Goal: Communication & Community: Answer question/provide support

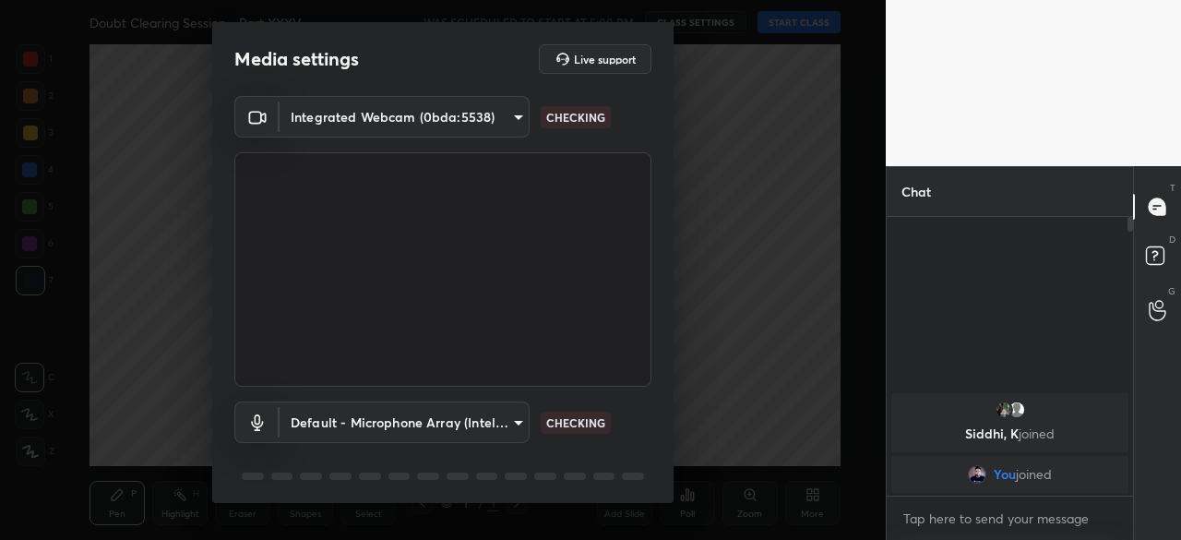
scroll to position [65, 0]
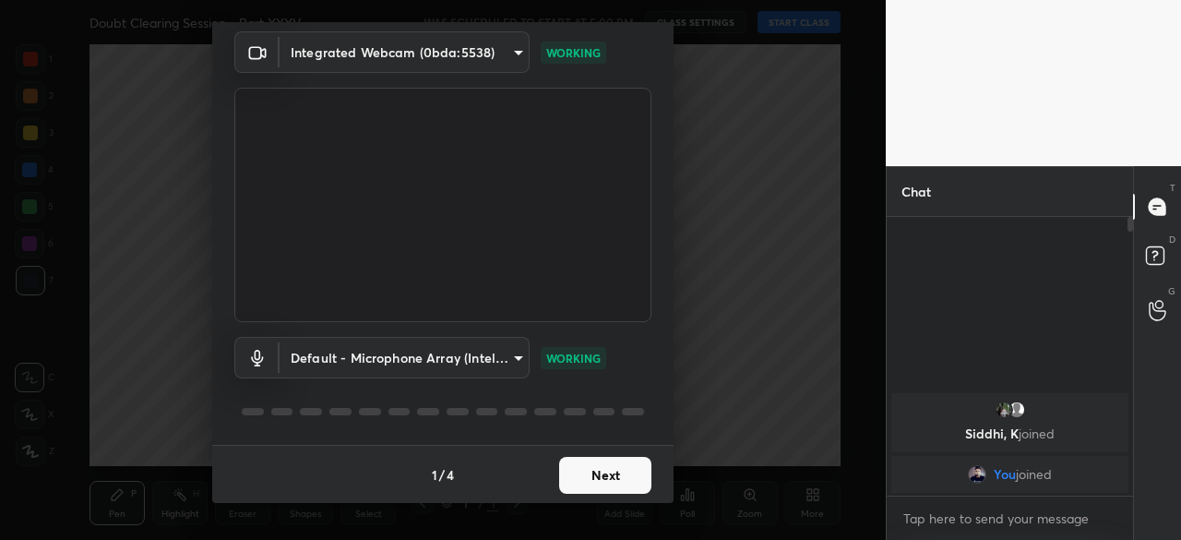
click at [602, 480] on button "Next" at bounding box center [605, 475] width 92 height 37
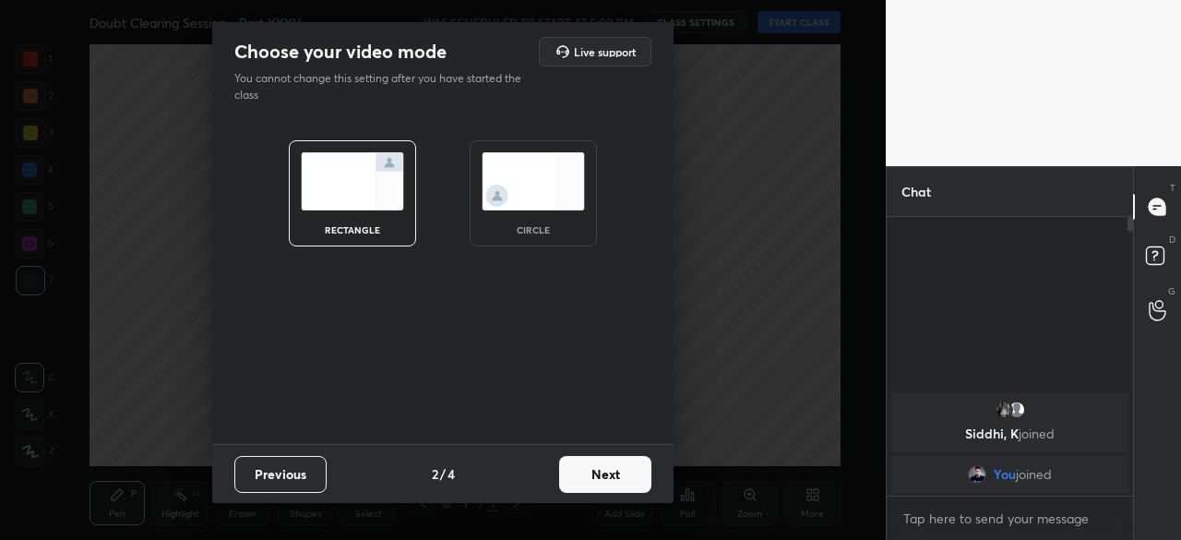
scroll to position [0, 0]
click at [521, 180] on img at bounding box center [533, 181] width 103 height 58
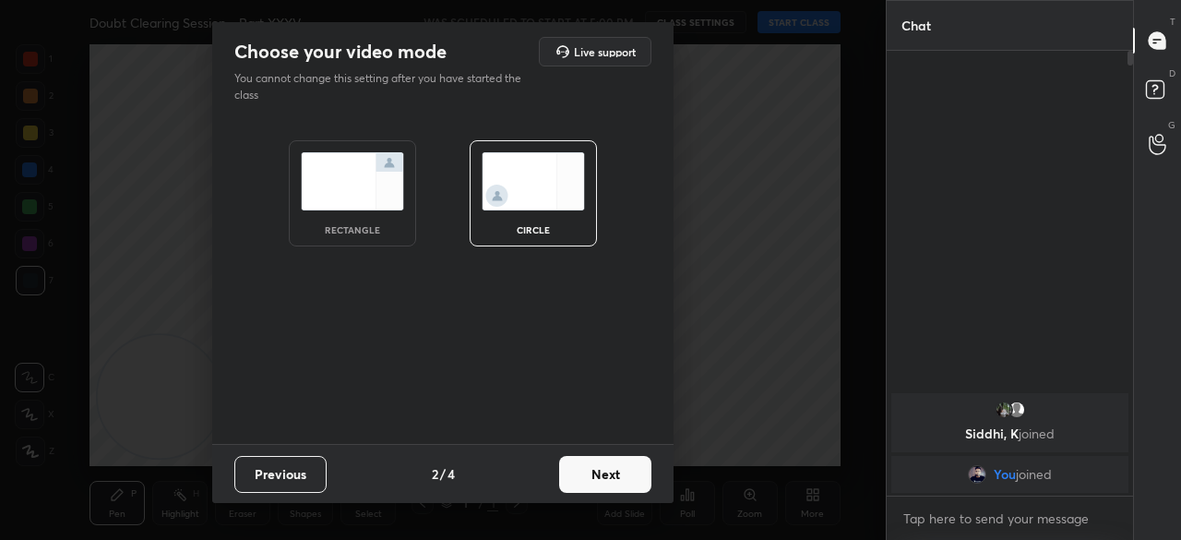
click at [598, 475] on button "Next" at bounding box center [605, 474] width 92 height 37
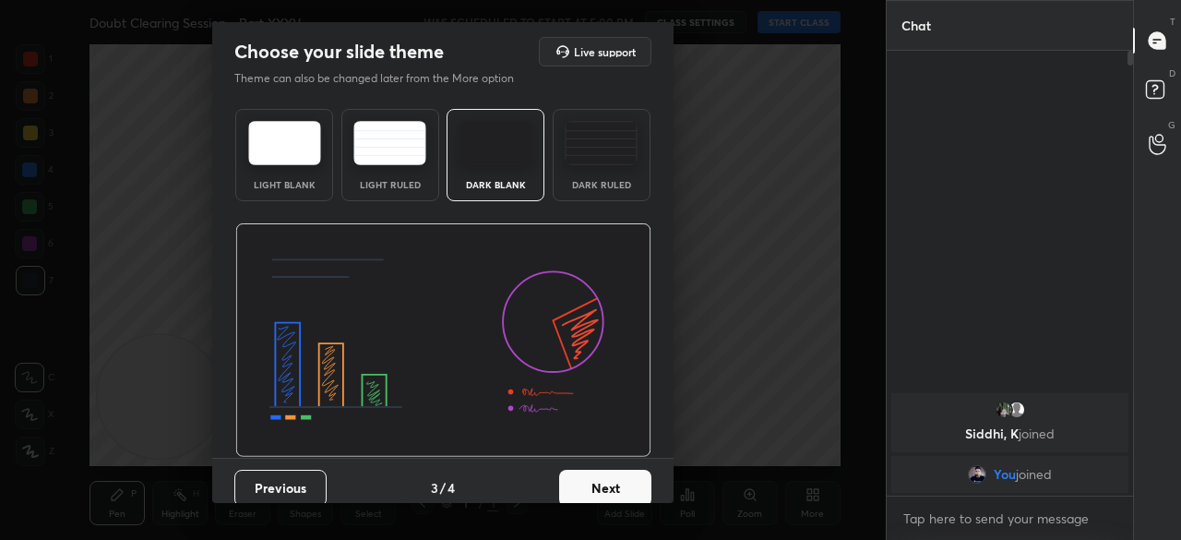
click at [603, 474] on button "Next" at bounding box center [605, 488] width 92 height 37
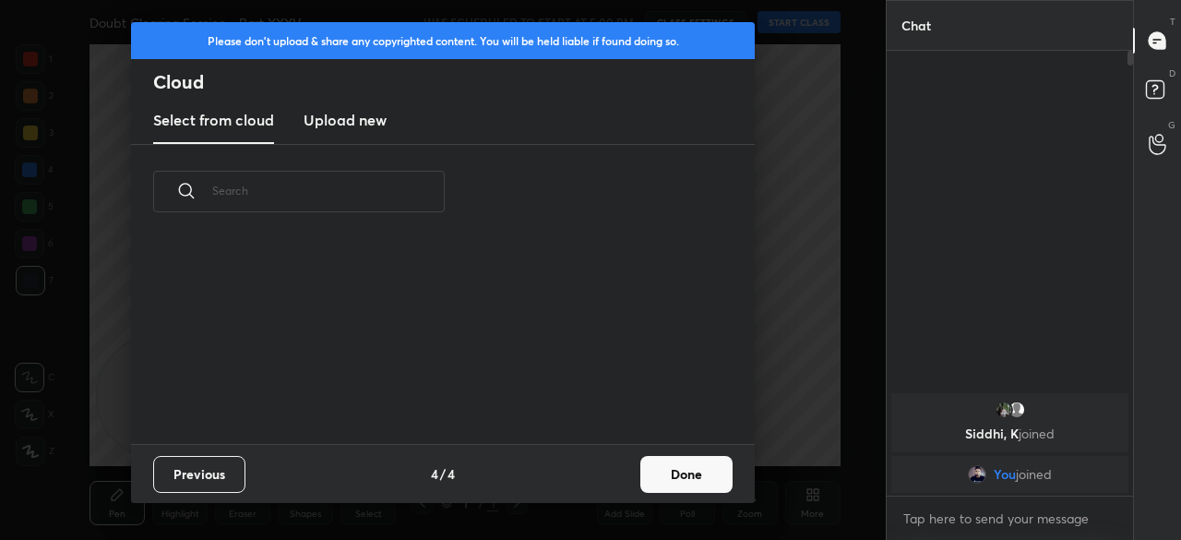
click at [611, 479] on div "Previous 4 / 4 Done" at bounding box center [443, 473] width 624 height 59
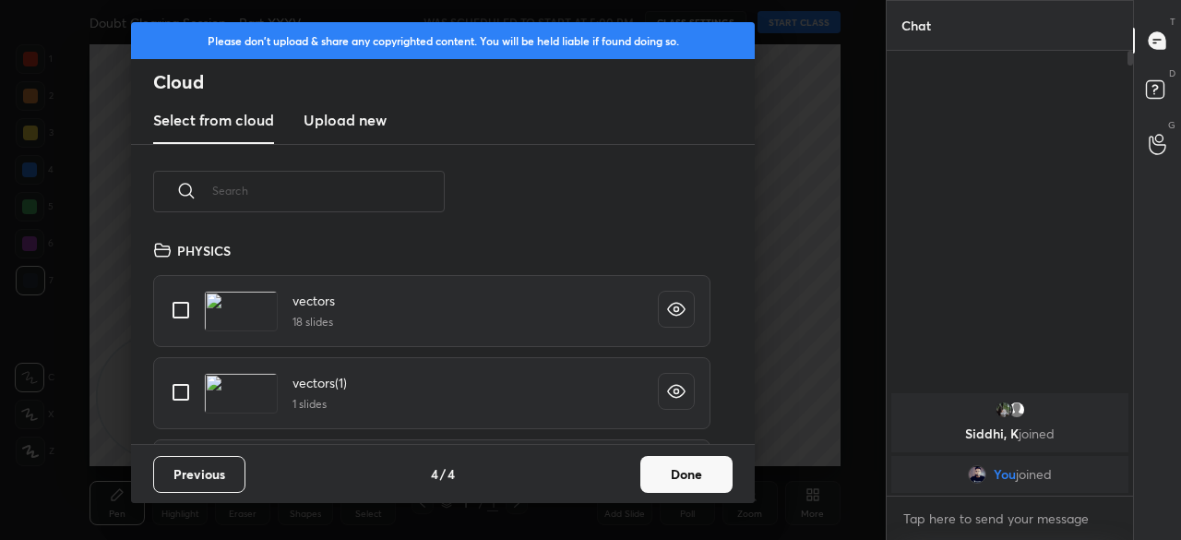
click at [657, 486] on button "Done" at bounding box center [686, 474] width 92 height 37
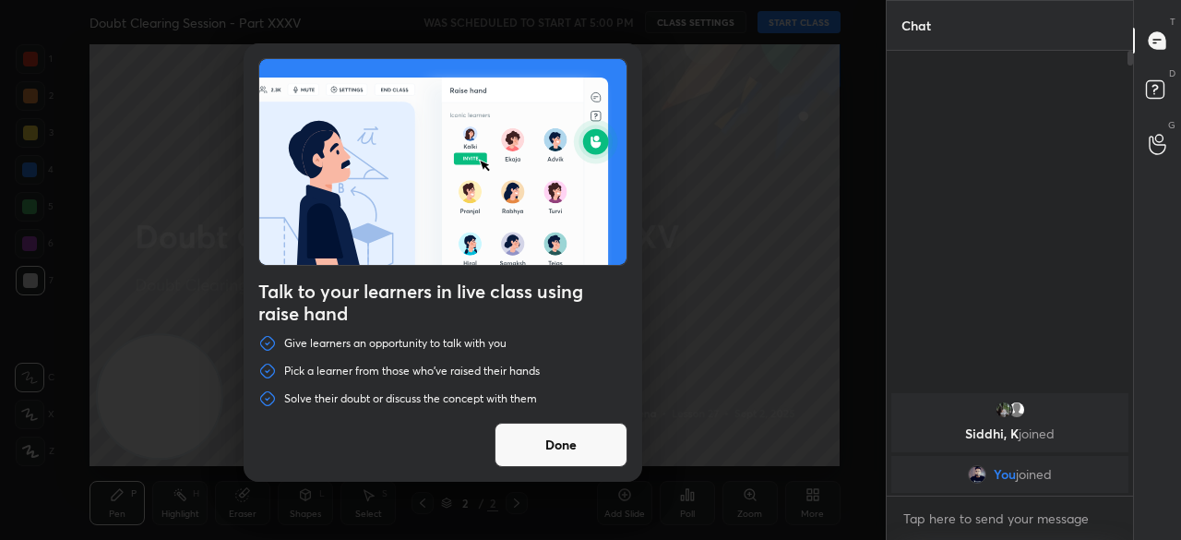
click at [553, 446] on button "Done" at bounding box center [561, 445] width 133 height 44
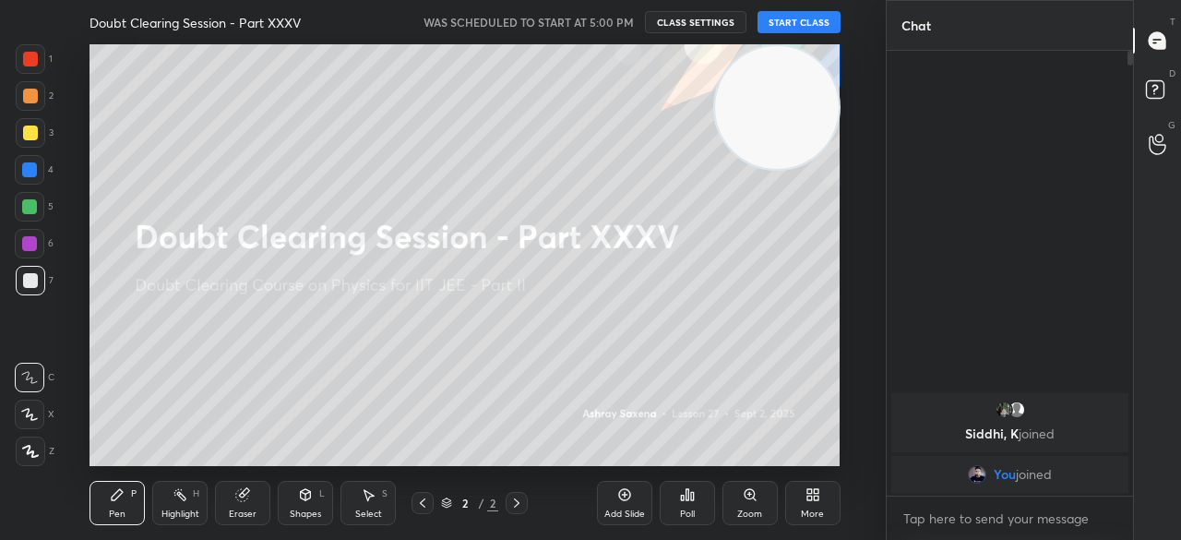
click at [799, 23] on button "START CLASS" at bounding box center [798, 22] width 83 height 22
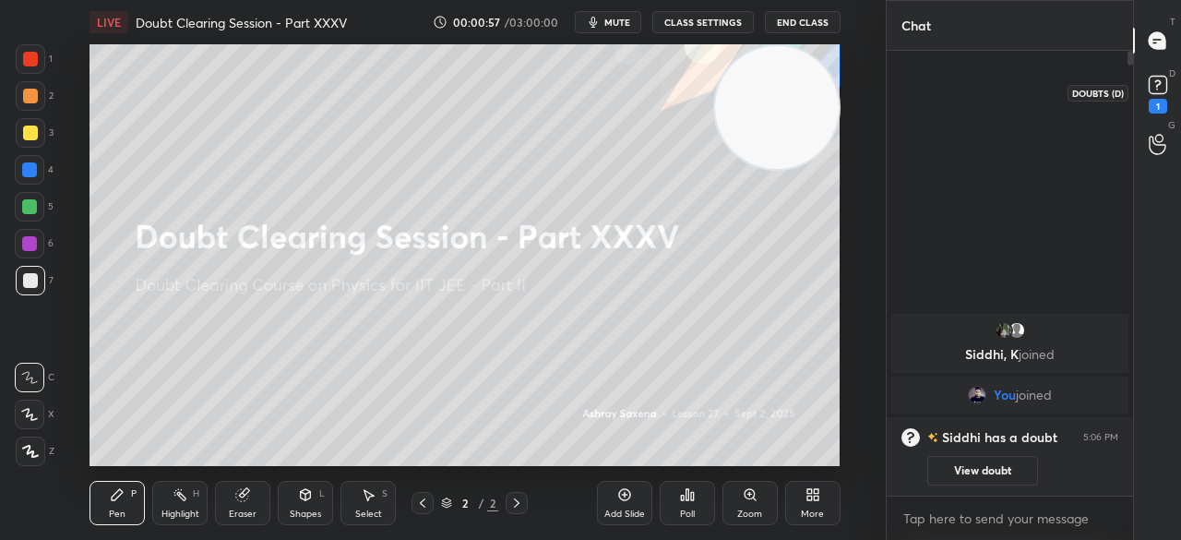
click at [1162, 94] on icon at bounding box center [1158, 85] width 28 height 28
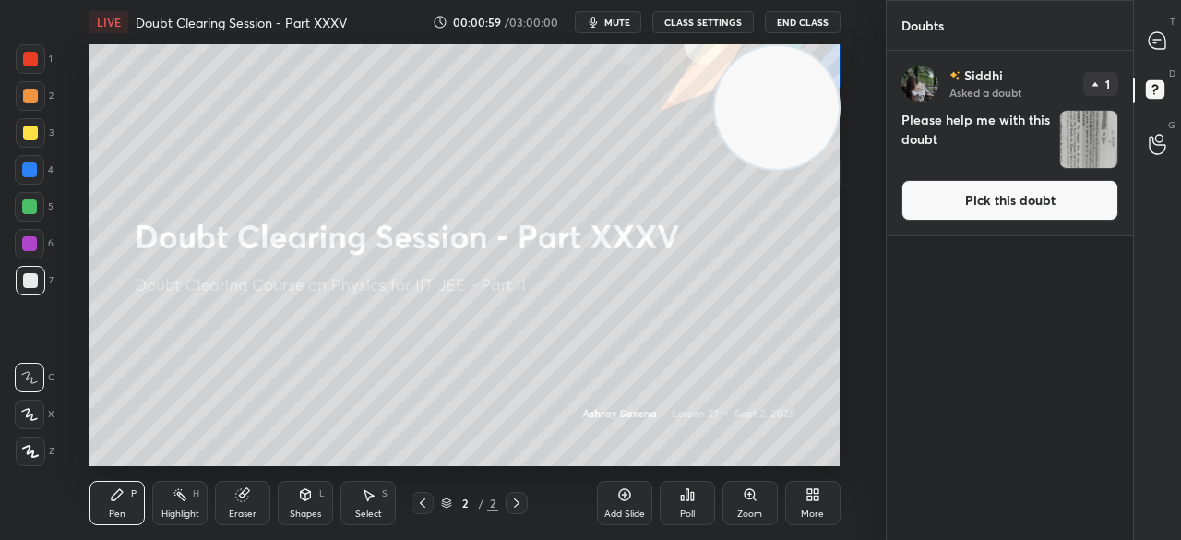
click at [981, 192] on button "Pick this doubt" at bounding box center [1009, 200] width 217 height 41
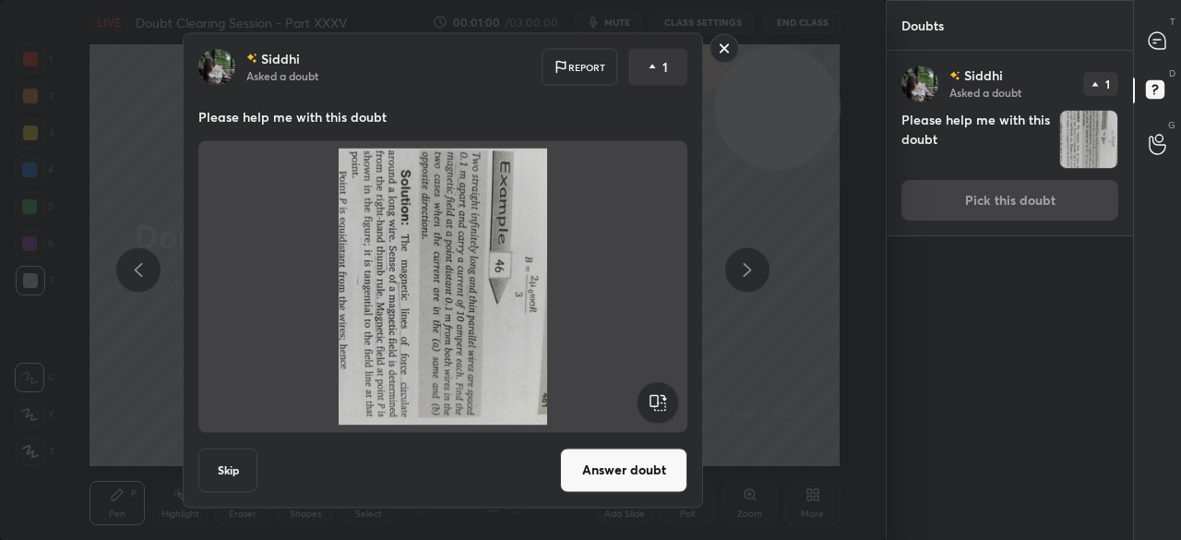
click at [665, 394] on rect at bounding box center [658, 402] width 42 height 42
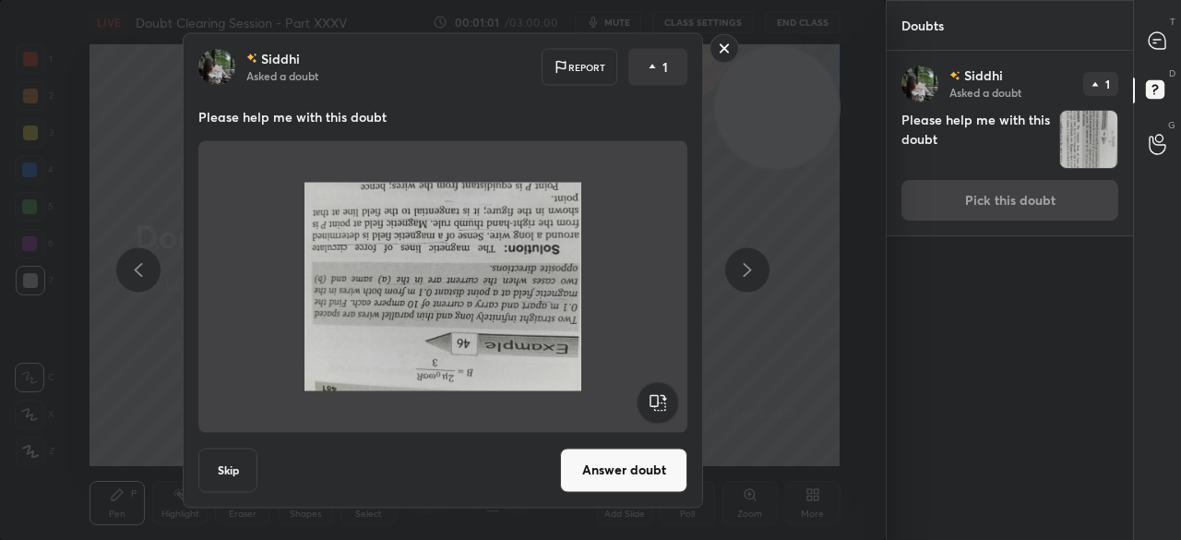
click at [665, 394] on rect at bounding box center [658, 402] width 42 height 42
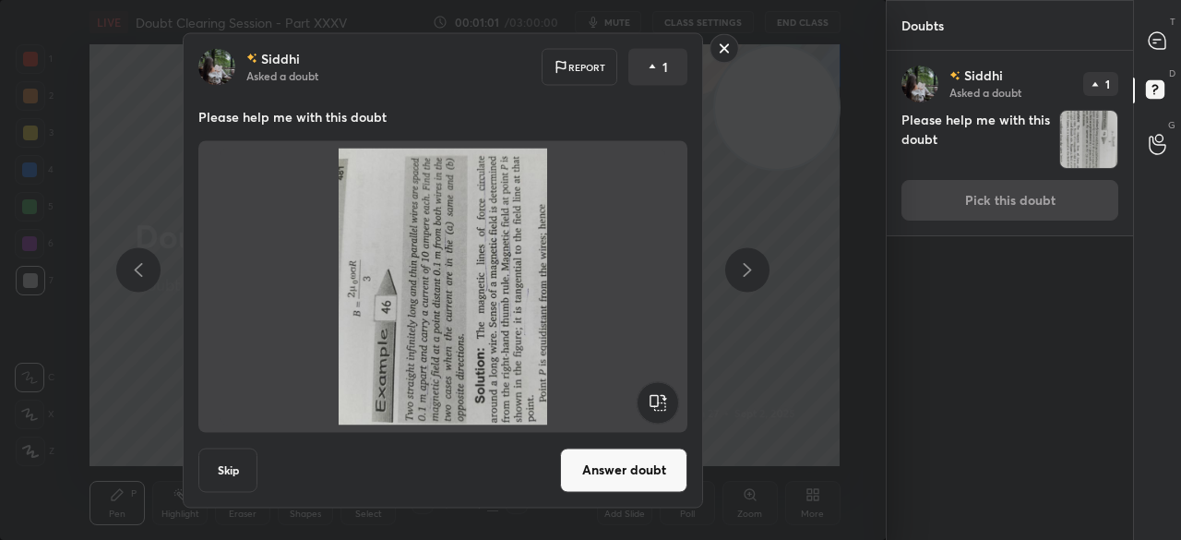
click at [665, 394] on rect at bounding box center [658, 402] width 42 height 42
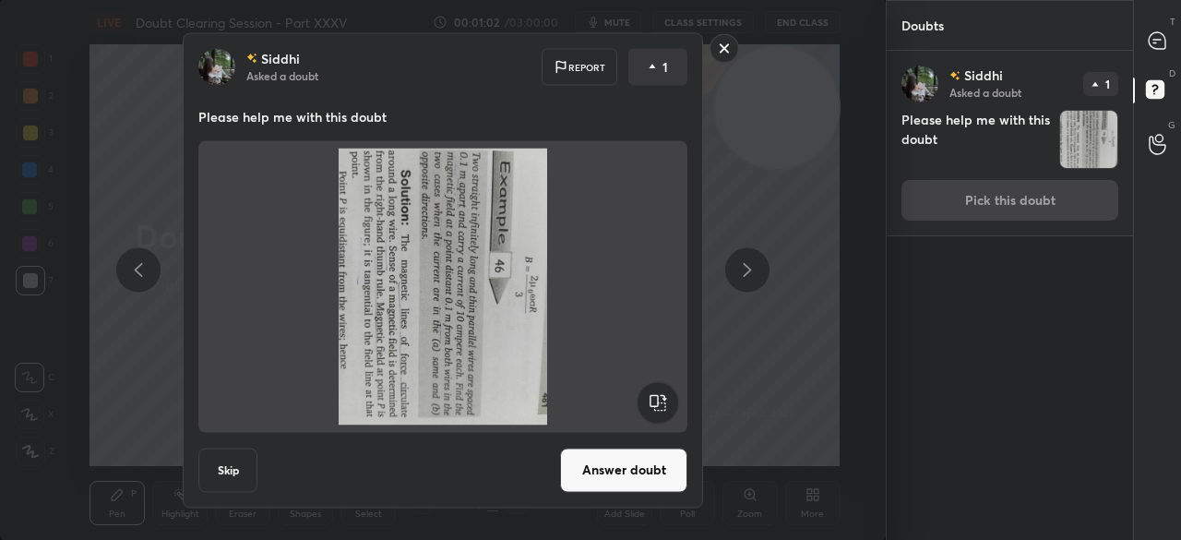
click at [665, 394] on rect at bounding box center [658, 402] width 42 height 42
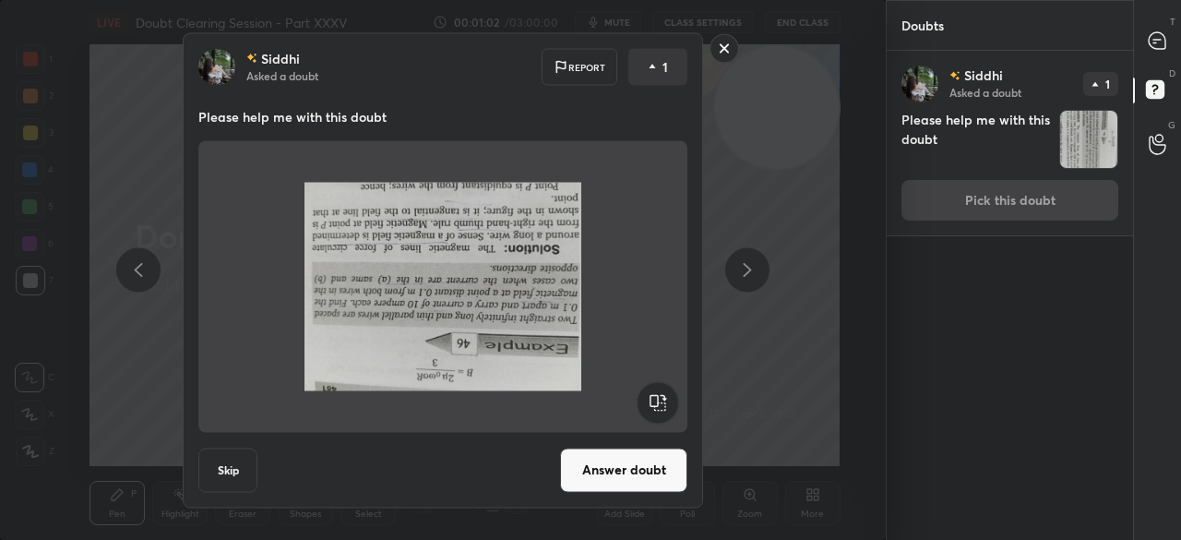
click at [665, 394] on rect at bounding box center [658, 402] width 42 height 42
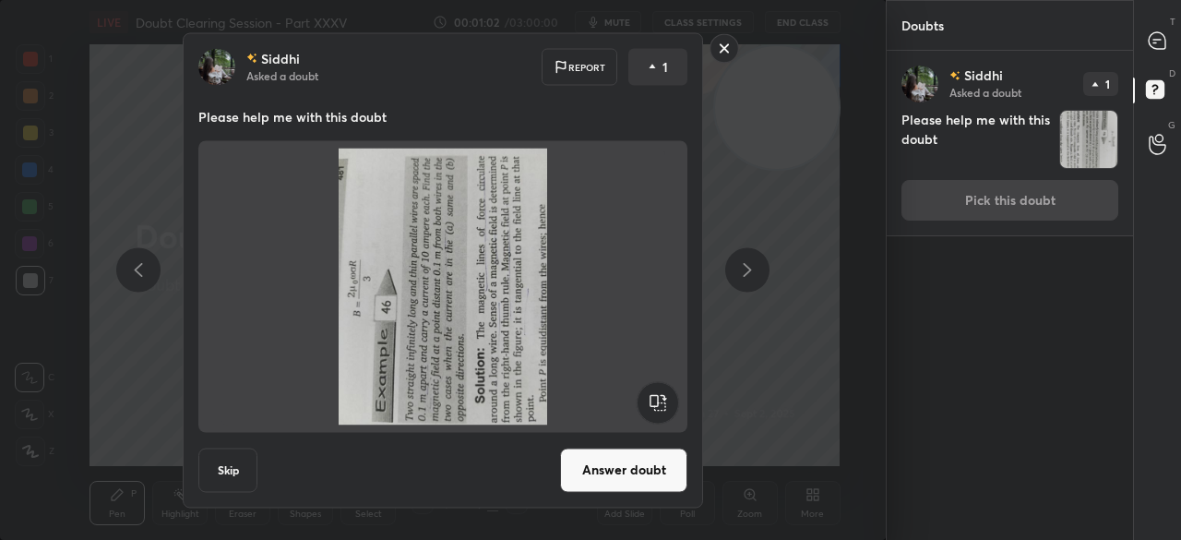
click at [665, 394] on rect at bounding box center [658, 402] width 42 height 42
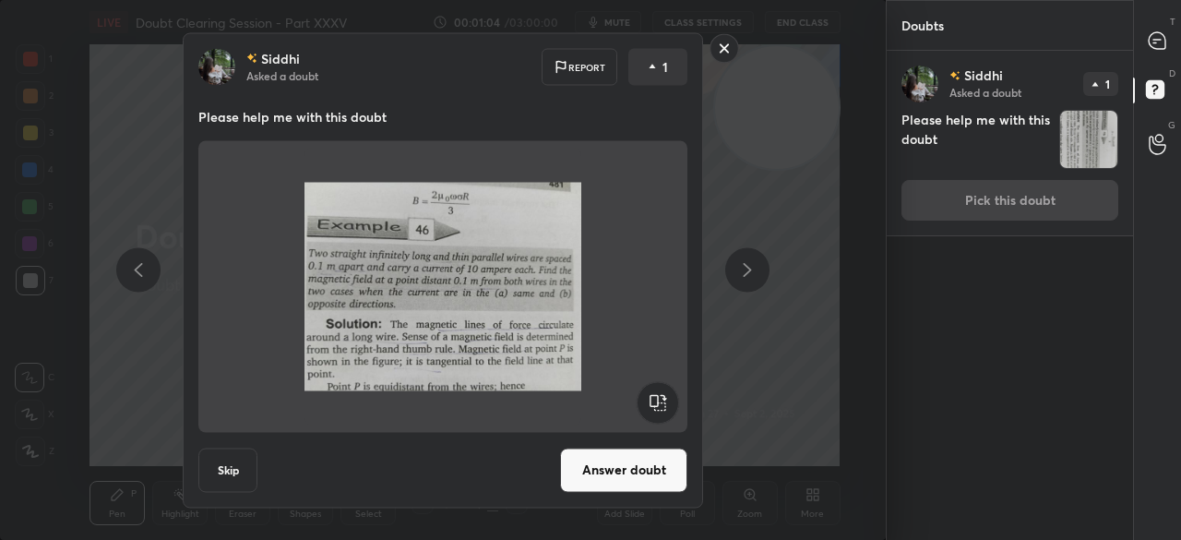
click at [634, 473] on button "Answer doubt" at bounding box center [623, 469] width 127 height 44
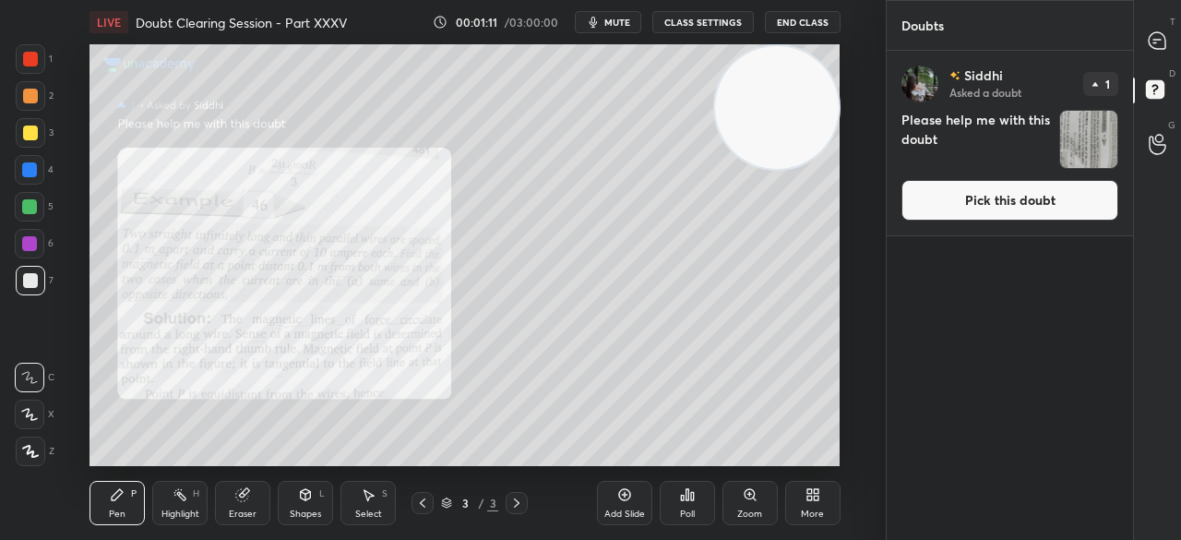
click at [934, 209] on button "Pick this doubt" at bounding box center [1009, 200] width 217 height 41
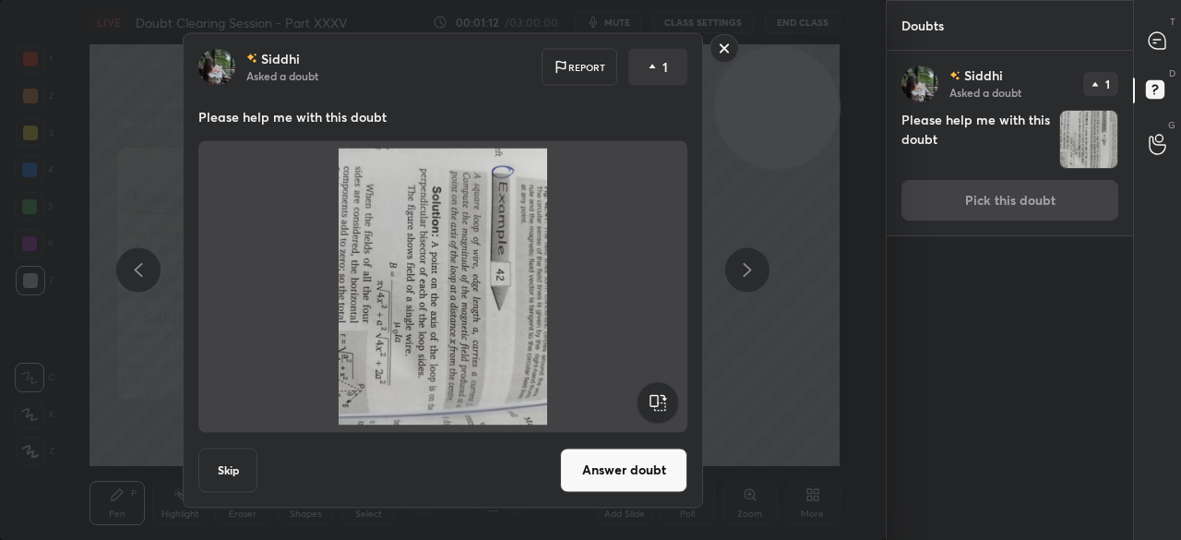
click at [969, 82] on p "Siddhi" at bounding box center [983, 75] width 39 height 15
click at [730, 48] on rect at bounding box center [724, 48] width 29 height 29
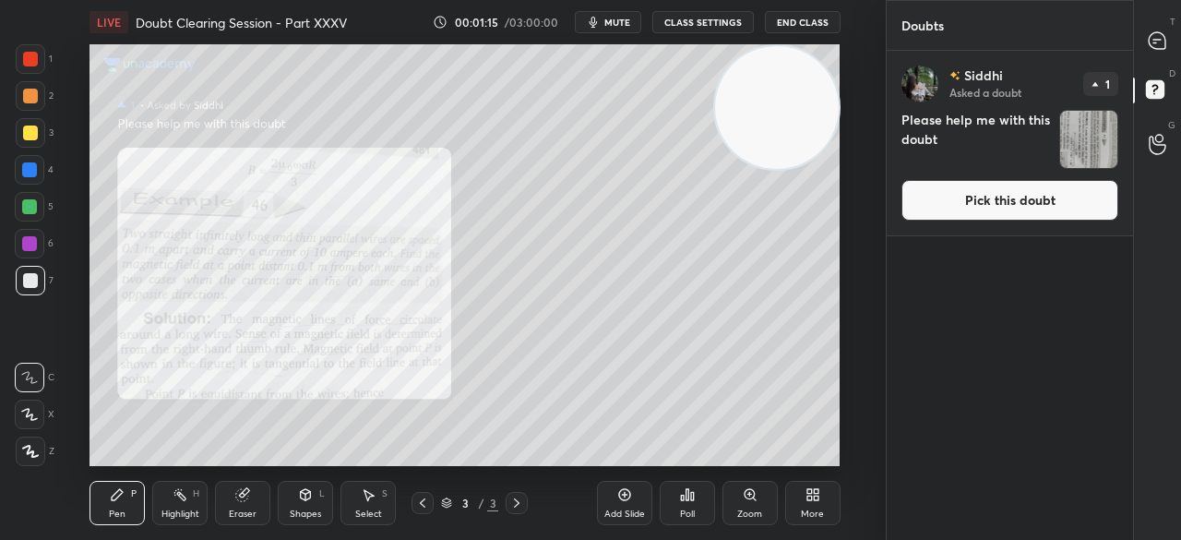
click at [964, 75] on p "Siddhi" at bounding box center [983, 75] width 39 height 15
click at [1151, 31] on icon at bounding box center [1157, 40] width 19 height 19
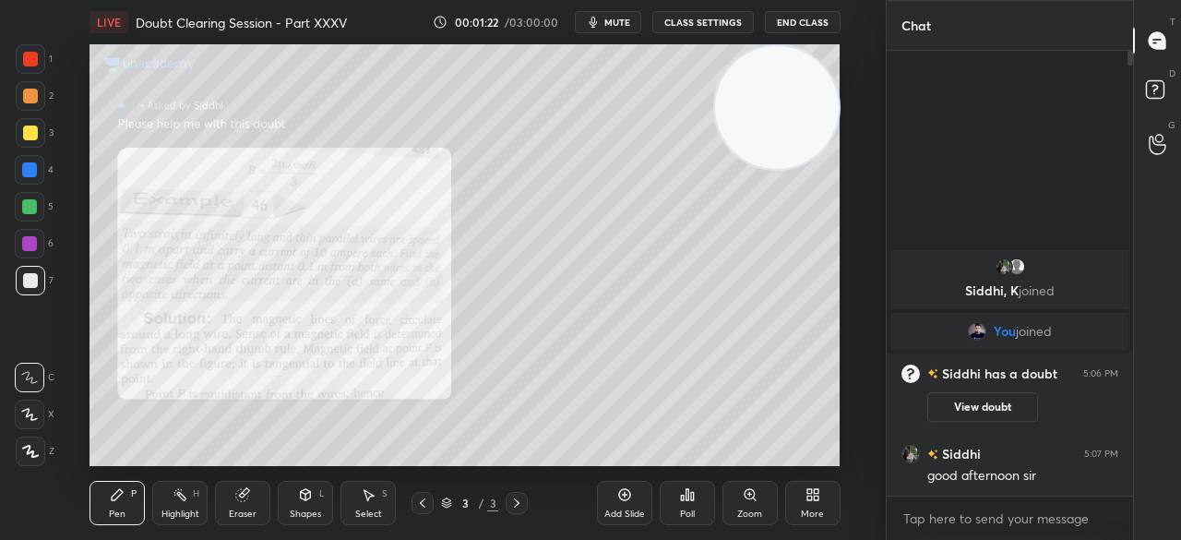
scroll to position [439, 241]
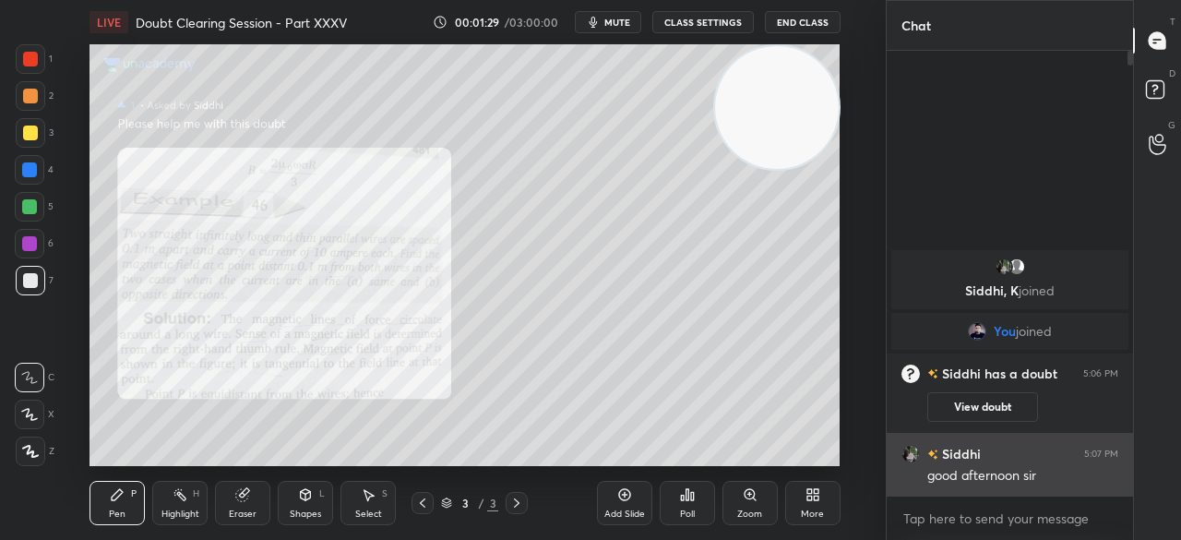
click at [962, 450] on h6 "Siddhi" at bounding box center [959, 453] width 42 height 19
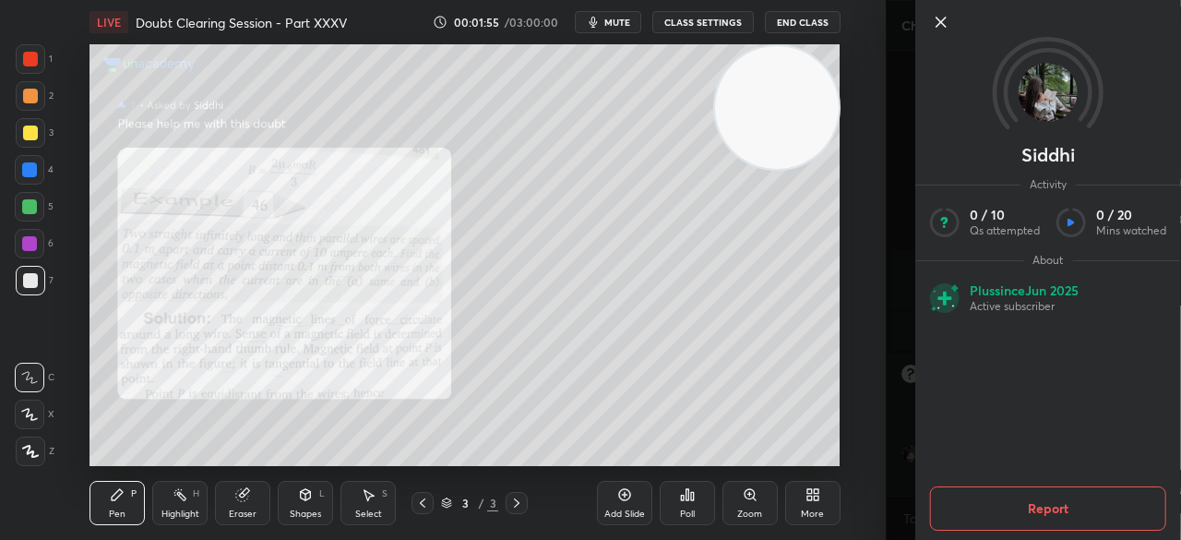
click at [936, 17] on icon at bounding box center [941, 22] width 22 height 22
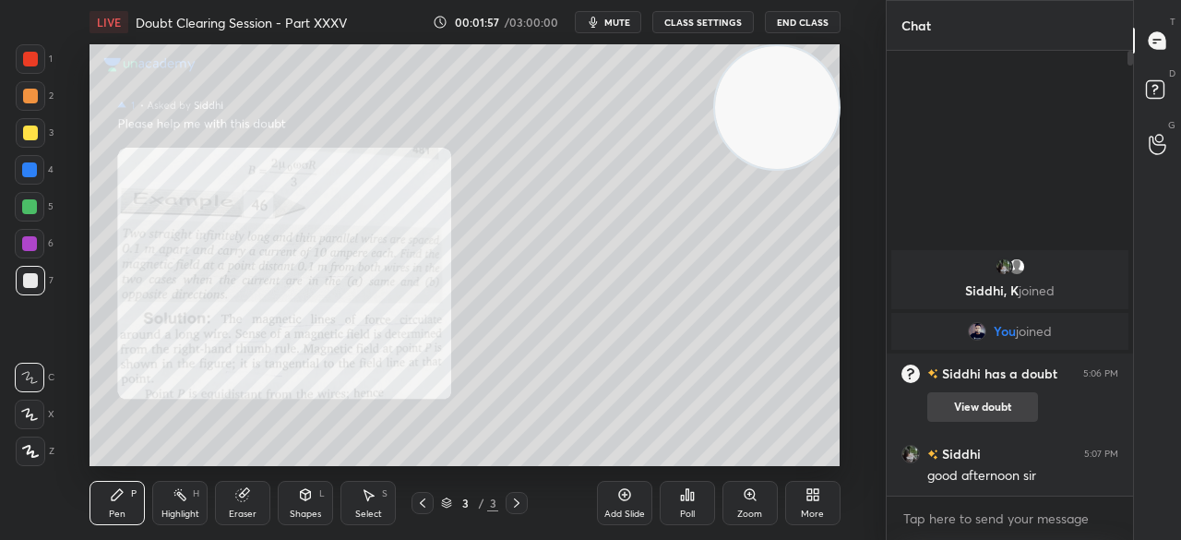
click at [991, 408] on button "View doubt" at bounding box center [982, 407] width 111 height 30
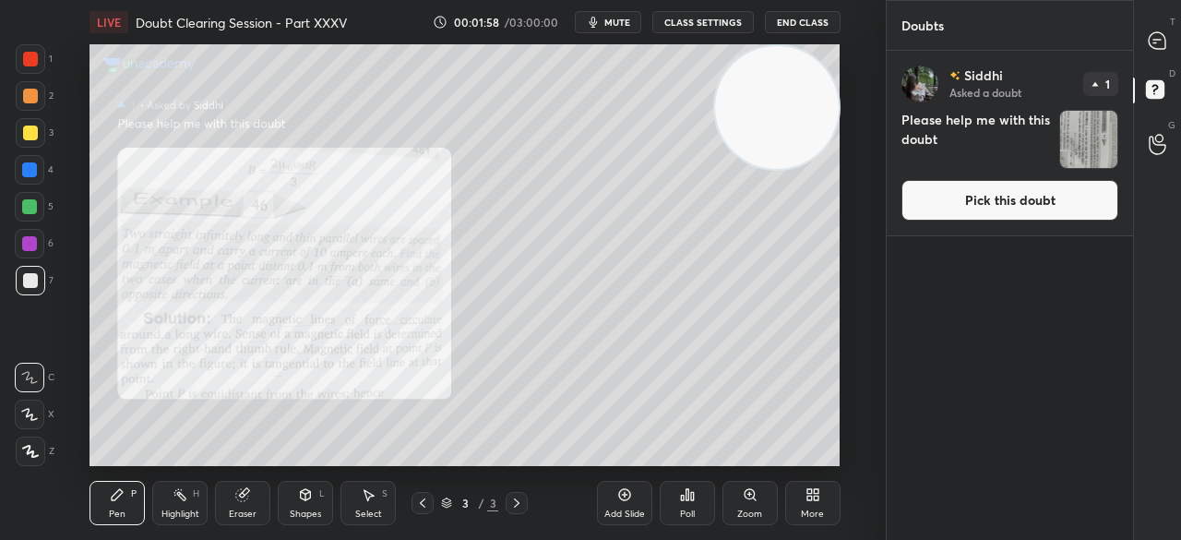
click at [993, 187] on button "Pick this doubt" at bounding box center [1009, 200] width 217 height 41
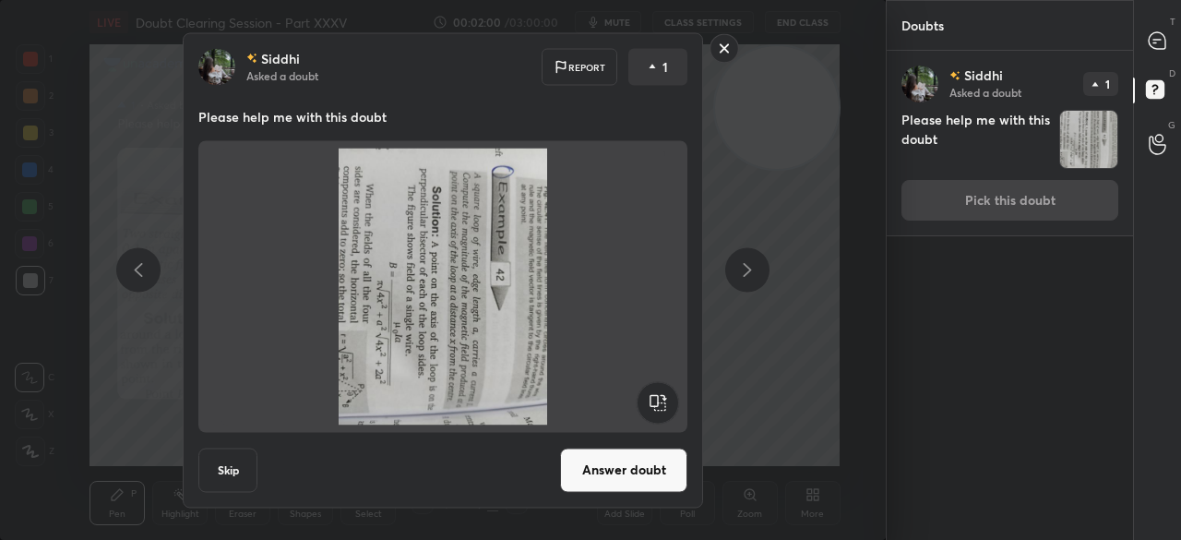
click at [657, 377] on img at bounding box center [442, 286] width 445 height 277
click at [653, 407] on rect at bounding box center [658, 402] width 42 height 42
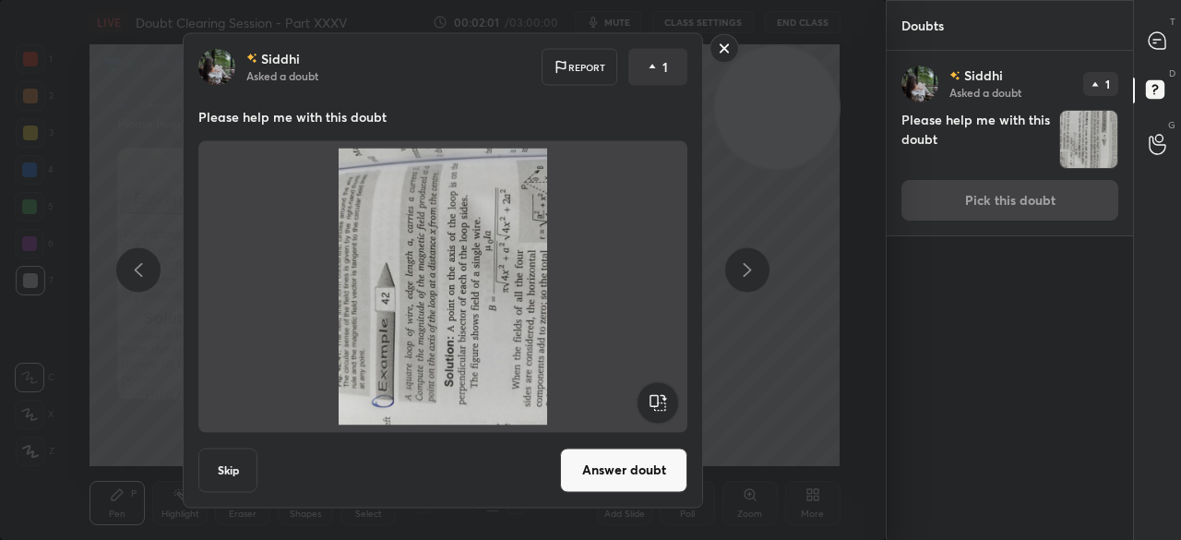
click at [653, 407] on rect at bounding box center [658, 402] width 42 height 42
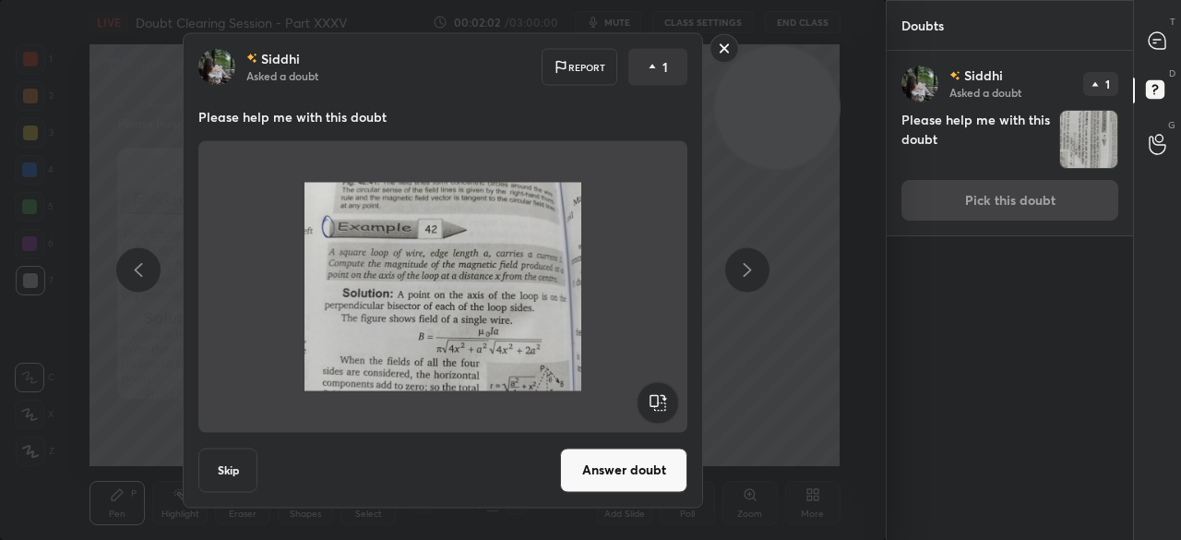
click at [619, 471] on button "Answer doubt" at bounding box center [623, 469] width 127 height 44
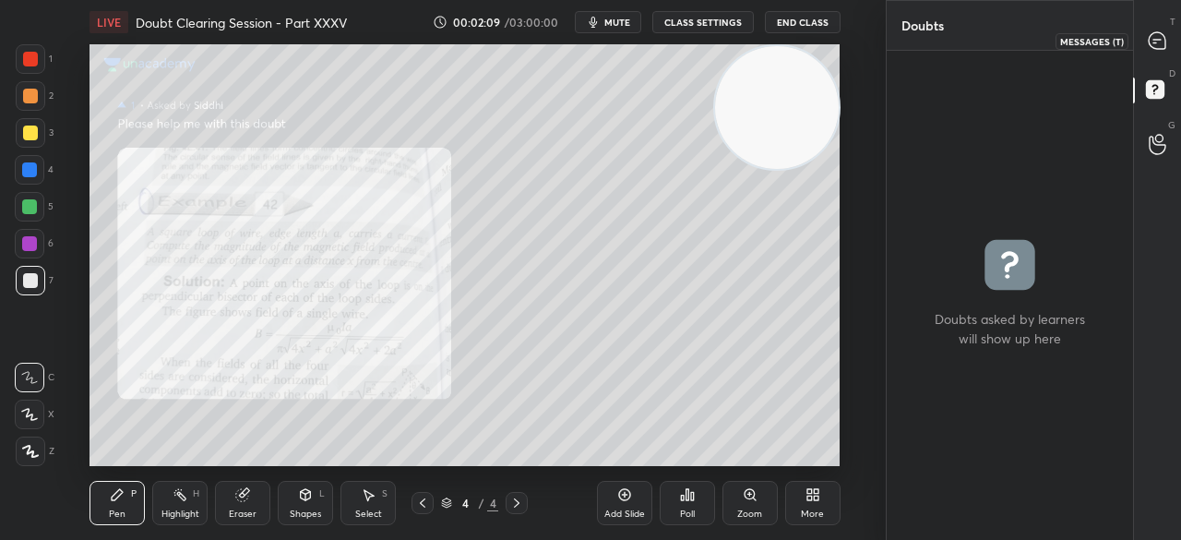
click at [1156, 49] on icon at bounding box center [1157, 40] width 17 height 17
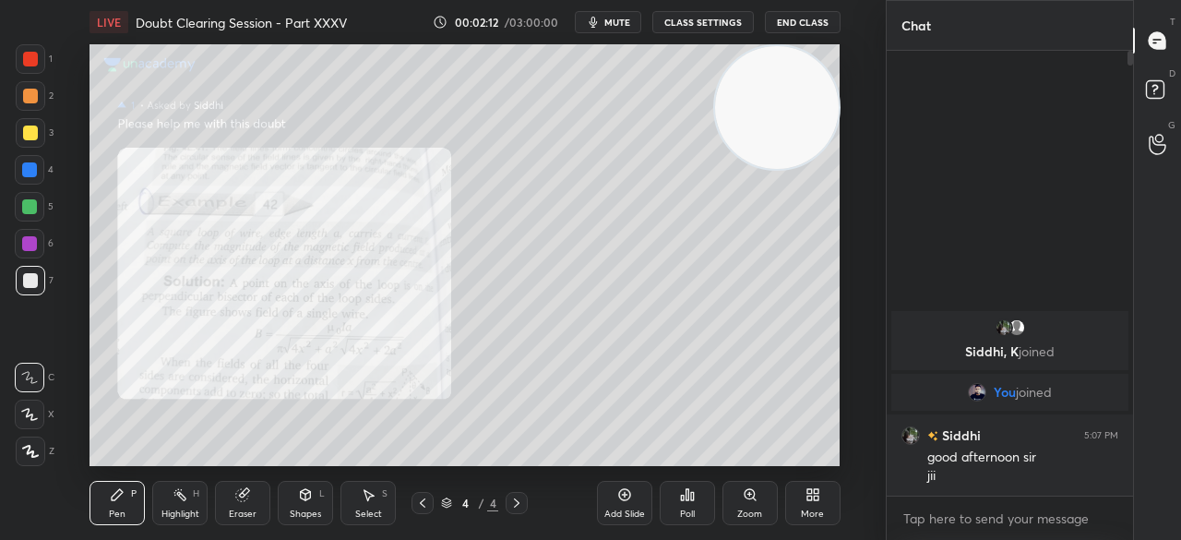
click at [28, 65] on div at bounding box center [30, 59] width 15 height 15
click at [28, 62] on div at bounding box center [30, 59] width 15 height 15
click at [39, 46] on div at bounding box center [31, 59] width 30 height 30
click at [32, 130] on div at bounding box center [30, 132] width 15 height 15
click at [30, 51] on div at bounding box center [31, 59] width 30 height 30
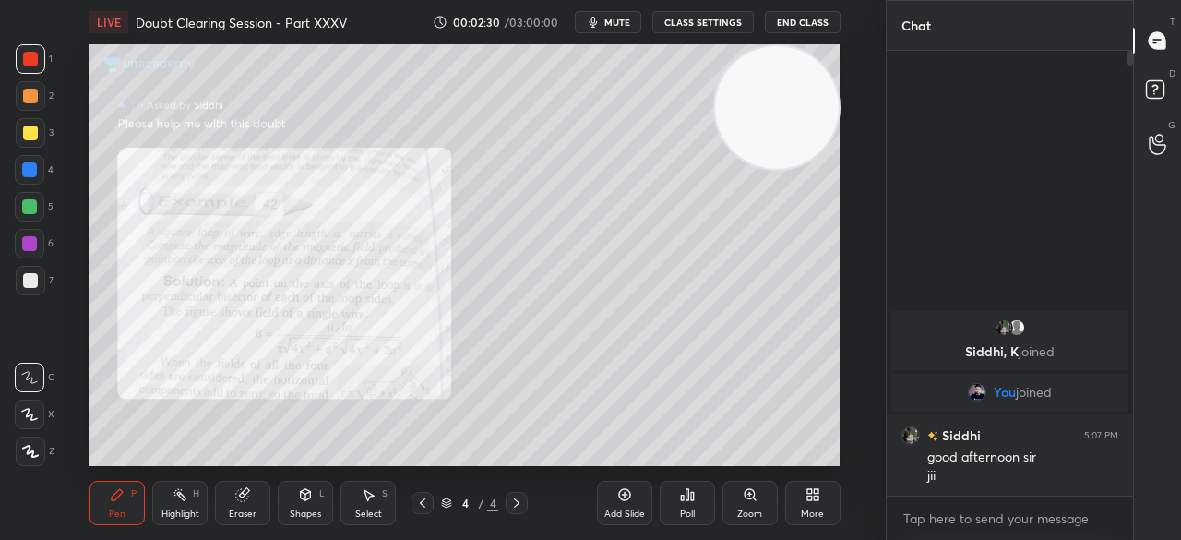
click at [38, 56] on div at bounding box center [31, 59] width 30 height 30
click at [36, 54] on div at bounding box center [30, 59] width 15 height 15
click at [26, 130] on div at bounding box center [30, 132] width 15 height 15
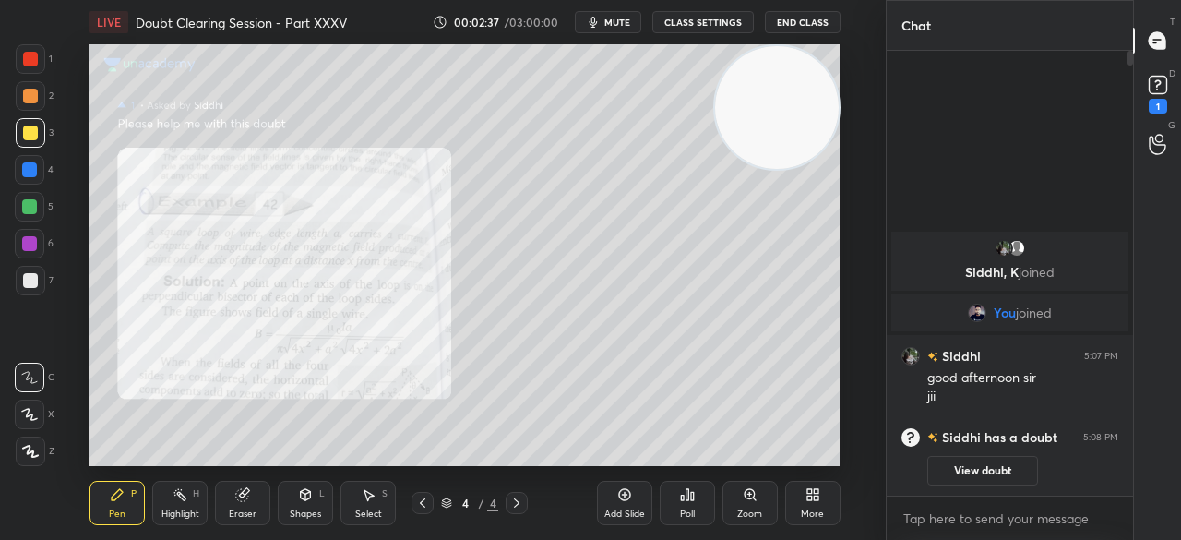
click at [1161, 93] on rect at bounding box center [1158, 86] width 18 height 18
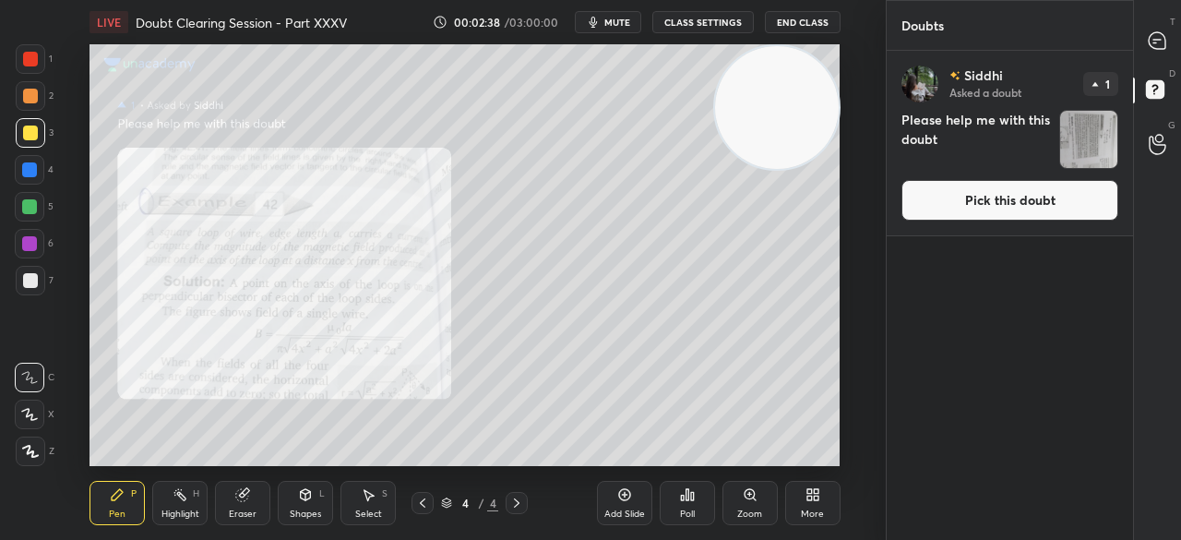
click at [995, 192] on button "Pick this doubt" at bounding box center [1009, 200] width 217 height 41
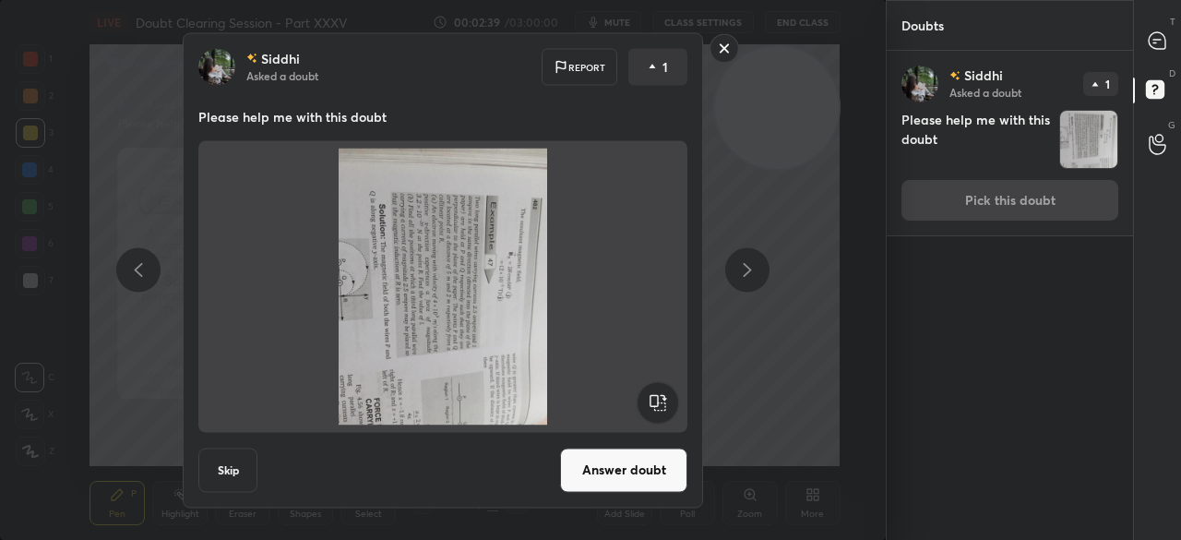
click at [648, 407] on rect at bounding box center [658, 402] width 42 height 42
click at [652, 401] on rect at bounding box center [658, 402] width 42 height 42
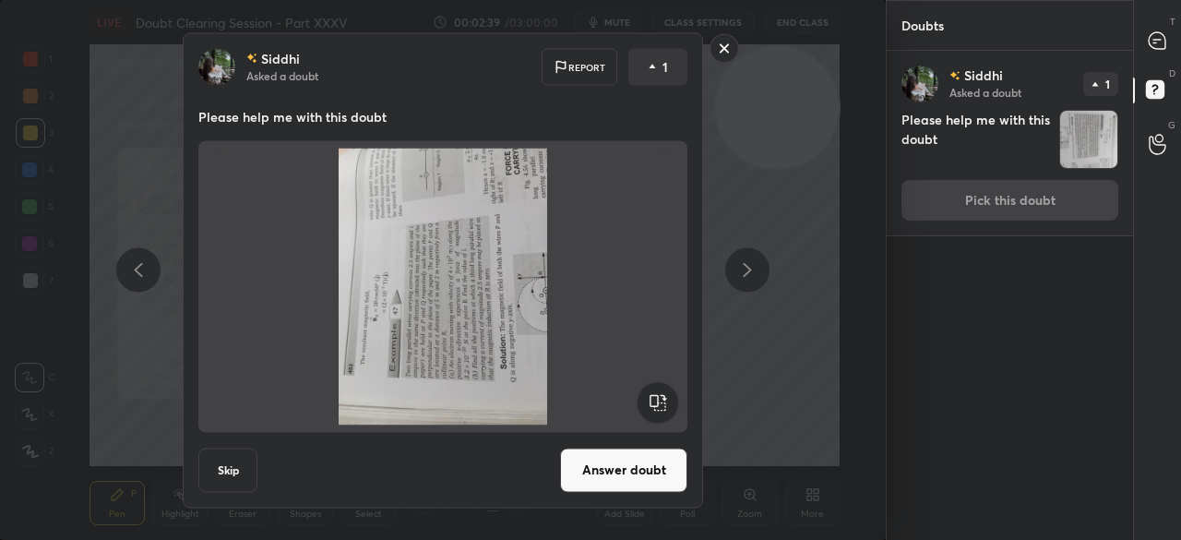
click at [650, 401] on rect at bounding box center [658, 402] width 42 height 42
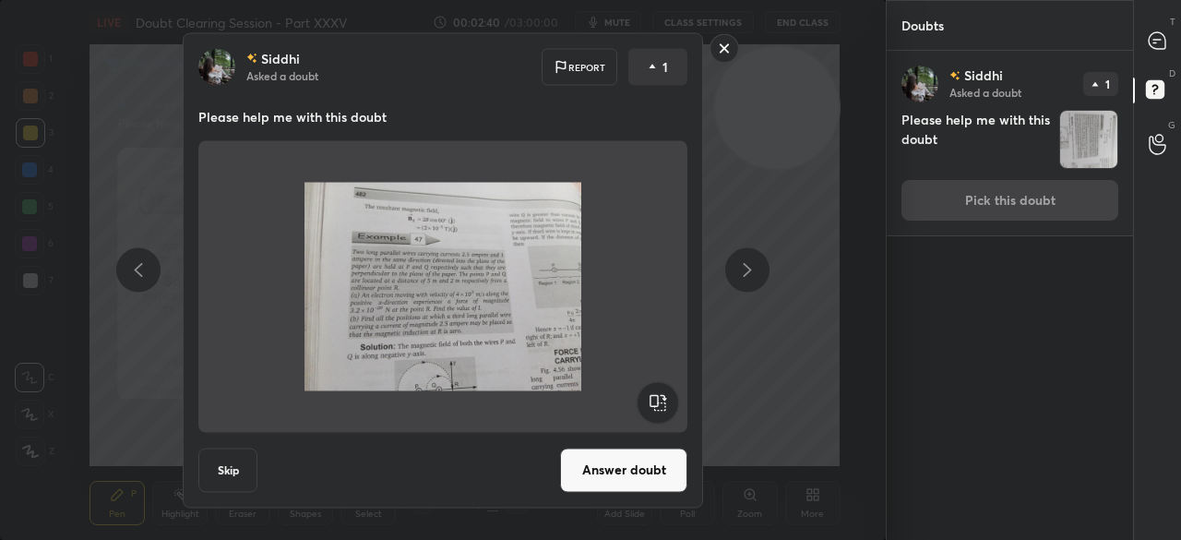
click at [620, 466] on button "Answer doubt" at bounding box center [623, 469] width 127 height 44
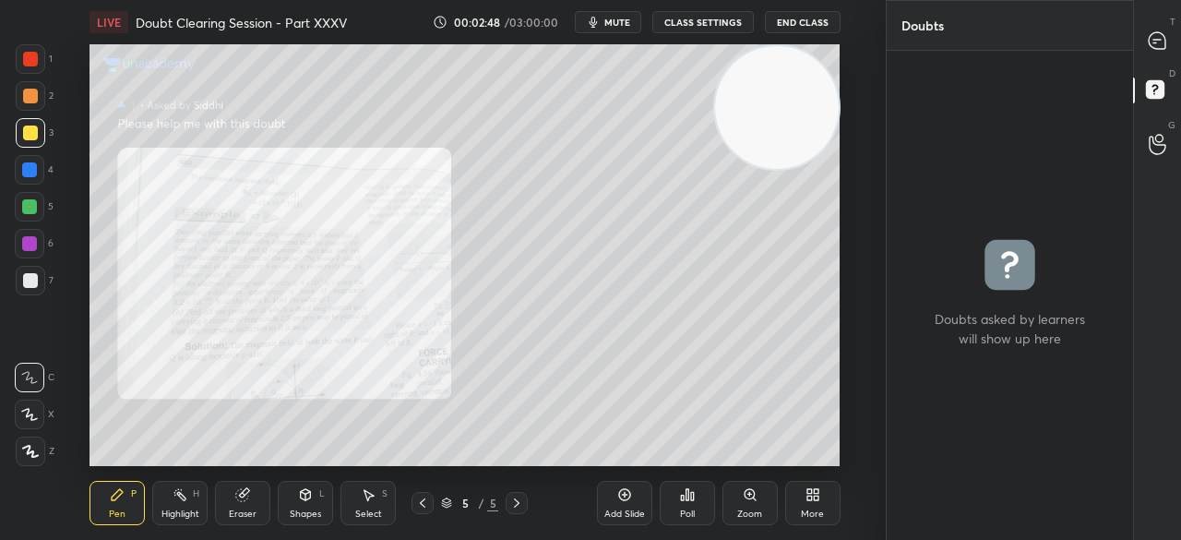
click at [1162, 56] on div at bounding box center [1157, 40] width 37 height 33
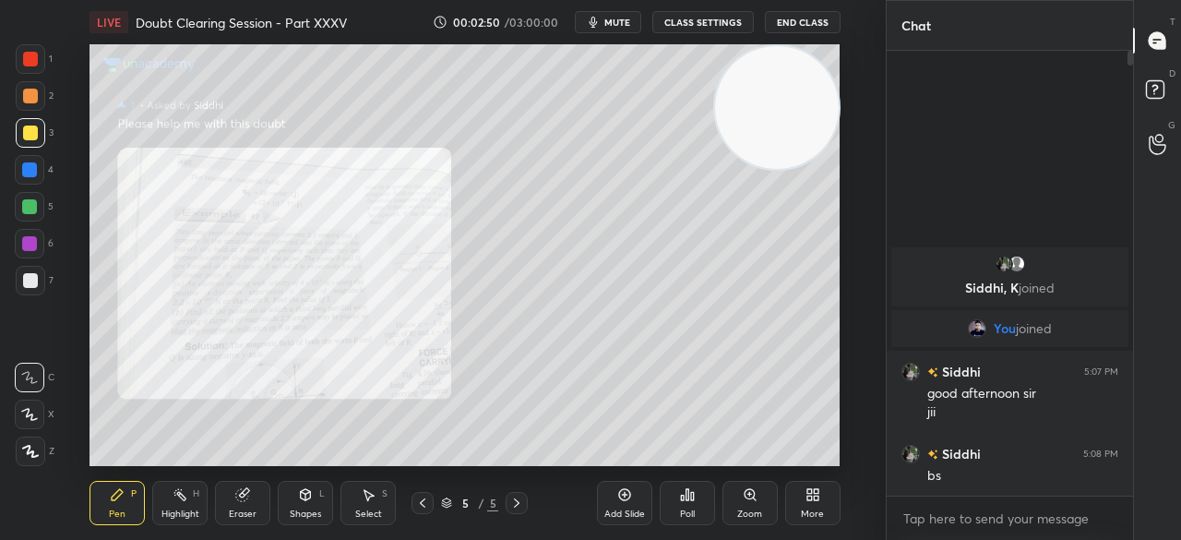
click at [745, 511] on div "Zoom" at bounding box center [749, 513] width 25 height 9
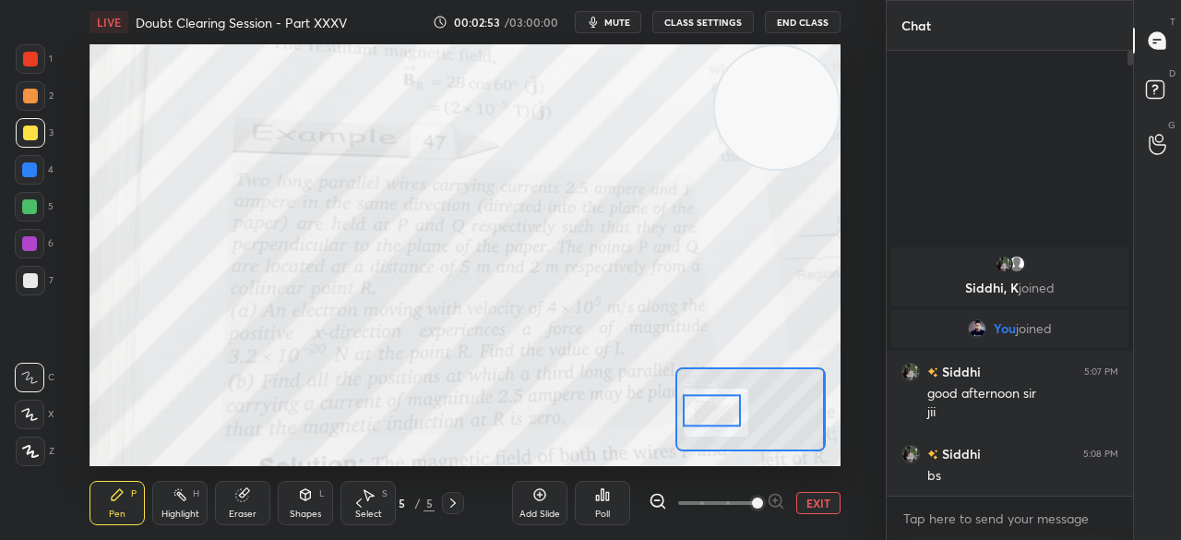
click at [360, 502] on icon at bounding box center [359, 502] width 15 height 15
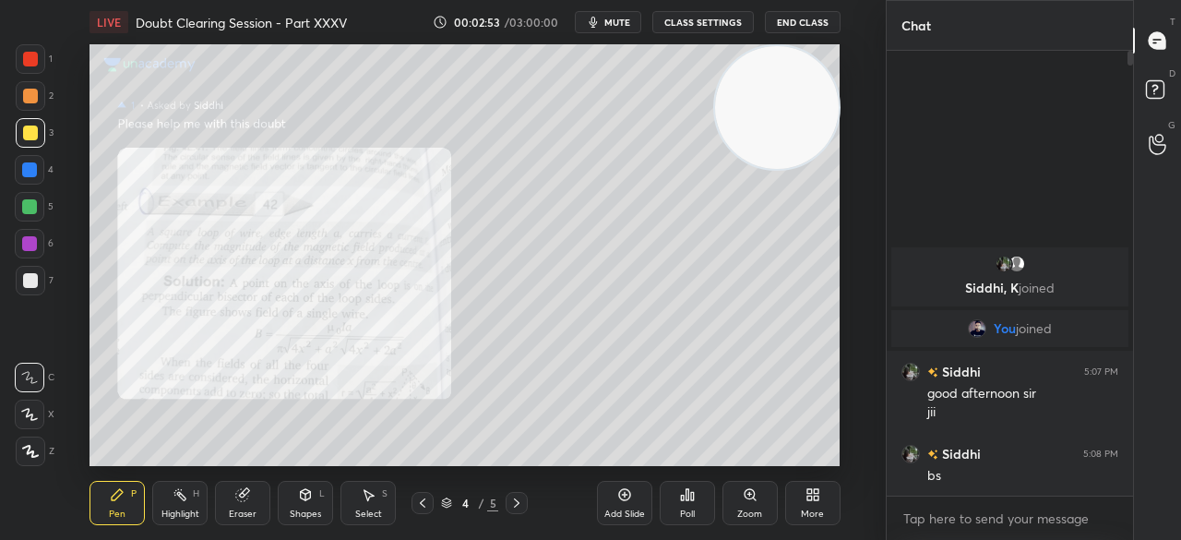
click at [421, 495] on icon at bounding box center [422, 502] width 15 height 15
drag, startPoint x: 996, startPoint y: 265, endPoint x: 950, endPoint y: 137, distance: 136.3
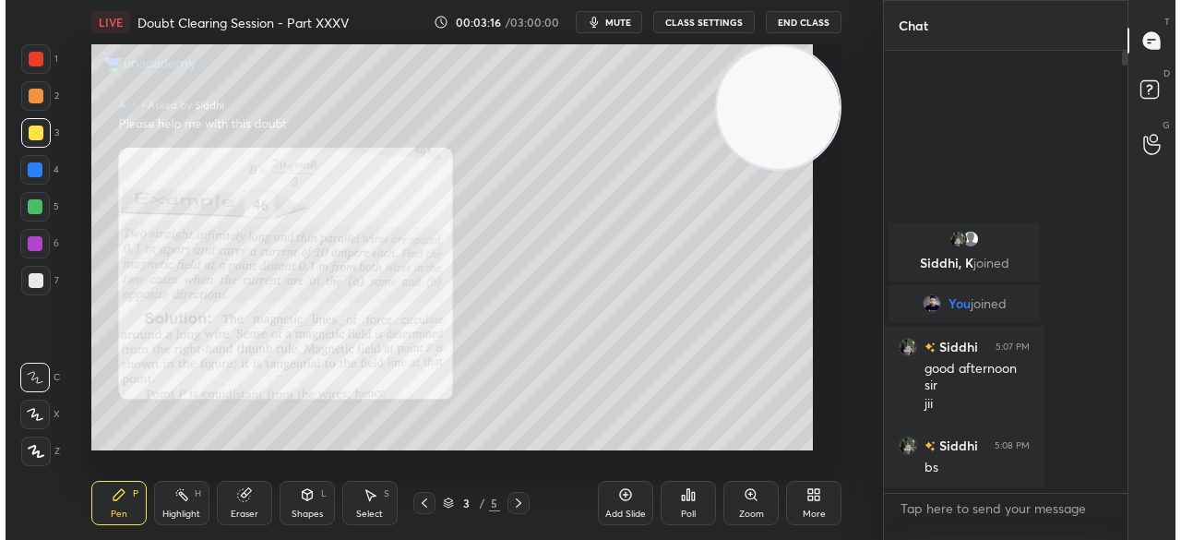
scroll to position [6, 5]
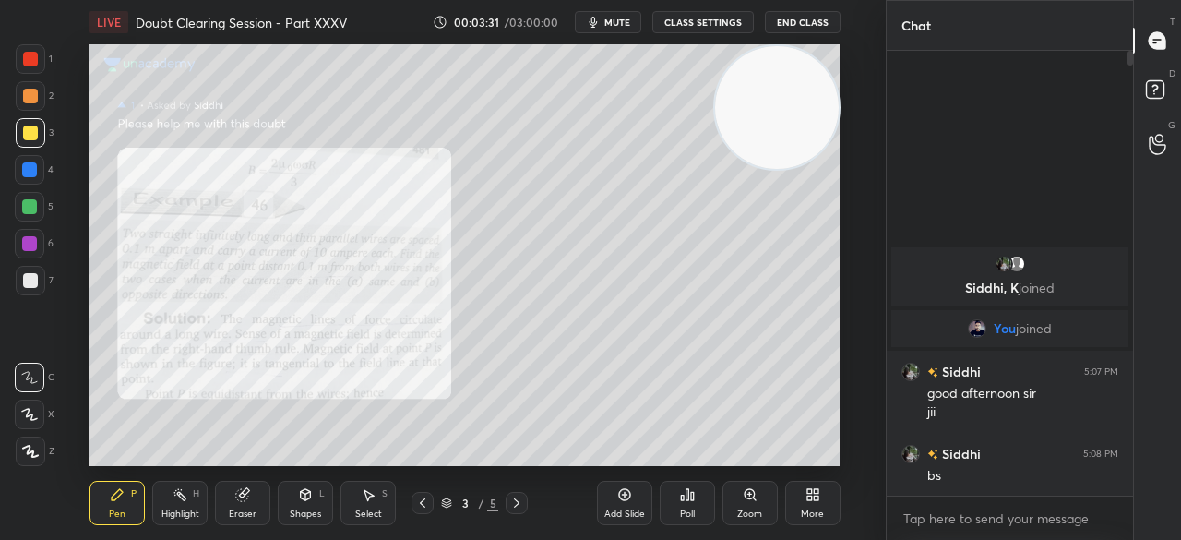
click at [727, 130] on video at bounding box center [776, 107] width 123 height 123
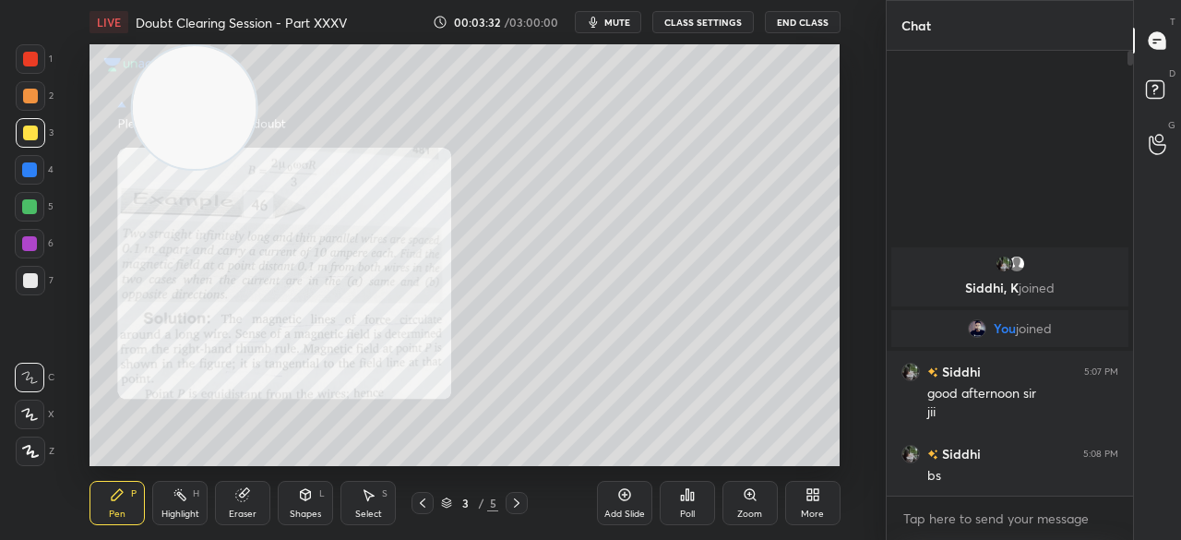
click at [37, 61] on div at bounding box center [30, 59] width 15 height 15
click at [37, 62] on div at bounding box center [30, 59] width 15 height 15
click at [29, 133] on div at bounding box center [30, 132] width 15 height 15
click at [35, 134] on div at bounding box center [30, 132] width 15 height 15
click at [313, 518] on div "Shapes" at bounding box center [305, 513] width 31 height 9
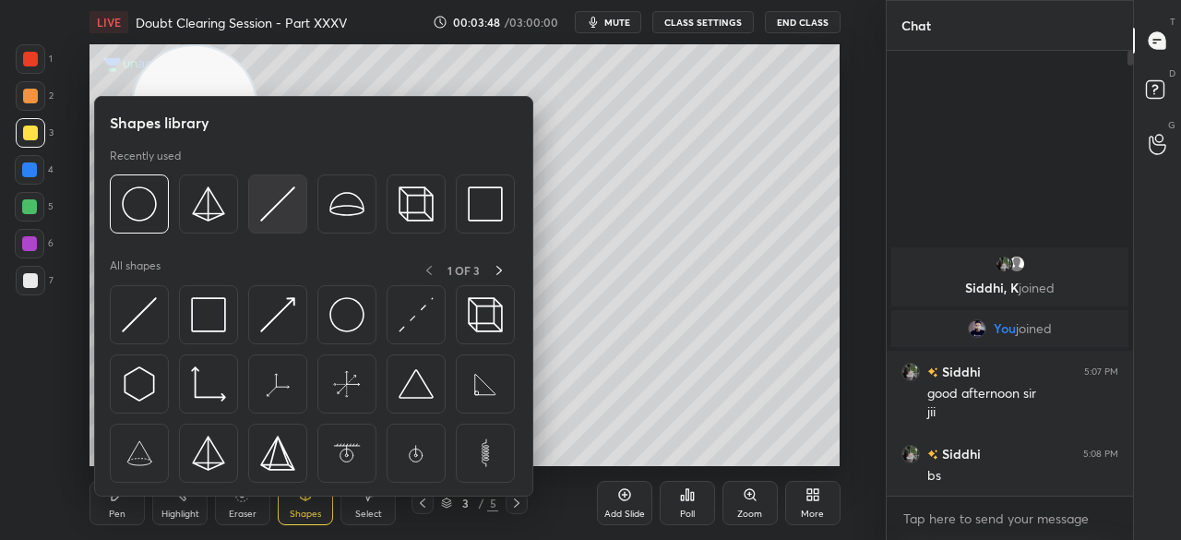
click at [290, 202] on img at bounding box center [277, 203] width 35 height 35
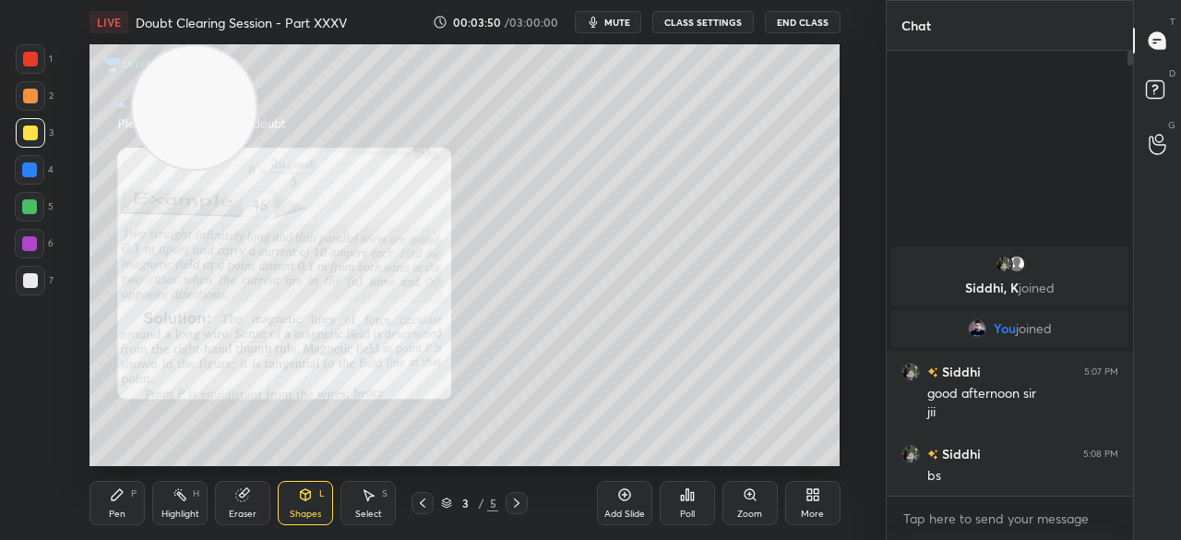
click at [318, 504] on div "Shapes L" at bounding box center [305, 503] width 55 height 44
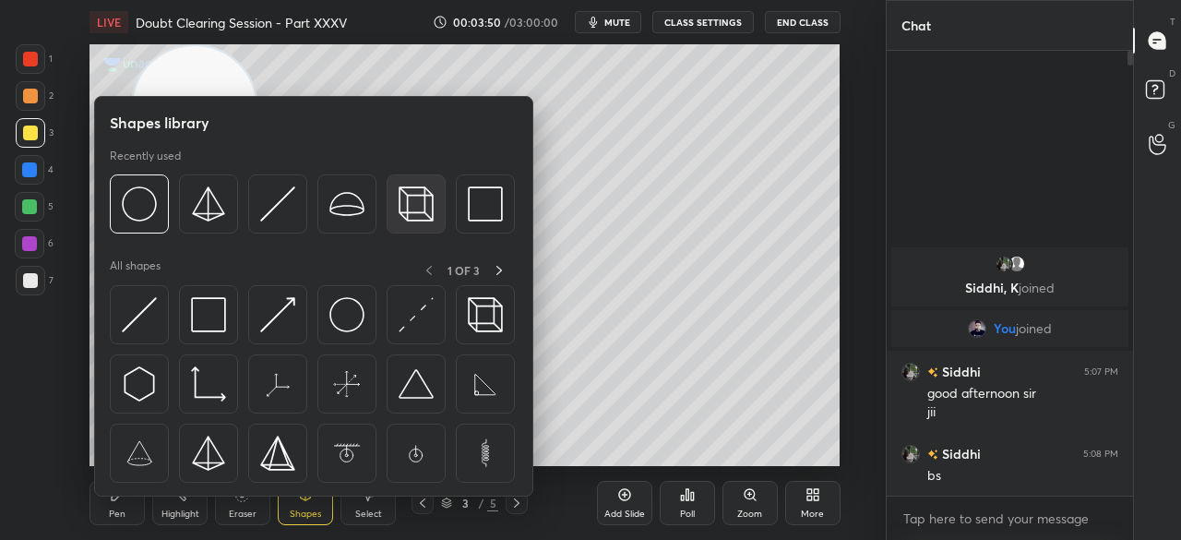
click at [417, 219] on img at bounding box center [416, 203] width 35 height 35
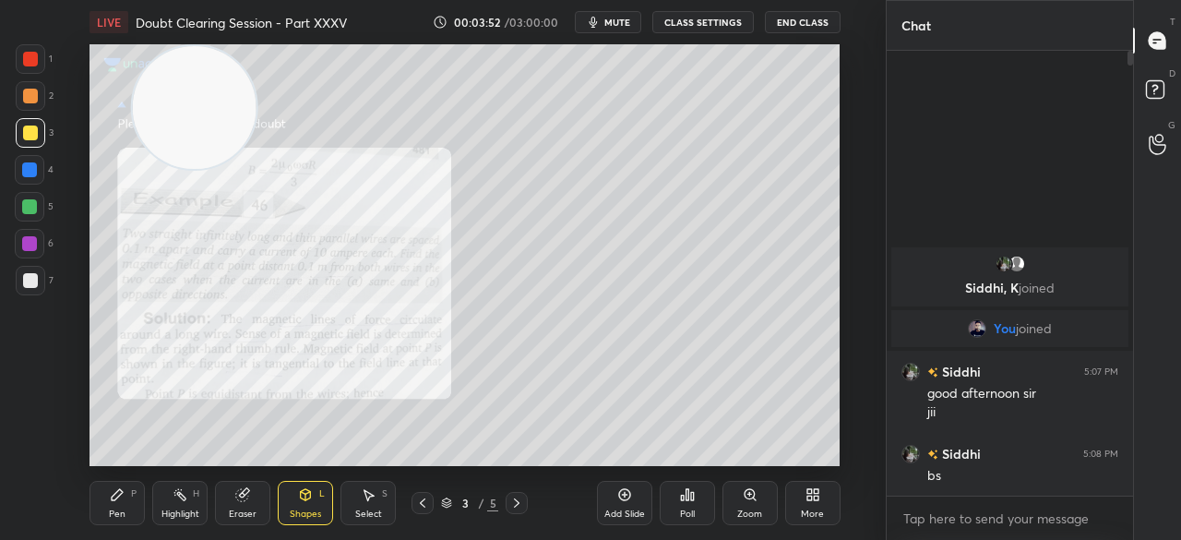
click at [35, 161] on div at bounding box center [30, 170] width 30 height 30
click at [37, 166] on div at bounding box center [29, 169] width 15 height 15
click at [185, 510] on div "Highlight" at bounding box center [180, 513] width 38 height 9
click at [190, 510] on div "Highlight" at bounding box center [180, 513] width 38 height 9
click at [30, 448] on icon at bounding box center [29, 451] width 15 height 15
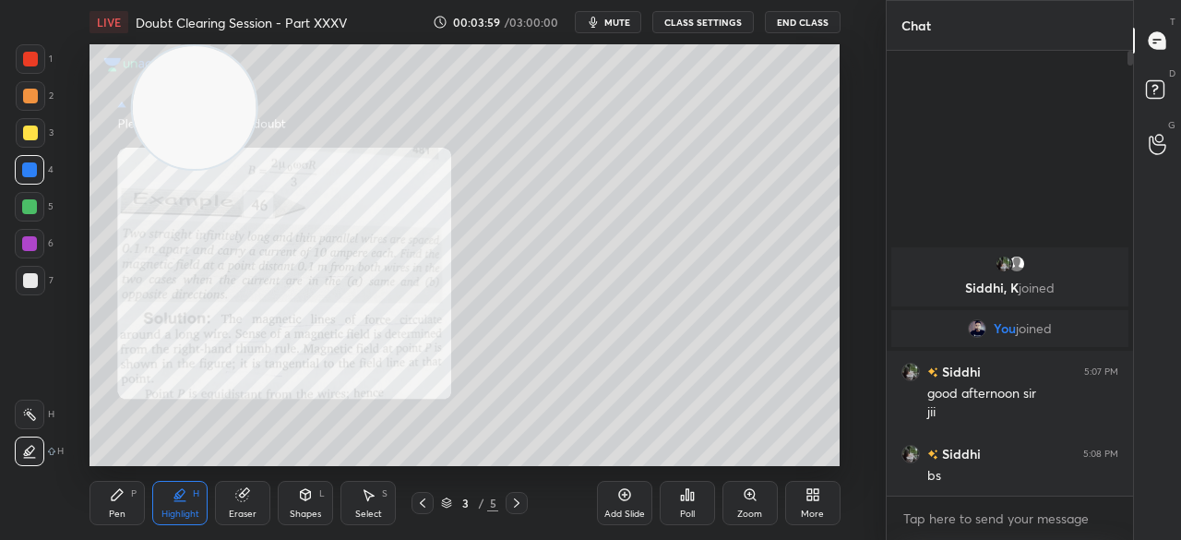
click at [39, 64] on div at bounding box center [31, 59] width 30 height 30
click at [41, 66] on div at bounding box center [31, 59] width 30 height 30
click at [121, 499] on icon at bounding box center [117, 494] width 15 height 15
click at [120, 498] on icon at bounding box center [117, 494] width 15 height 15
click at [18, 130] on div at bounding box center [31, 133] width 30 height 30
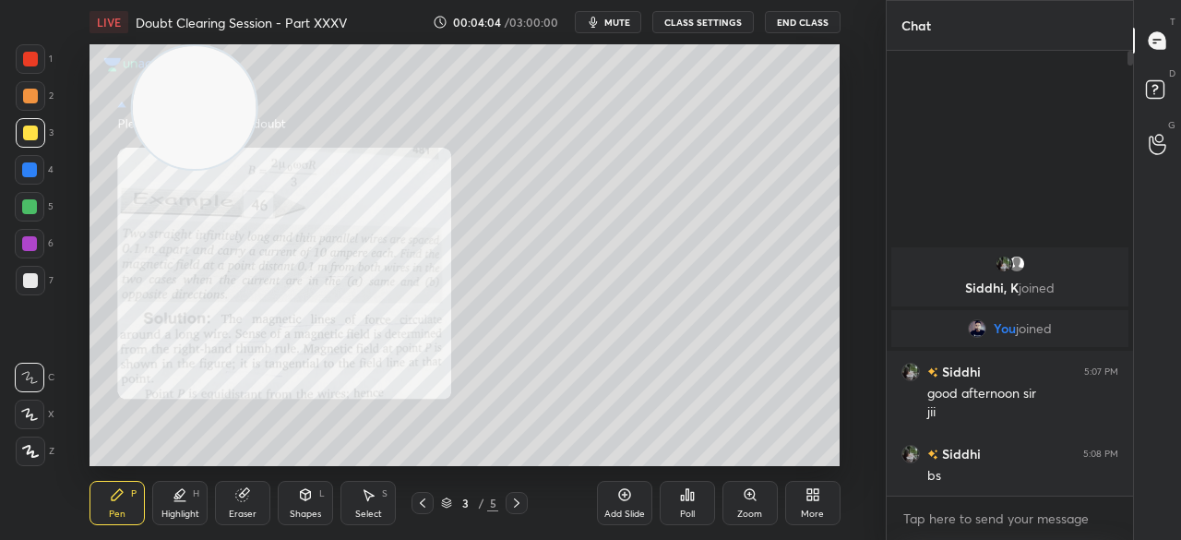
click at [23, 137] on div at bounding box center [30, 132] width 15 height 15
click at [43, 160] on div at bounding box center [30, 170] width 30 height 30
click at [50, 163] on div "4" at bounding box center [34, 170] width 39 height 30
click at [104, 492] on div "Pen P" at bounding box center [116, 503] width 55 height 44
click at [109, 483] on div "Pen P" at bounding box center [116, 503] width 55 height 44
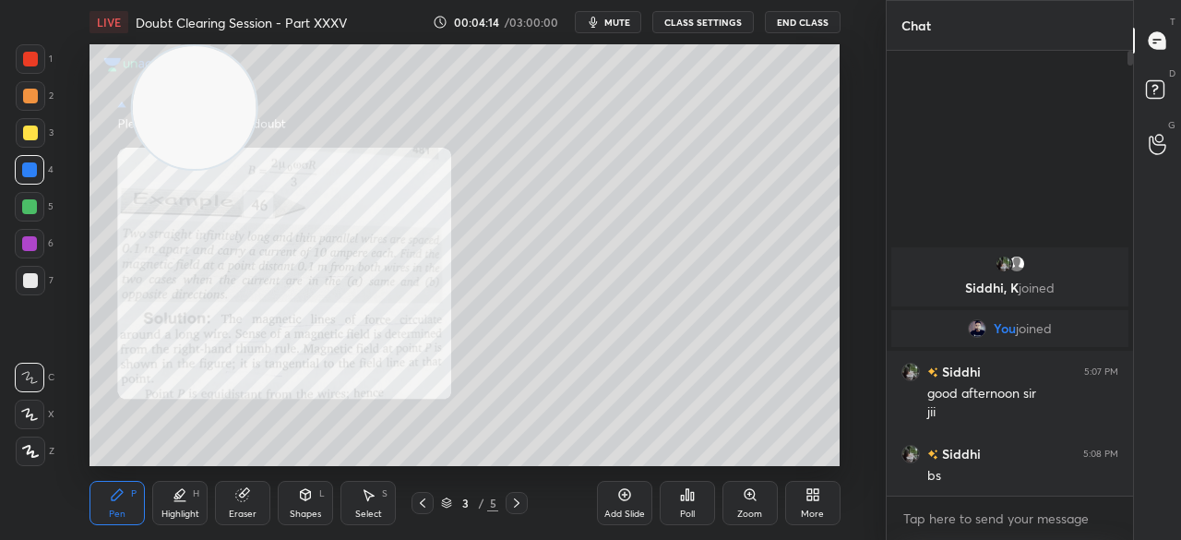
click at [33, 136] on div at bounding box center [30, 132] width 15 height 15
click at [32, 134] on div at bounding box center [30, 132] width 15 height 15
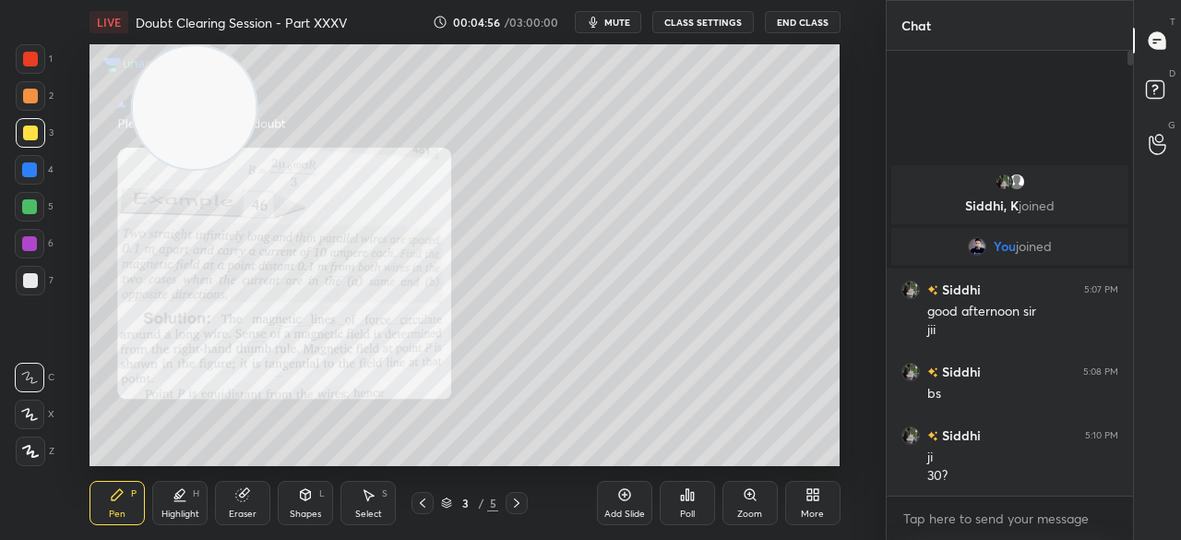
click at [31, 58] on div at bounding box center [30, 59] width 15 height 15
click at [40, 61] on div at bounding box center [31, 59] width 30 height 30
click at [20, 137] on div at bounding box center [31, 133] width 30 height 30
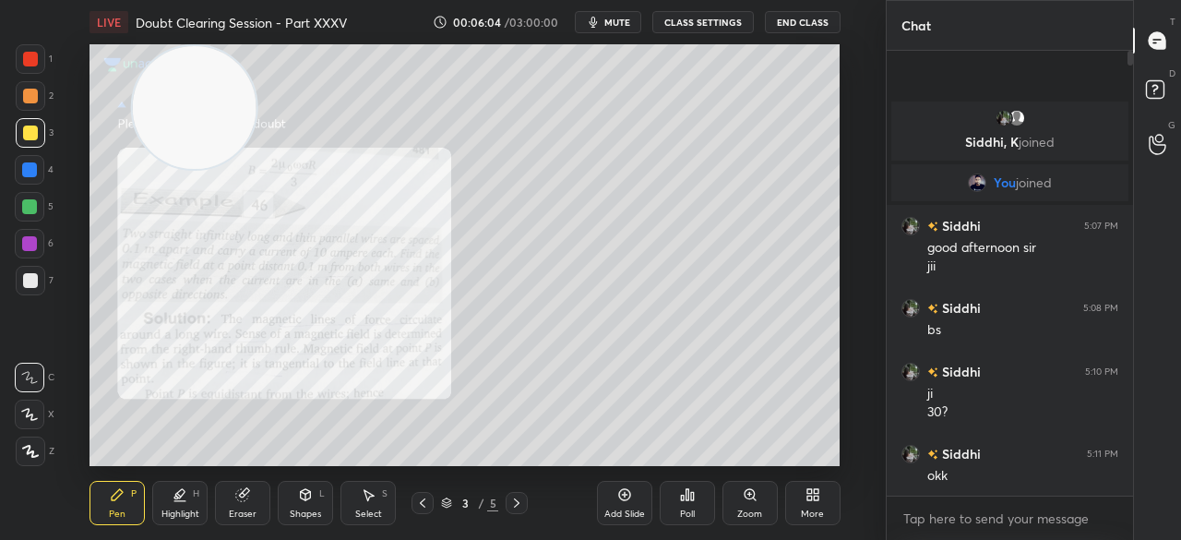
click at [30, 55] on div at bounding box center [30, 59] width 15 height 15
click at [35, 65] on div at bounding box center [30, 59] width 15 height 15
click at [36, 134] on div at bounding box center [30, 132] width 15 height 15
click at [34, 136] on div at bounding box center [30, 132] width 15 height 15
click at [631, 501] on div "Add Slide" at bounding box center [624, 503] width 55 height 44
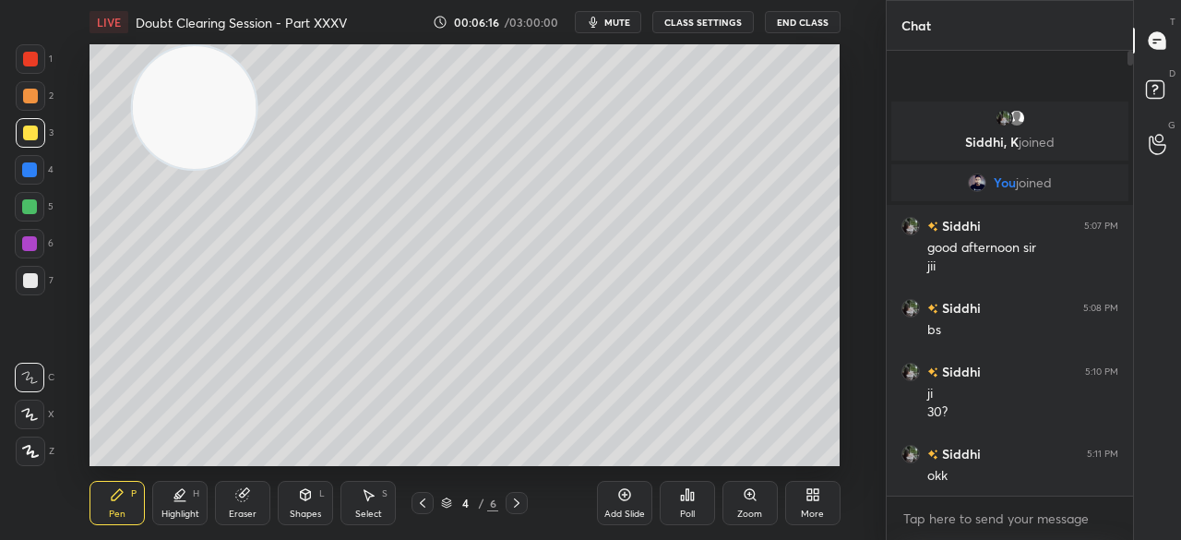
click at [323, 510] on div "Shapes L" at bounding box center [305, 503] width 55 height 44
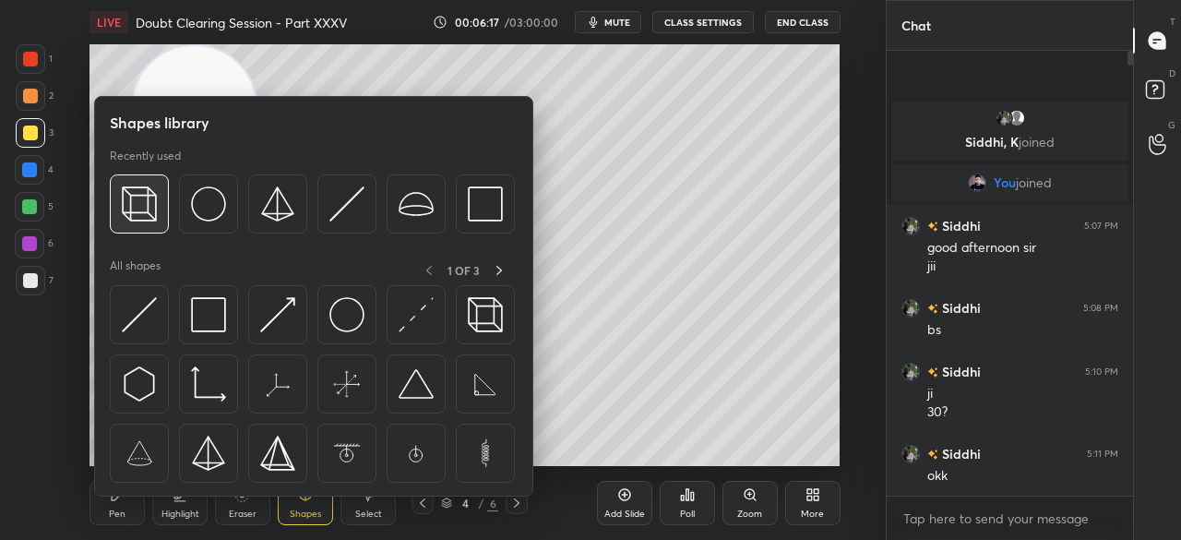
click at [142, 195] on img at bounding box center [139, 203] width 35 height 35
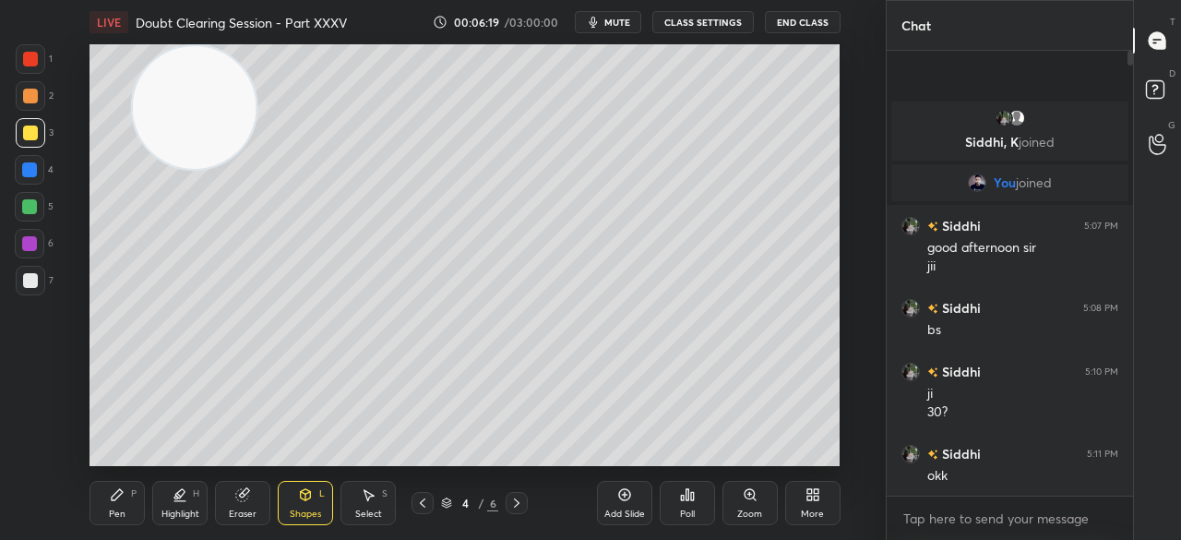
click at [29, 161] on div at bounding box center [30, 170] width 30 height 30
click at [38, 167] on div at bounding box center [30, 170] width 30 height 30
click at [114, 490] on icon at bounding box center [117, 494] width 15 height 15
click at [122, 483] on div "Pen P" at bounding box center [116, 503] width 55 height 44
click at [30, 135] on div at bounding box center [30, 132] width 15 height 15
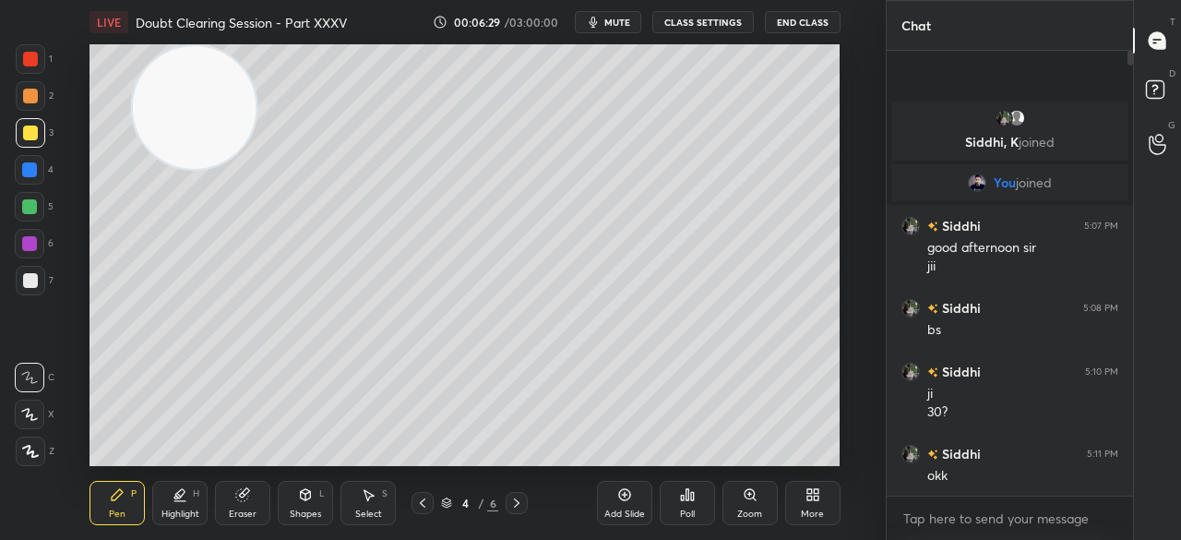
click at [37, 136] on div at bounding box center [30, 132] width 15 height 15
click at [30, 67] on div at bounding box center [31, 59] width 30 height 30
click at [36, 68] on div at bounding box center [31, 59] width 30 height 30
click at [514, 505] on icon at bounding box center [516, 502] width 15 height 15
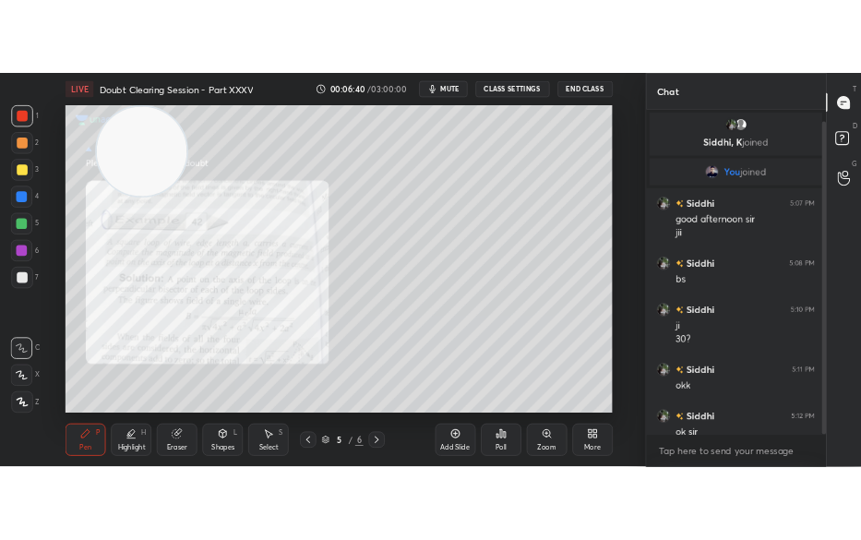
scroll to position [17, 0]
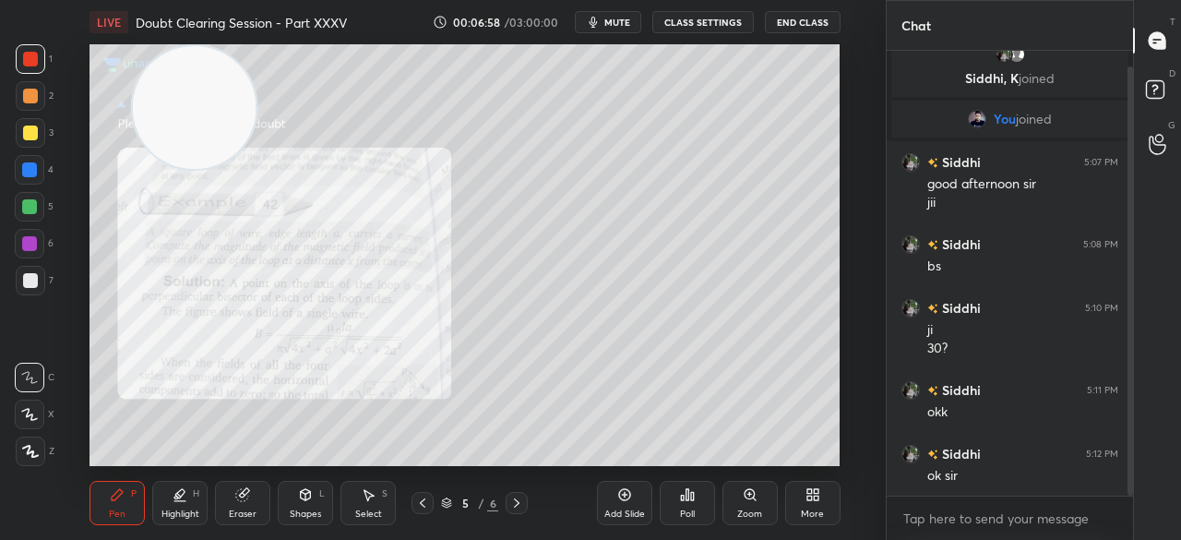
click at [314, 499] on div "Shapes L" at bounding box center [305, 503] width 55 height 44
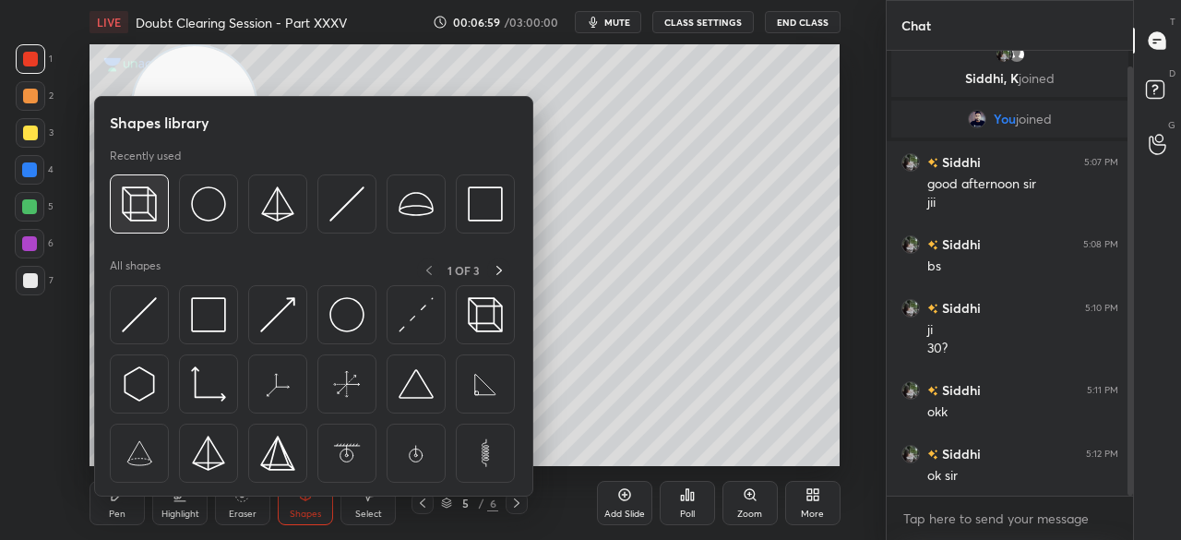
click at [151, 190] on img at bounding box center [139, 203] width 35 height 35
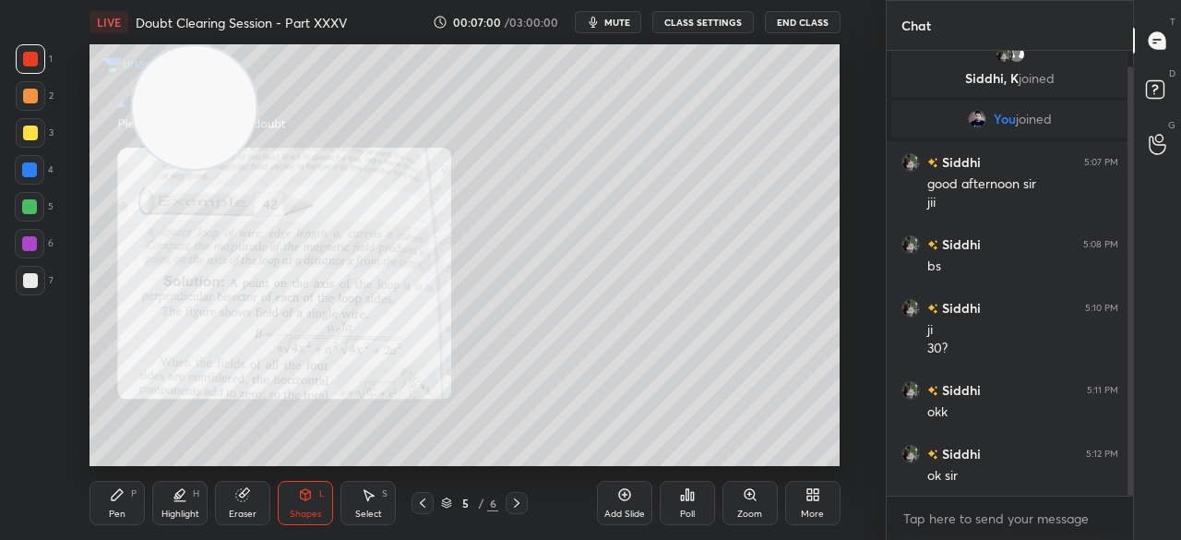
click at [310, 469] on div "Pen P Highlight H Eraser Shapes L Select S 5 / 6 Add Slide Poll Zoom More" at bounding box center [464, 503] width 750 height 74
click at [309, 499] on icon at bounding box center [305, 494] width 15 height 15
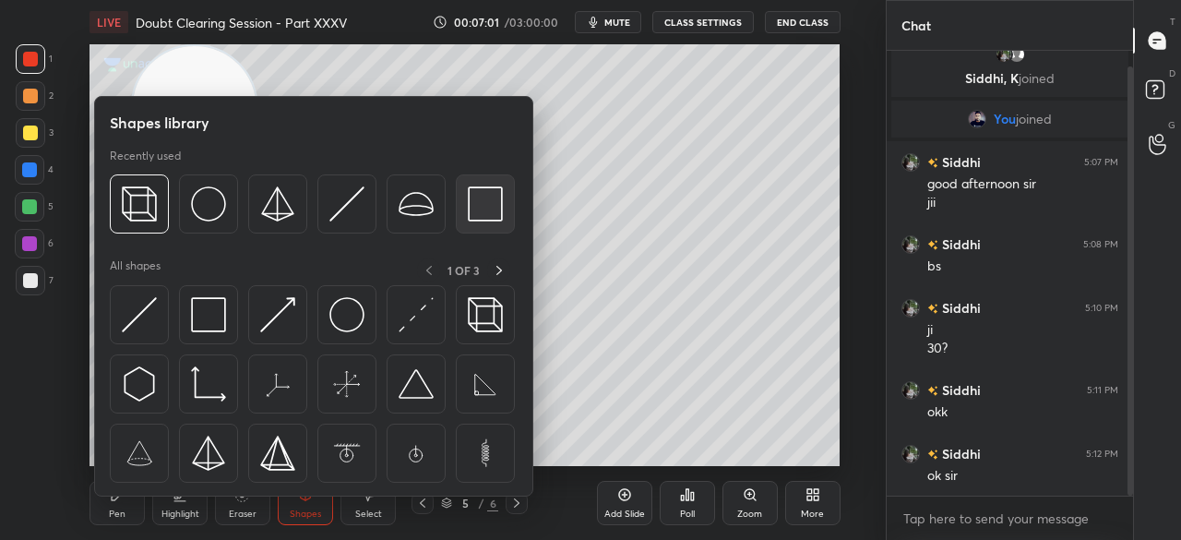
click at [471, 211] on img at bounding box center [485, 203] width 35 height 35
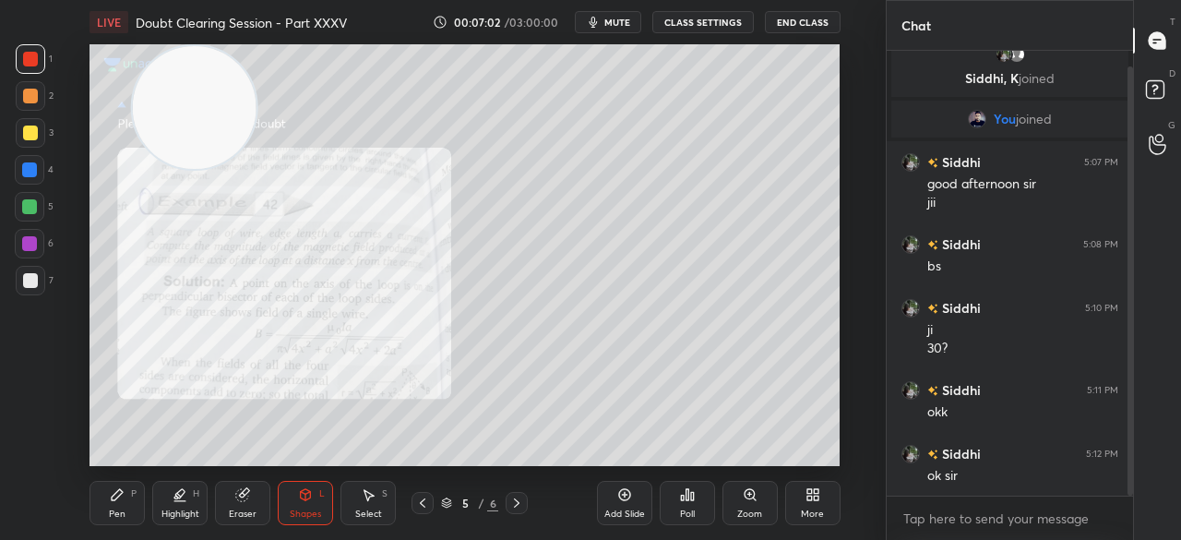
click at [298, 521] on div "Shapes L" at bounding box center [305, 503] width 55 height 44
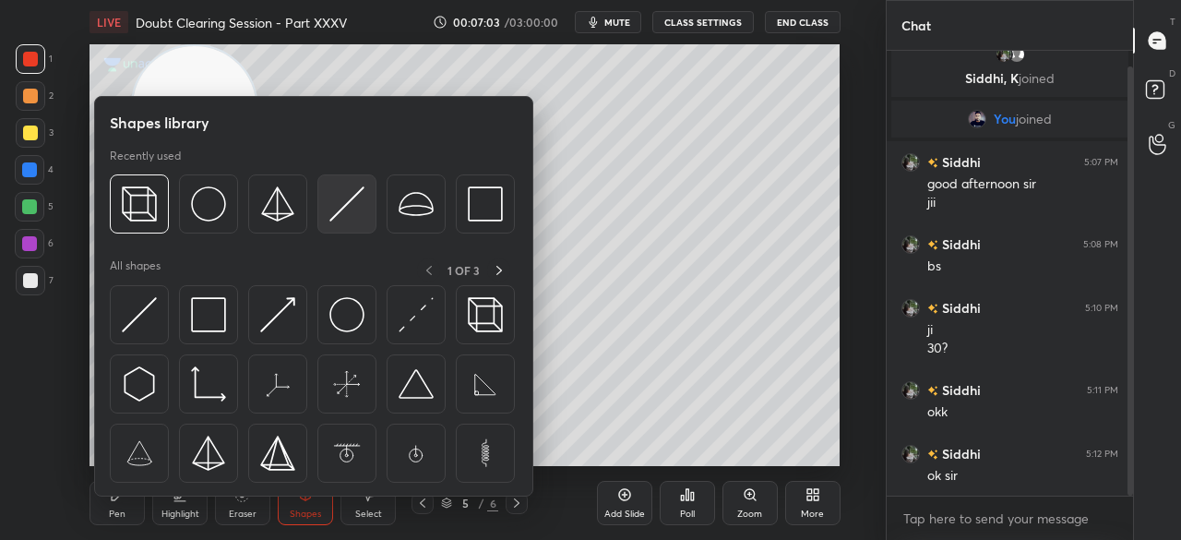
click at [328, 212] on div at bounding box center [346, 203] width 59 height 59
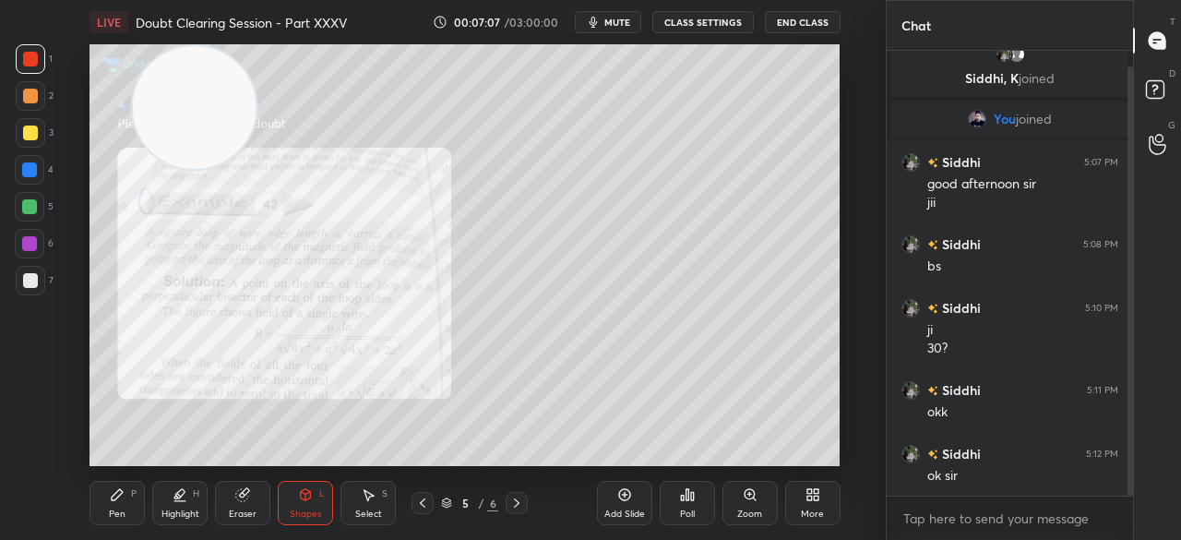
click at [34, 127] on div at bounding box center [30, 132] width 15 height 15
click at [35, 126] on div at bounding box center [30, 132] width 15 height 15
click at [124, 491] on icon at bounding box center [117, 494] width 15 height 15
click at [131, 495] on div "P" at bounding box center [134, 493] width 6 height 9
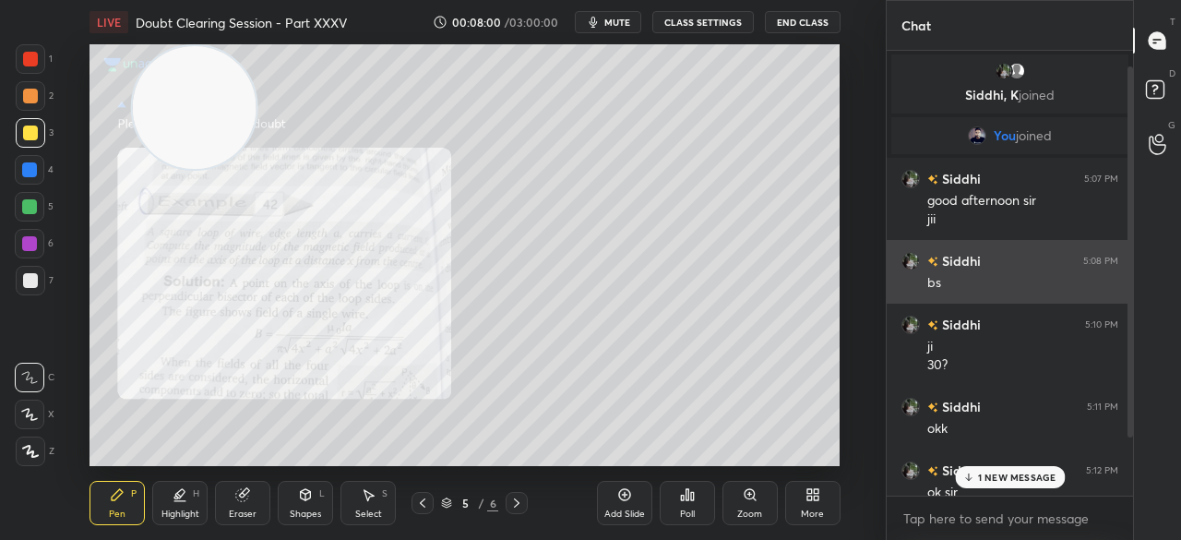
scroll to position [6, 6]
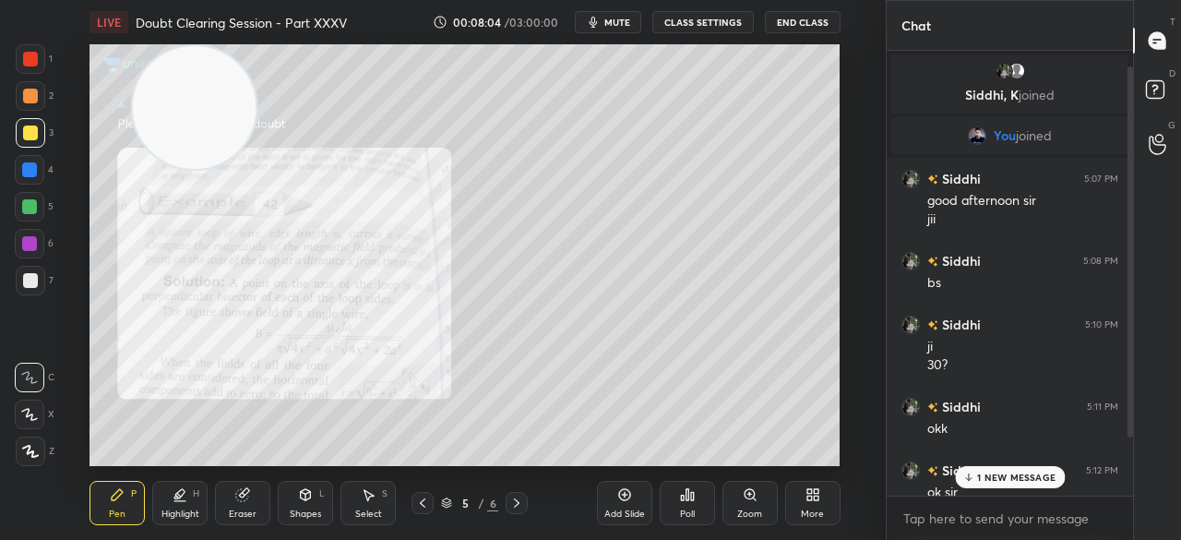
click at [976, 475] on div "1 NEW MESSAGE" at bounding box center [1010, 477] width 110 height 22
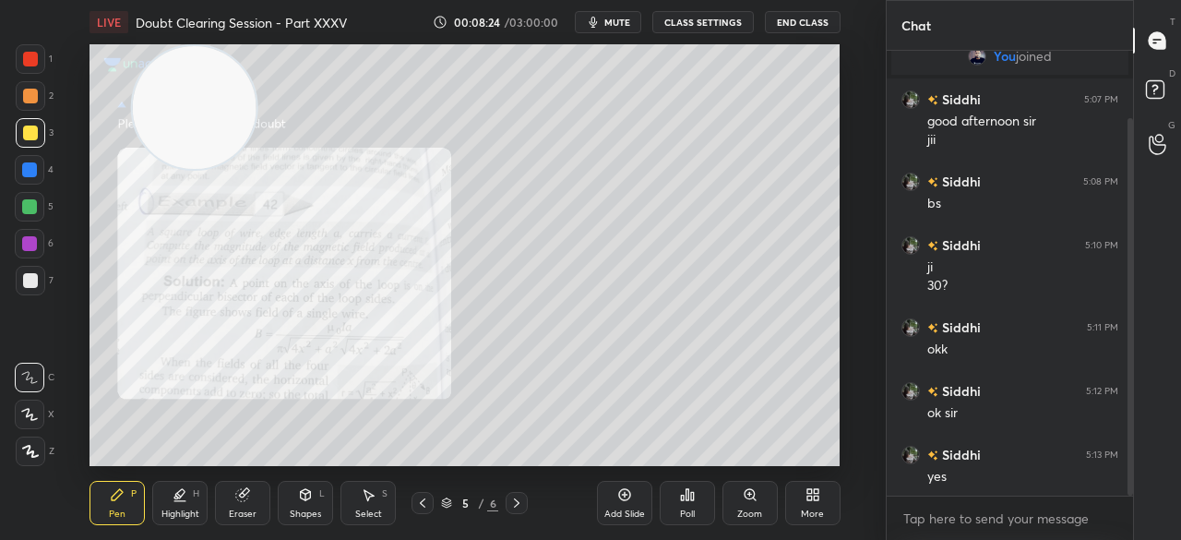
click at [19, 56] on div at bounding box center [31, 59] width 30 height 30
click at [24, 51] on div at bounding box center [31, 59] width 30 height 30
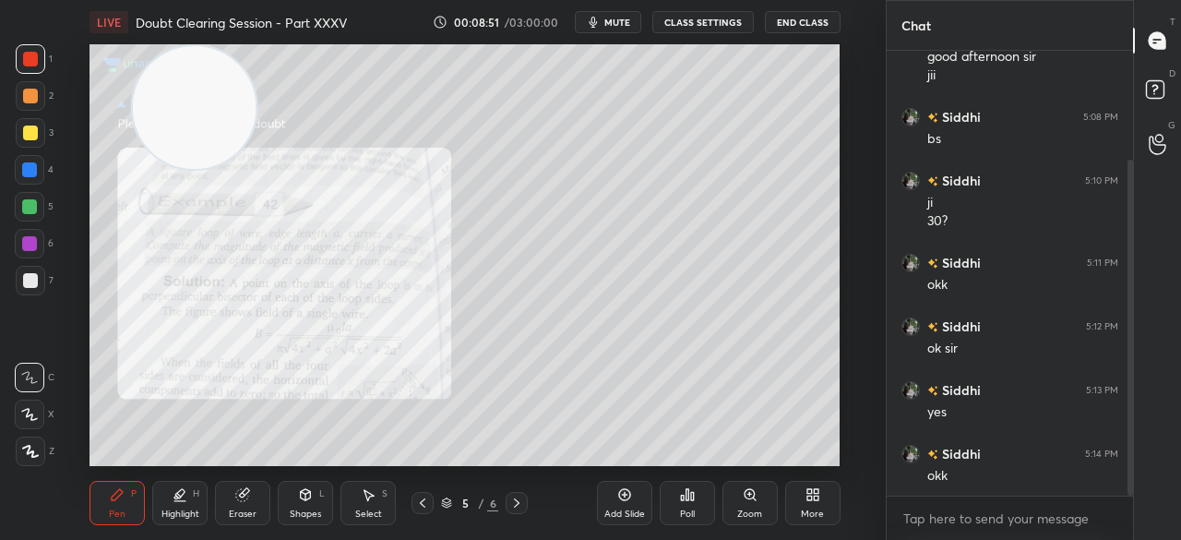
click at [42, 137] on div at bounding box center [31, 133] width 30 height 30
click at [42, 132] on div at bounding box center [31, 133] width 30 height 30
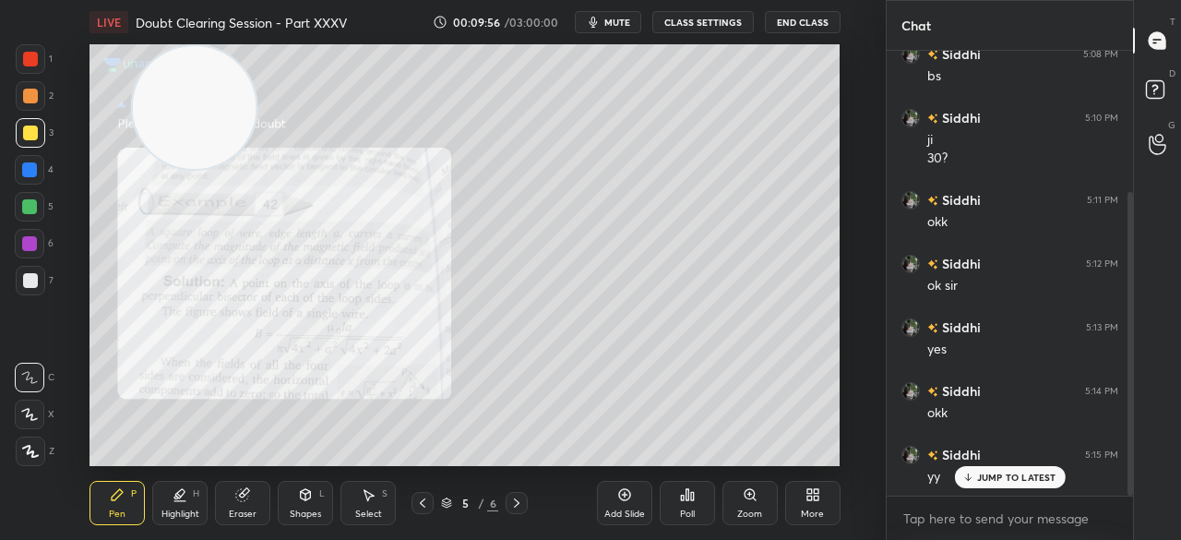
click at [969, 468] on div "JUMP TO LATEST" at bounding box center [1009, 477] width 111 height 22
click at [28, 62] on div at bounding box center [30, 59] width 15 height 15
click at [33, 63] on div at bounding box center [30, 59] width 15 height 15
click at [1153, 97] on rect at bounding box center [1155, 90] width 18 height 18
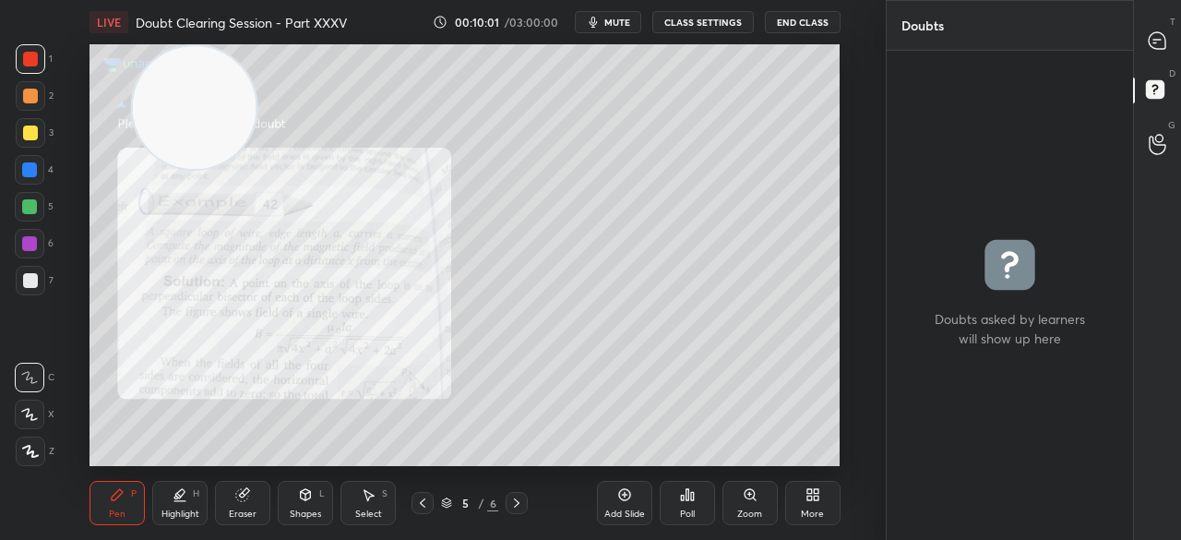
click at [1168, 54] on div at bounding box center [1157, 40] width 37 height 33
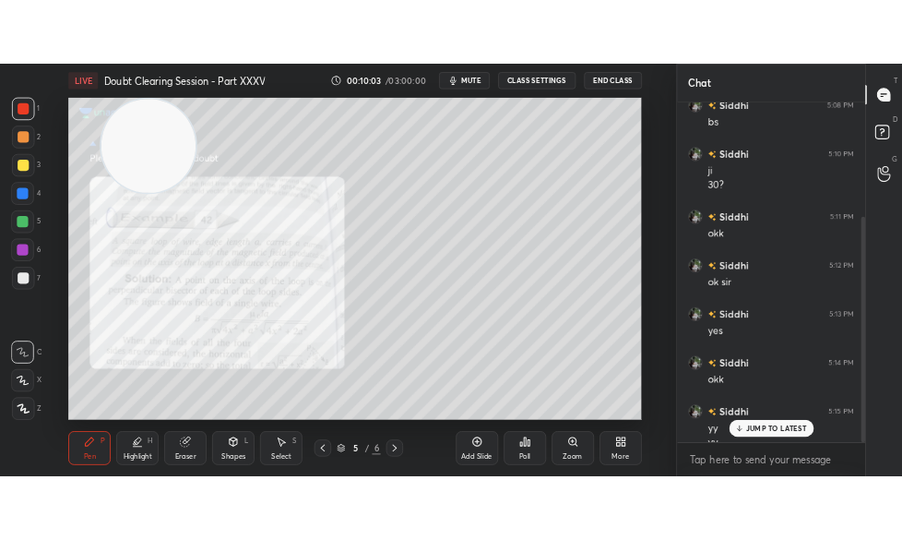
scroll to position [225, 0]
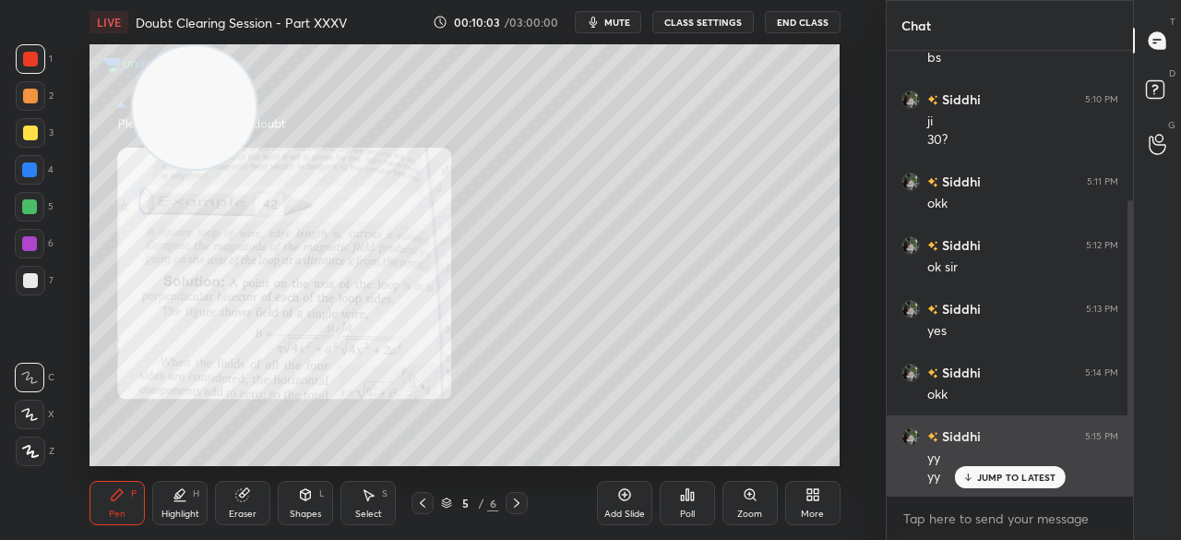
click at [974, 483] on div "JUMP TO LATEST" at bounding box center [1009, 477] width 111 height 22
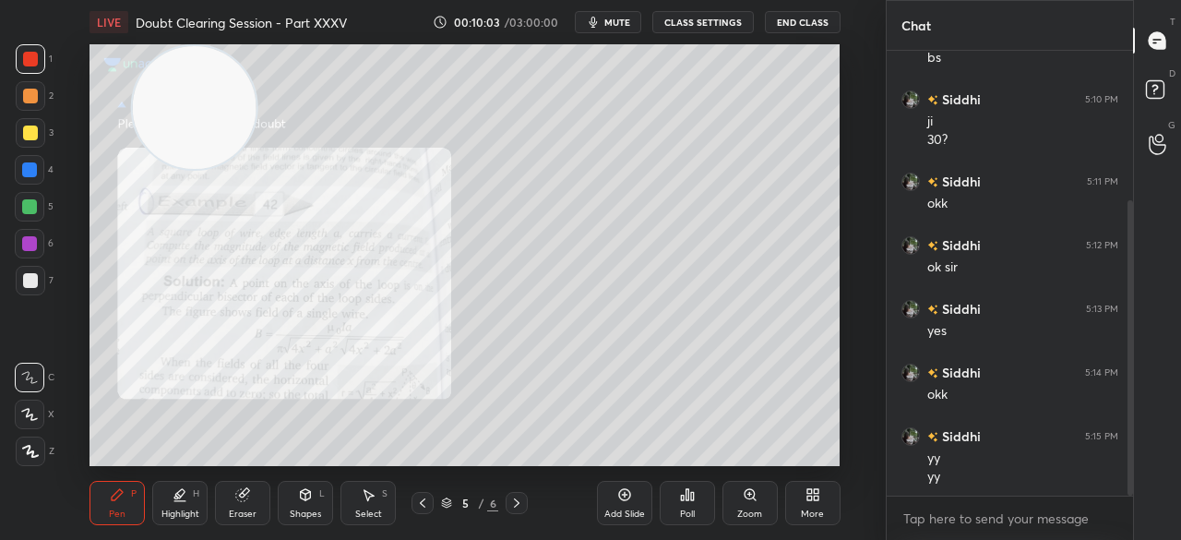
click at [598, 497] on div "Add Slide" at bounding box center [624, 503] width 55 height 44
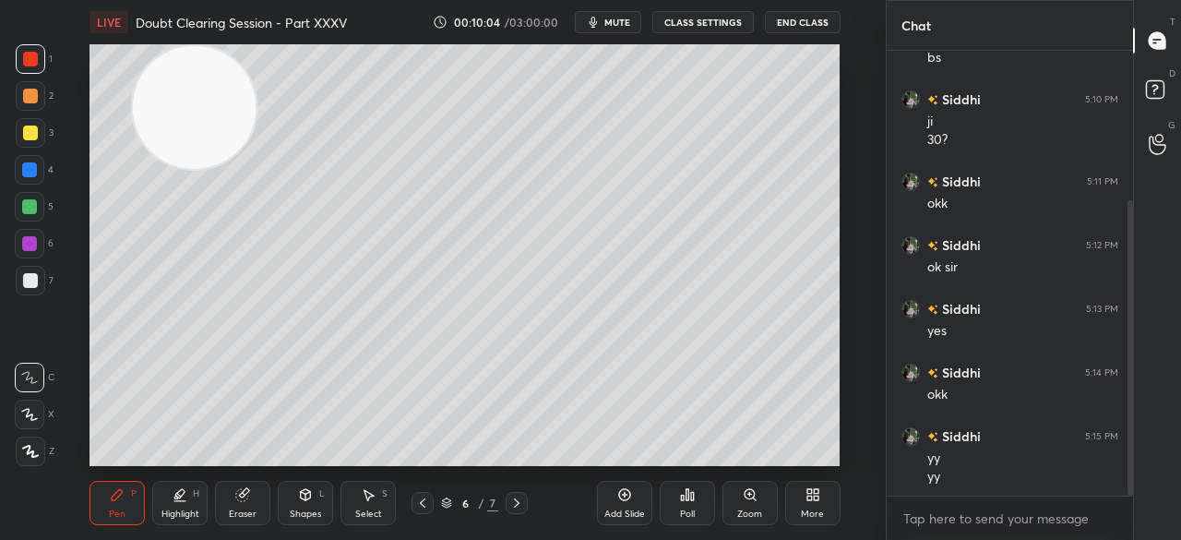
click at [434, 497] on div "6 / 7" at bounding box center [469, 503] width 116 height 22
click at [511, 501] on icon at bounding box center [516, 502] width 15 height 15
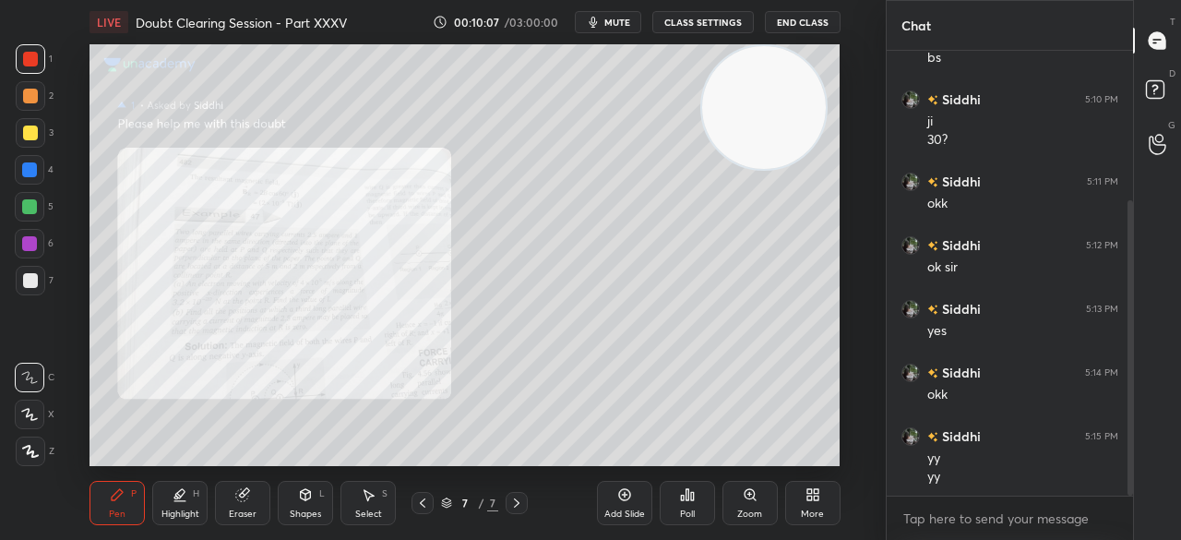
click at [729, 514] on div "Zoom" at bounding box center [749, 503] width 55 height 44
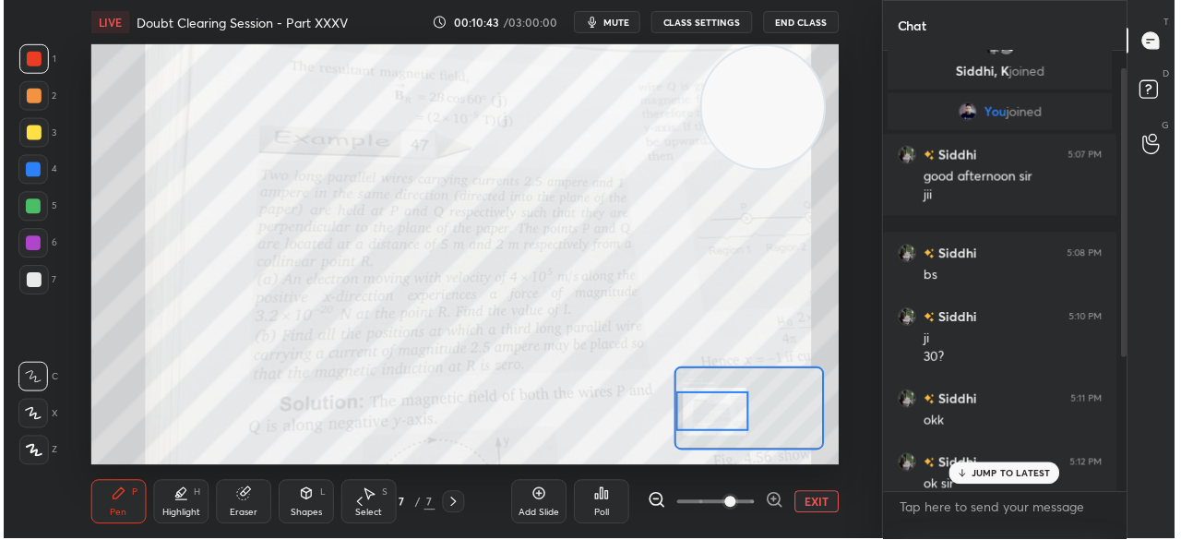
scroll to position [483, 234]
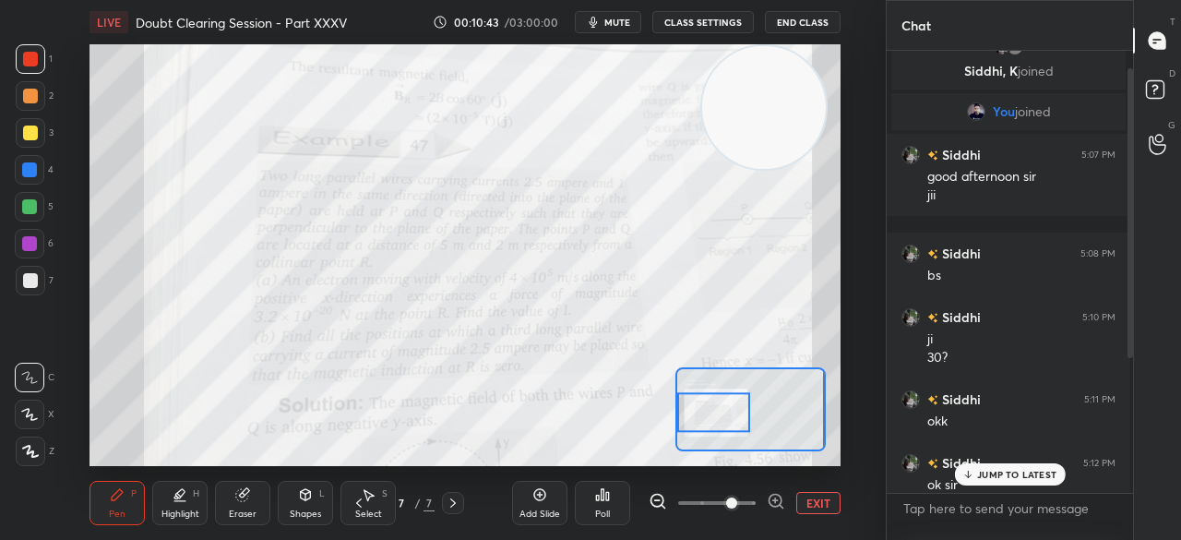
type textarea "x"
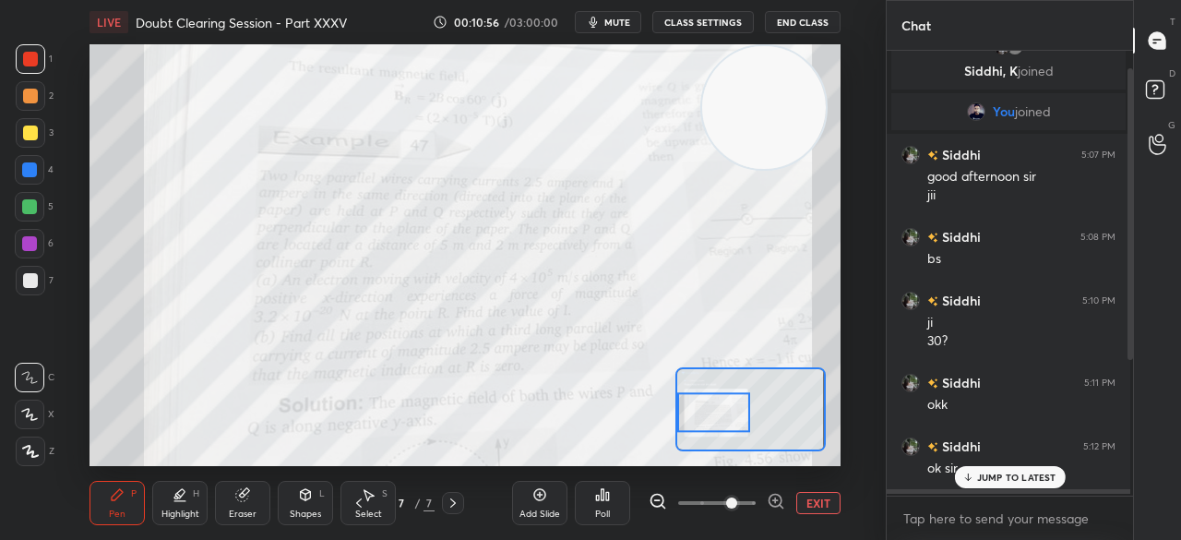
scroll to position [439, 241]
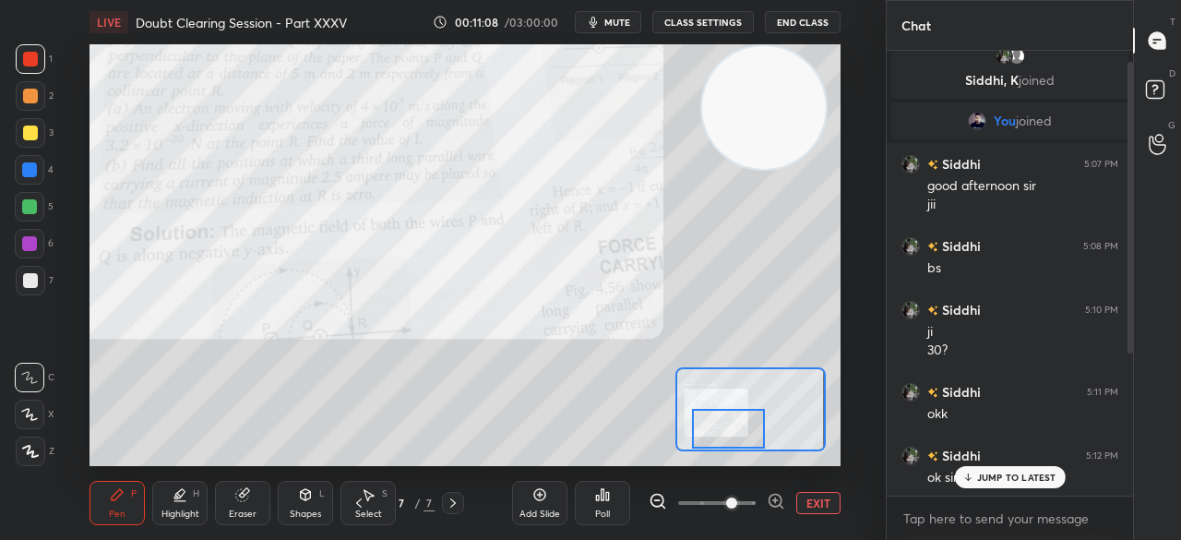
click at [987, 485] on div "JUMP TO LATEST" at bounding box center [1009, 477] width 111 height 22
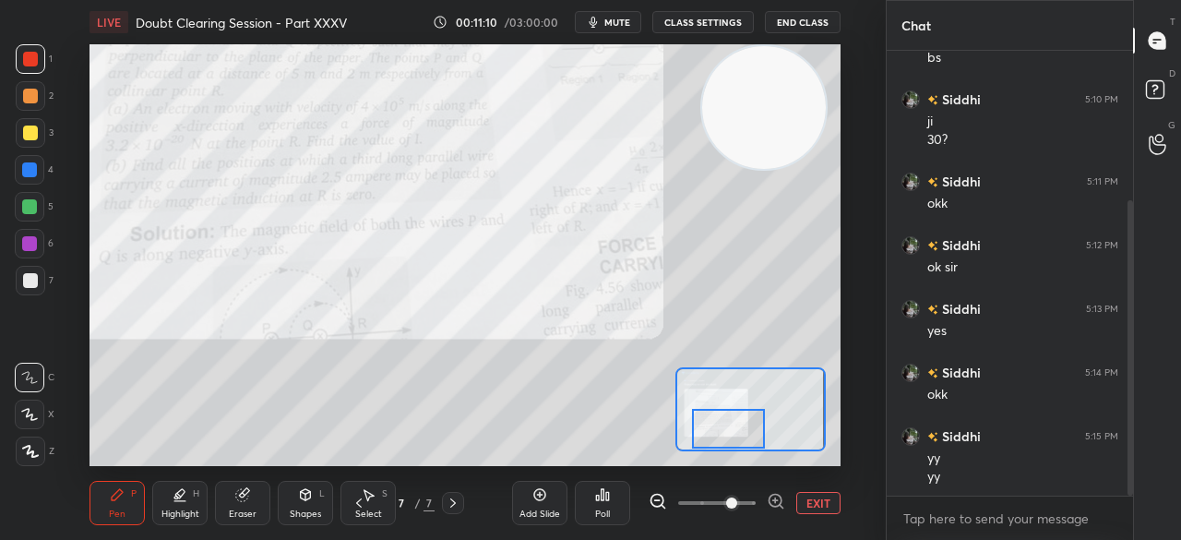
click at [808, 503] on button "EXIT" at bounding box center [818, 503] width 44 height 22
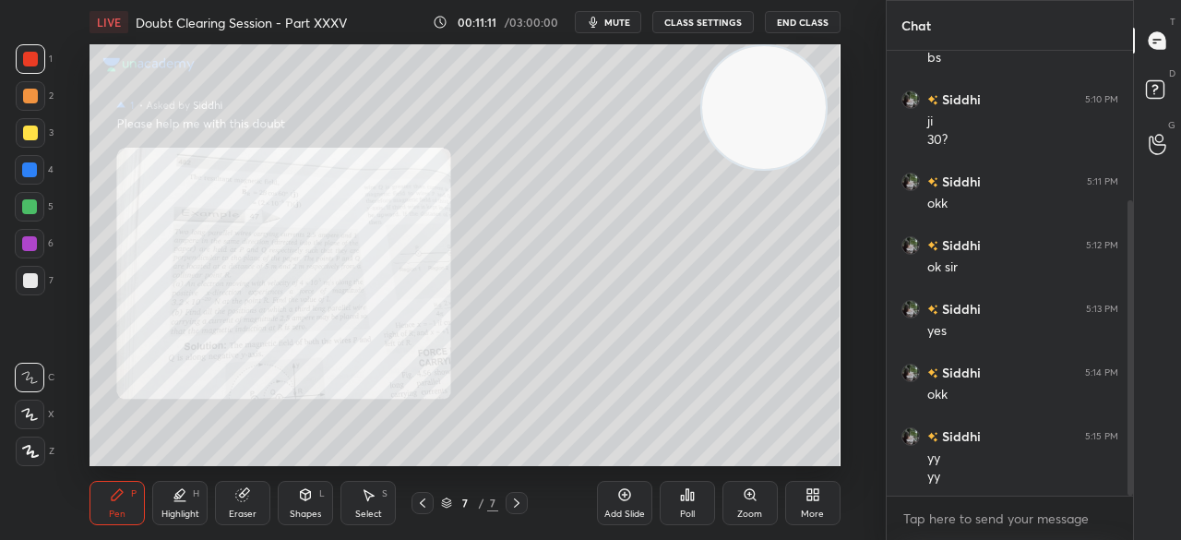
click at [306, 506] on div "Shapes L" at bounding box center [305, 503] width 55 height 44
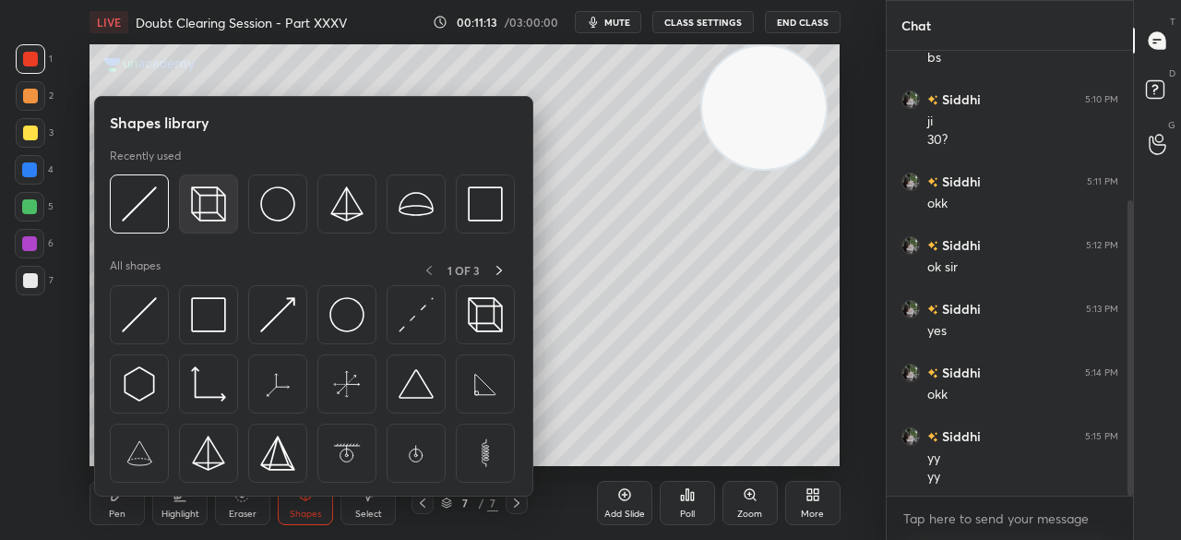
click at [220, 190] on img at bounding box center [208, 203] width 35 height 35
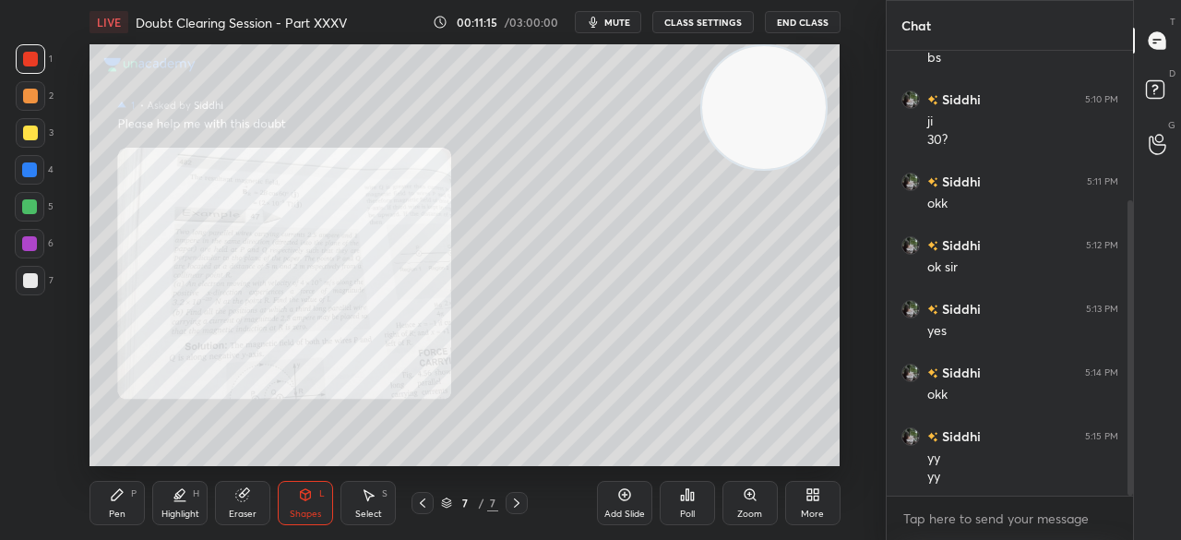
click at [30, 171] on div at bounding box center [29, 169] width 15 height 15
click at [28, 176] on div at bounding box center [29, 169] width 15 height 15
click at [121, 514] on div "Pen" at bounding box center [117, 513] width 17 height 9
click at [125, 511] on div "Pen" at bounding box center [117, 513] width 17 height 9
click at [13, 291] on div "1 2 3 4 5 6 7 C X Z C X Z E E Erase all H H" at bounding box center [29, 255] width 59 height 422
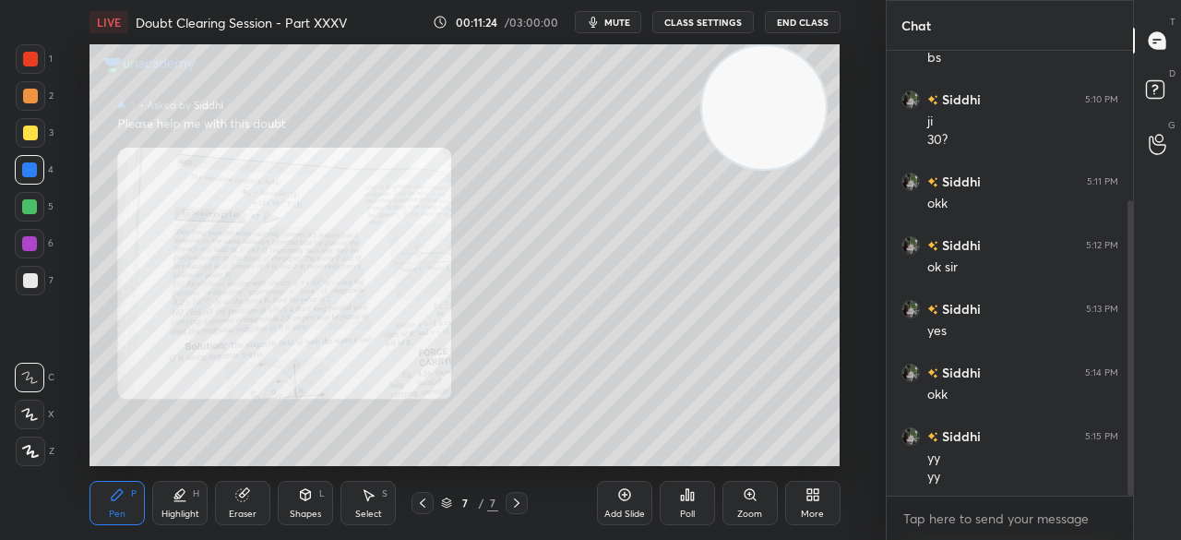
click at [18, 292] on div at bounding box center [31, 281] width 30 height 30
click at [192, 506] on div "Highlight H" at bounding box center [179, 503] width 55 height 44
click at [34, 451] on icon at bounding box center [29, 451] width 15 height 15
click at [129, 501] on div "Pen P" at bounding box center [116, 503] width 55 height 44
click at [143, 498] on div "Pen P" at bounding box center [116, 503] width 55 height 44
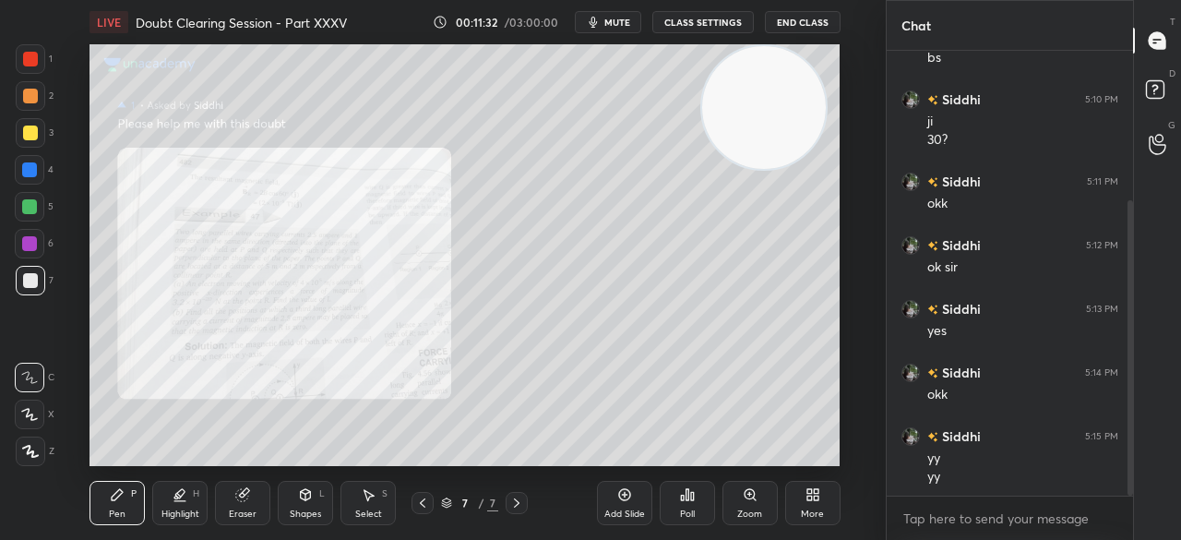
click at [30, 137] on div at bounding box center [30, 132] width 15 height 15
click at [36, 139] on div at bounding box center [31, 133] width 30 height 30
click at [28, 60] on div at bounding box center [30, 59] width 15 height 15
click at [31, 60] on div at bounding box center [30, 59] width 15 height 15
click at [30, 136] on div at bounding box center [30, 132] width 15 height 15
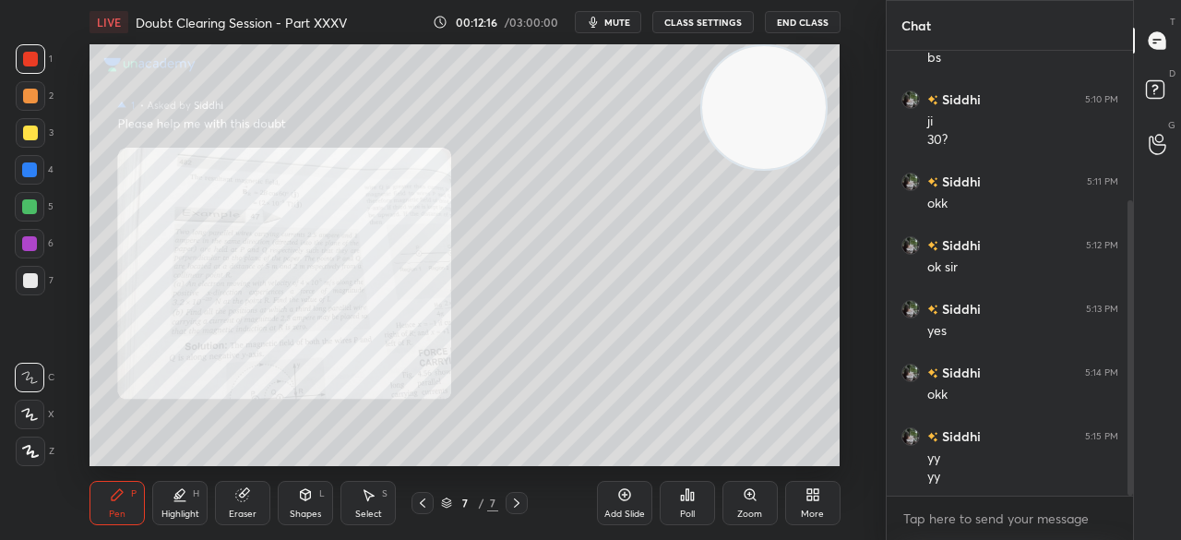
click at [31, 142] on div at bounding box center [31, 133] width 30 height 30
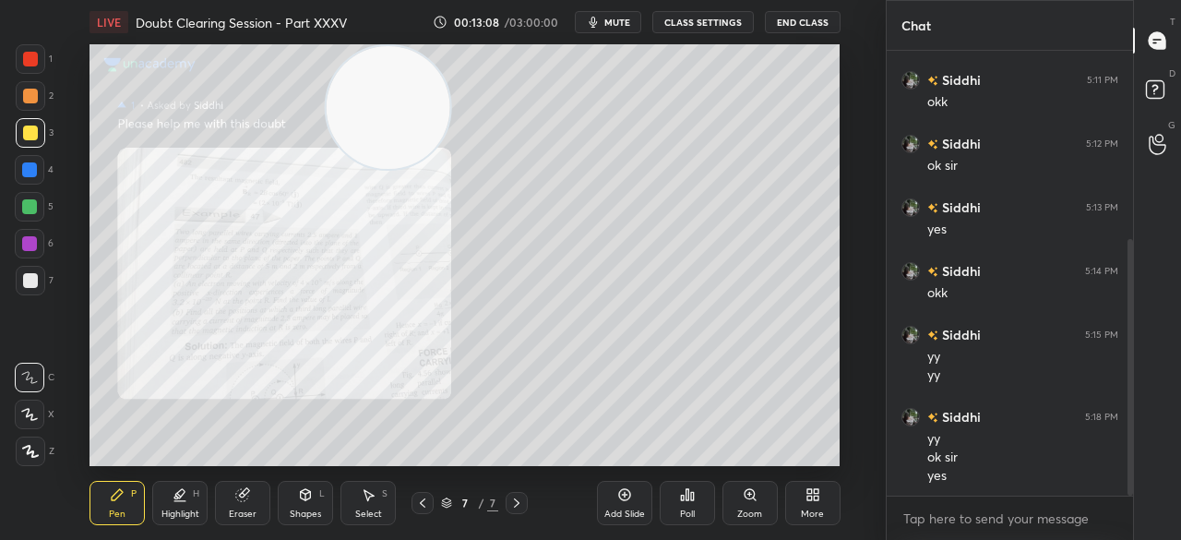
scroll to position [345, 0]
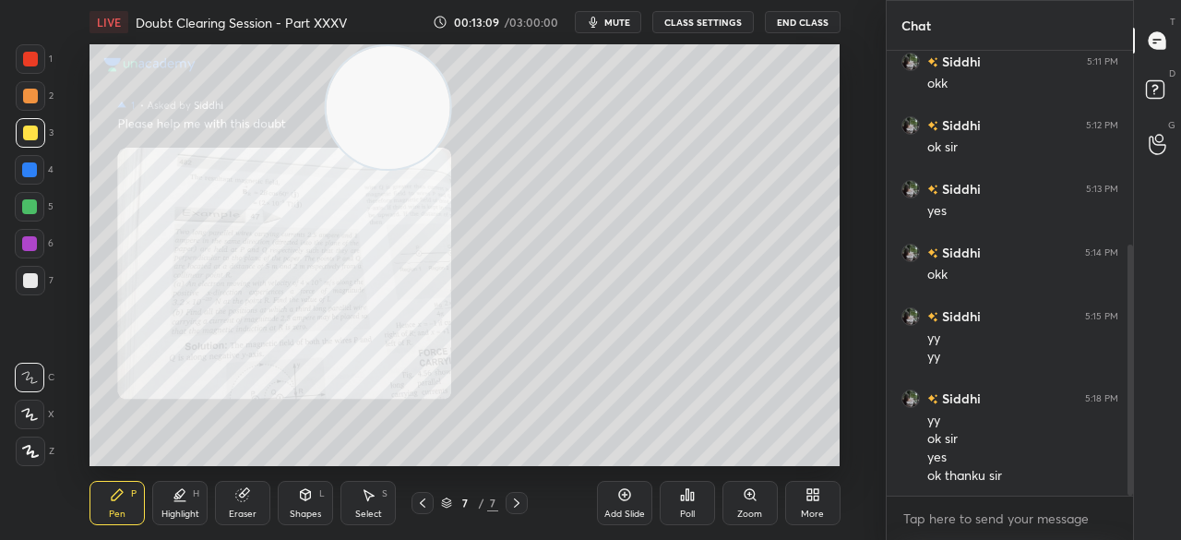
click at [35, 59] on div at bounding box center [30, 59] width 15 height 15
click at [33, 52] on div at bounding box center [30, 59] width 15 height 15
click at [624, 26] on span "mute" at bounding box center [617, 22] width 26 height 13
click at [795, 27] on button "End Class" at bounding box center [803, 22] width 76 height 22
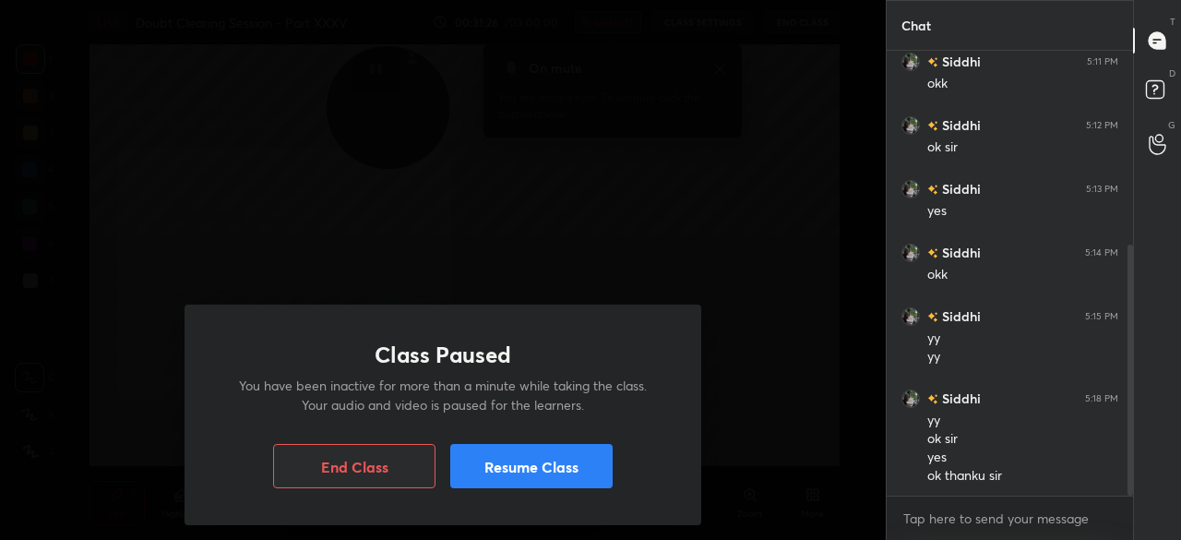
scroll to position [389, 0]
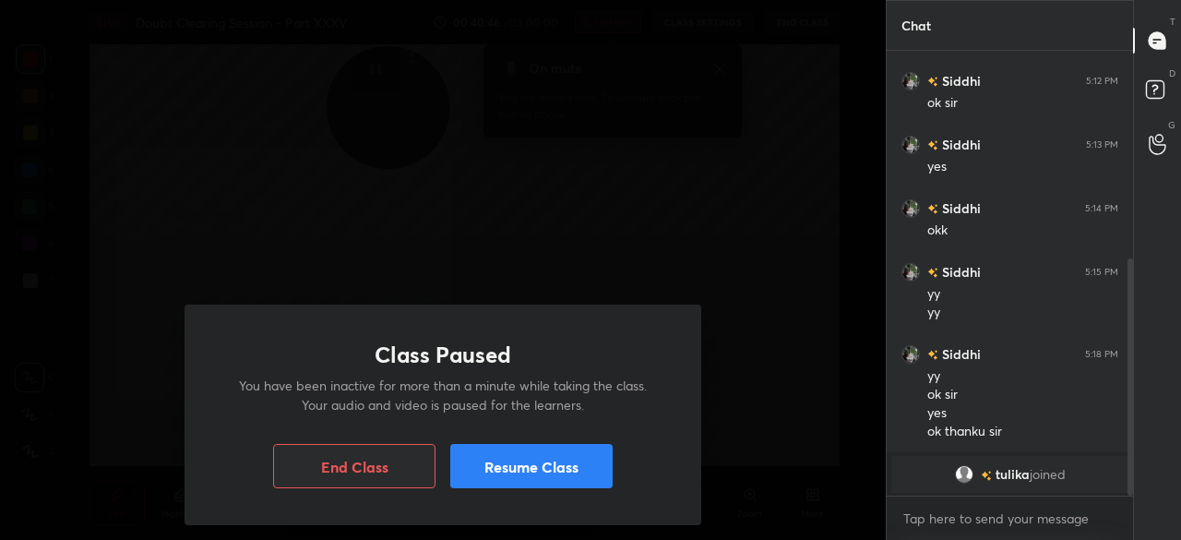
click at [473, 459] on button "Resume Class" at bounding box center [531, 466] width 162 height 44
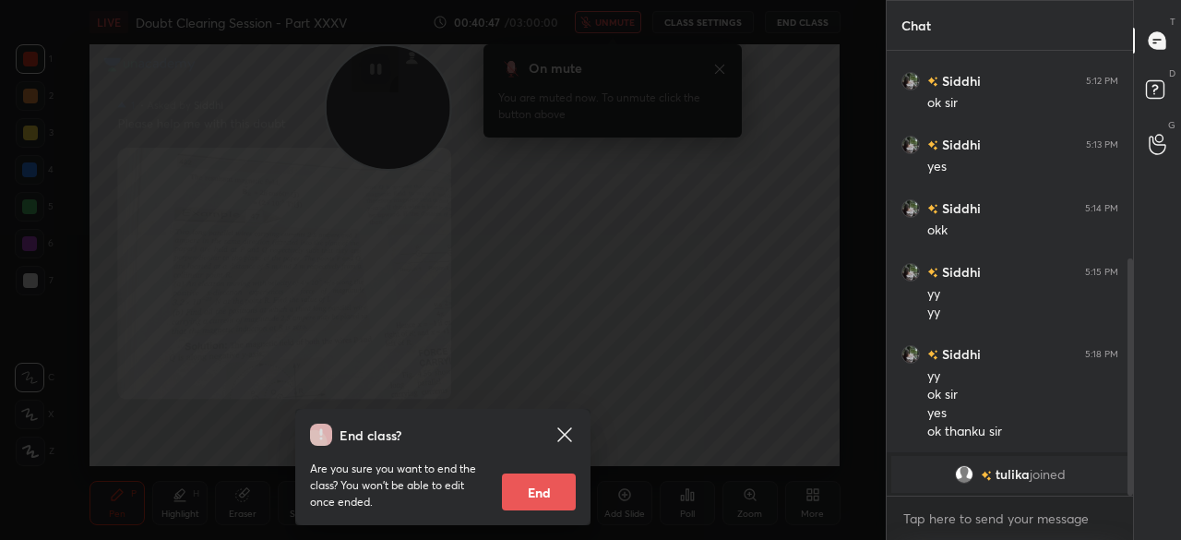
click at [563, 433] on icon at bounding box center [564, 434] width 14 height 14
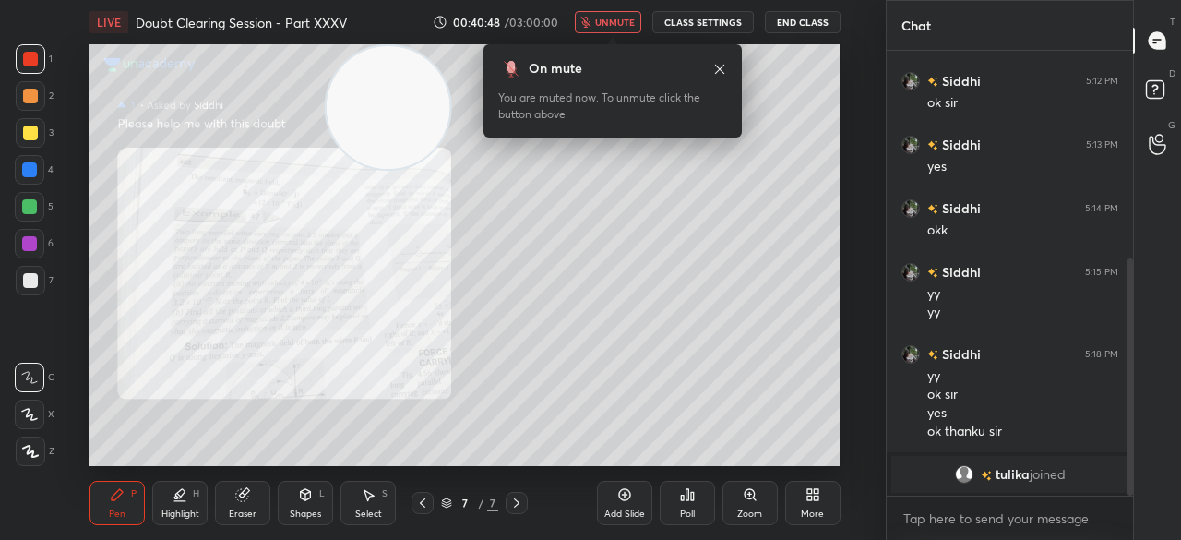
click at [781, 25] on button "End Class" at bounding box center [803, 22] width 76 height 22
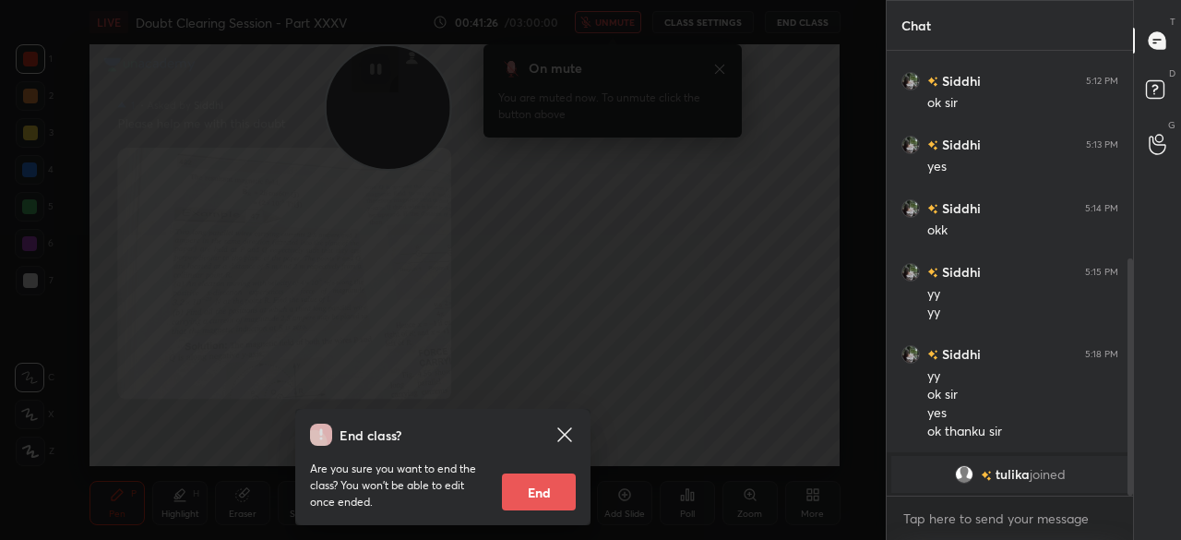
click at [565, 432] on icon at bounding box center [565, 434] width 22 height 22
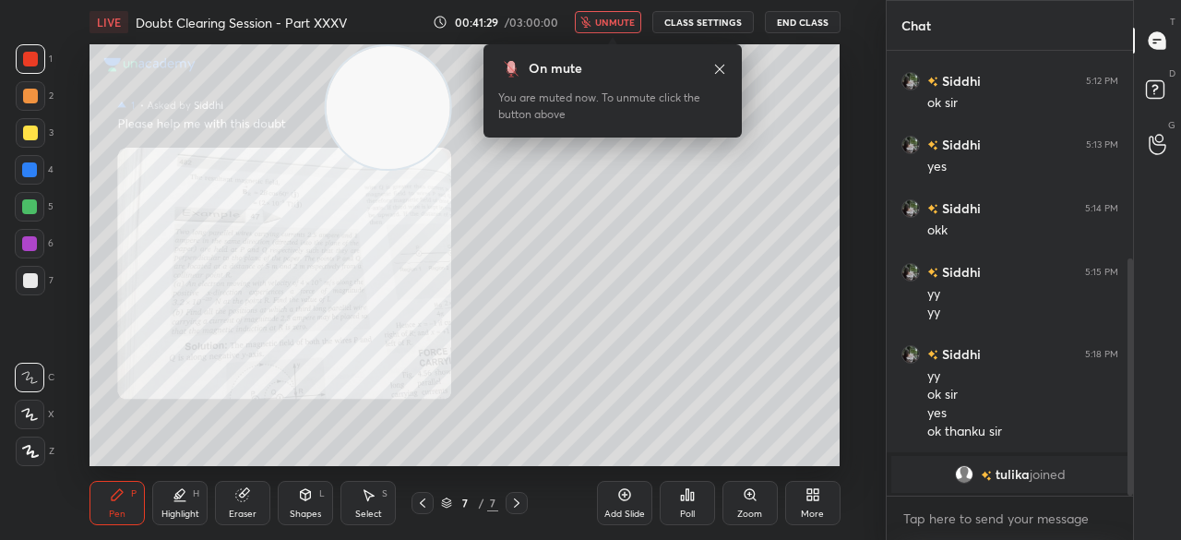
click at [613, 27] on span "unmute" at bounding box center [615, 22] width 40 height 13
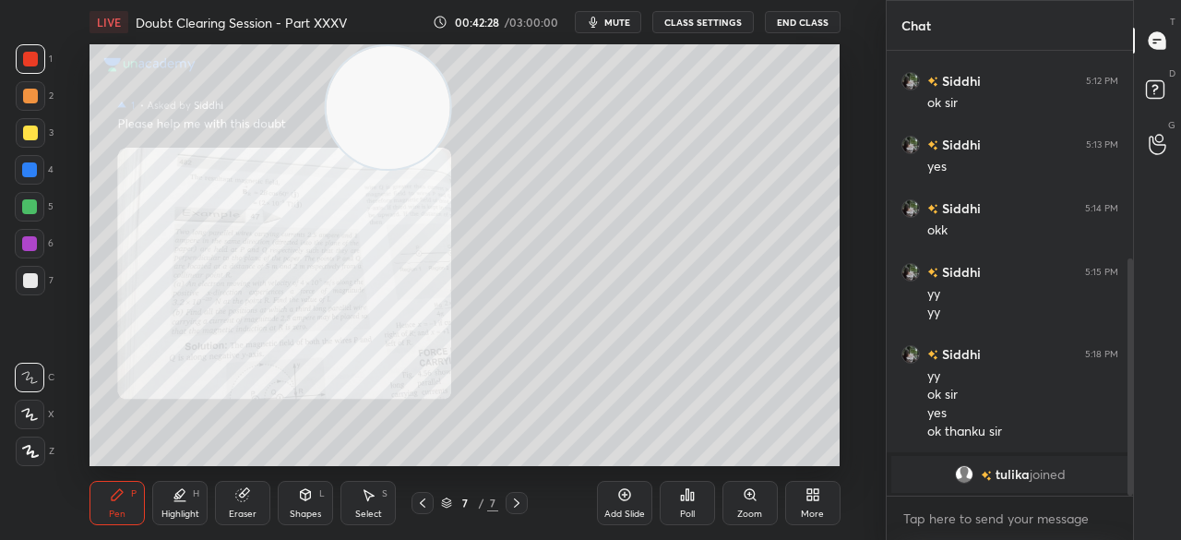
click at [611, 26] on span "mute" at bounding box center [617, 22] width 26 height 13
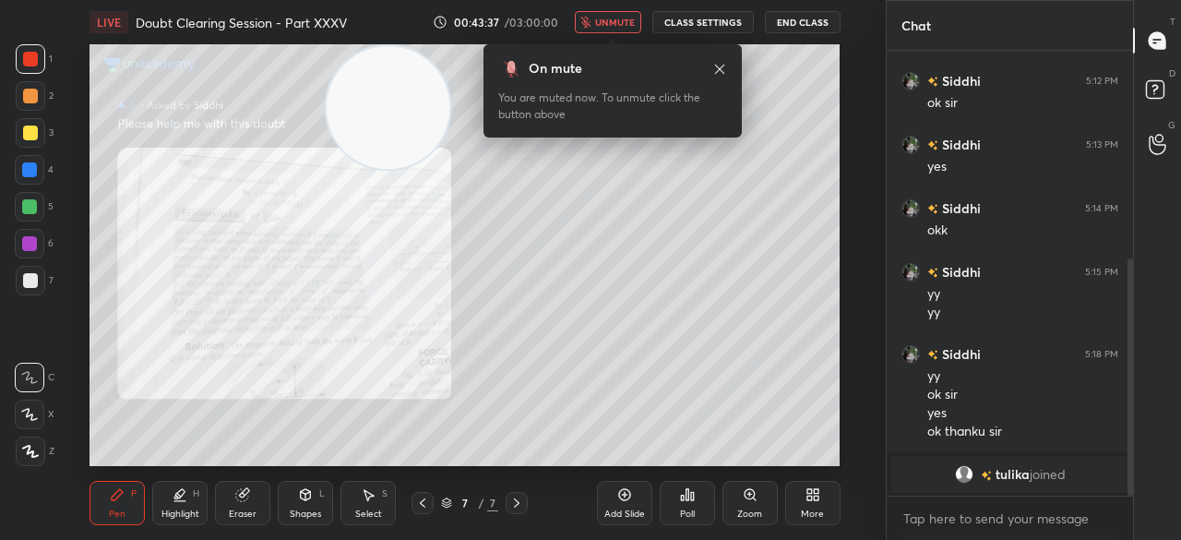
click at [795, 26] on button "End Class" at bounding box center [803, 22] width 76 height 22
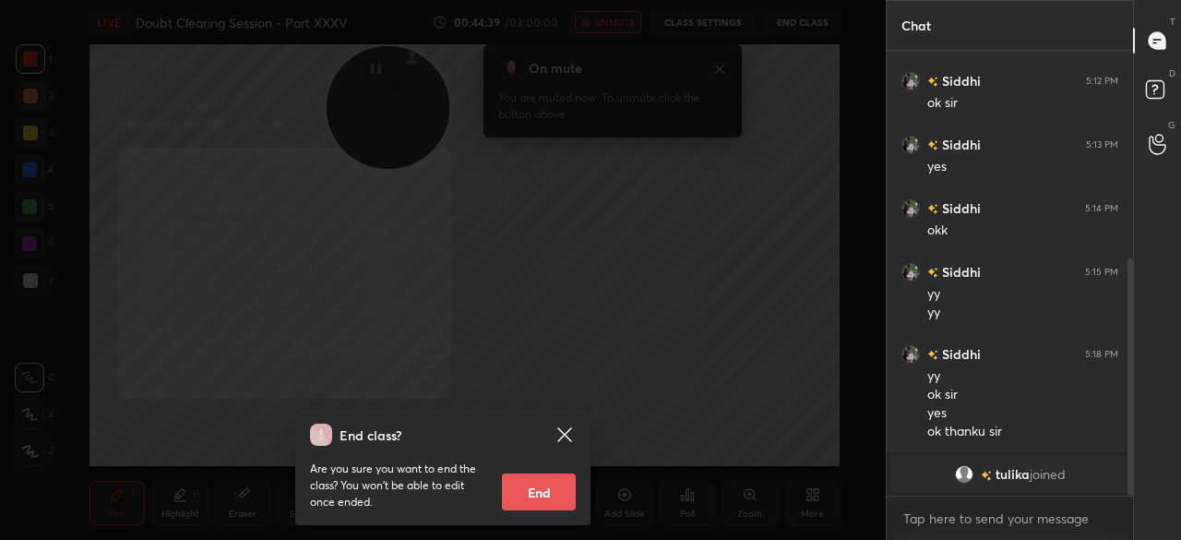
click at [564, 427] on icon at bounding box center [565, 434] width 22 height 22
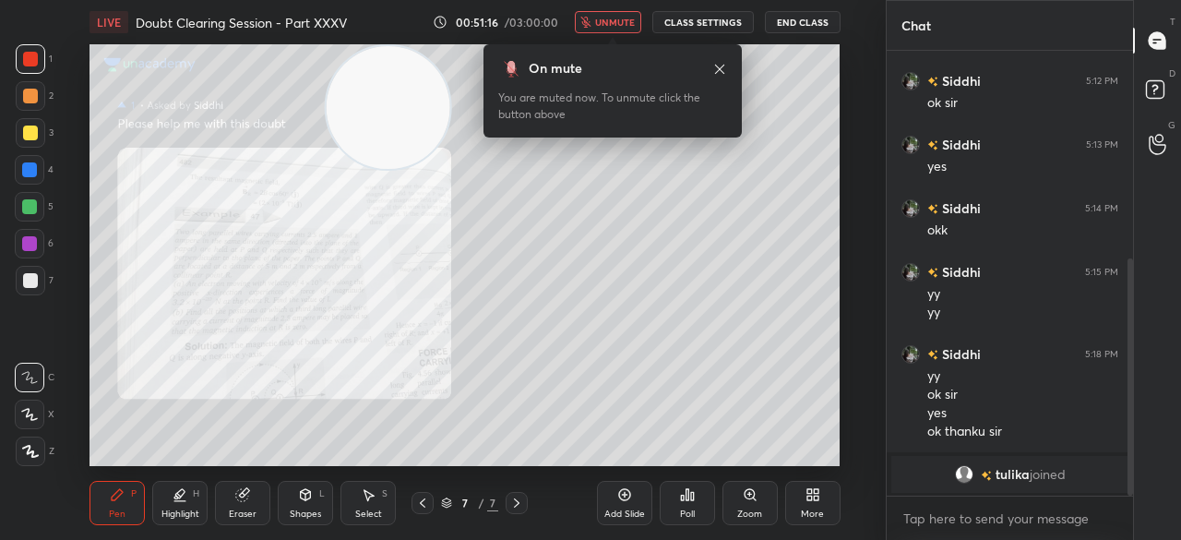
click at [789, 18] on button "End Class" at bounding box center [803, 22] width 76 height 22
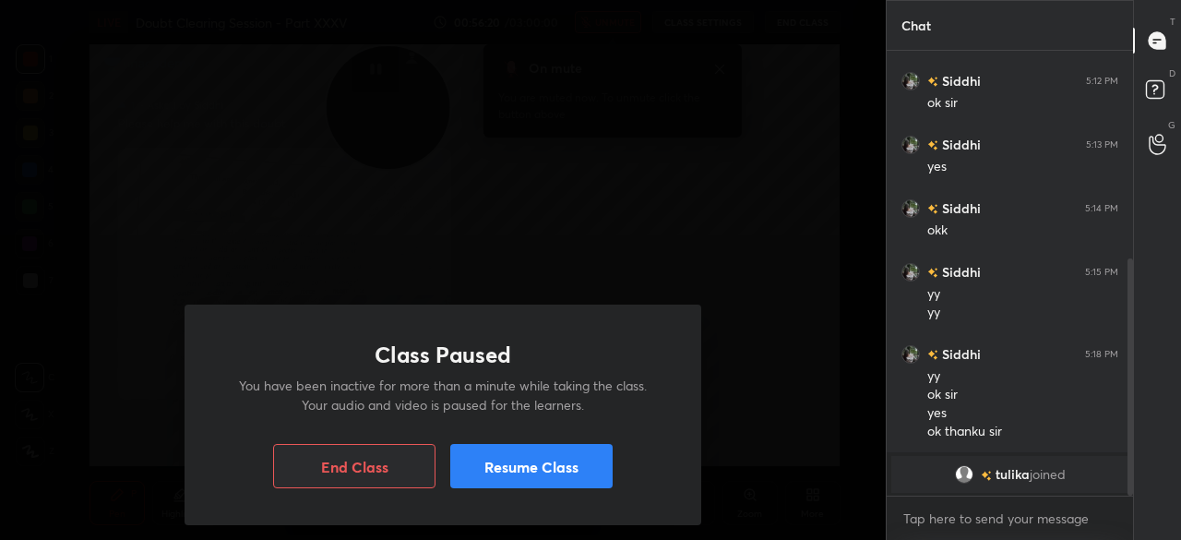
click at [519, 473] on button "Resume Class" at bounding box center [531, 466] width 162 height 44
click at [507, 473] on button "Resume Class" at bounding box center [531, 466] width 162 height 44
click at [500, 442] on div "Class Paused You have been inactive for more than a minute while taking the cla…" at bounding box center [443, 414] width 517 height 220
click at [495, 470] on button "Resume Class" at bounding box center [531, 466] width 162 height 44
click at [527, 462] on button "Resume Class" at bounding box center [531, 466] width 162 height 44
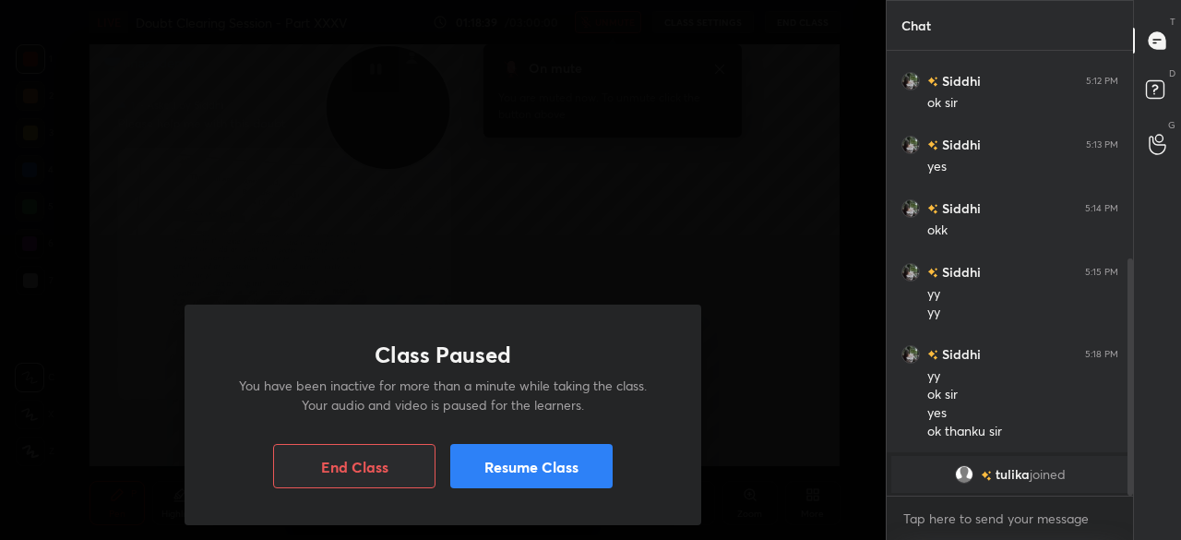
click at [566, 457] on button "Resume Class" at bounding box center [531, 466] width 162 height 44
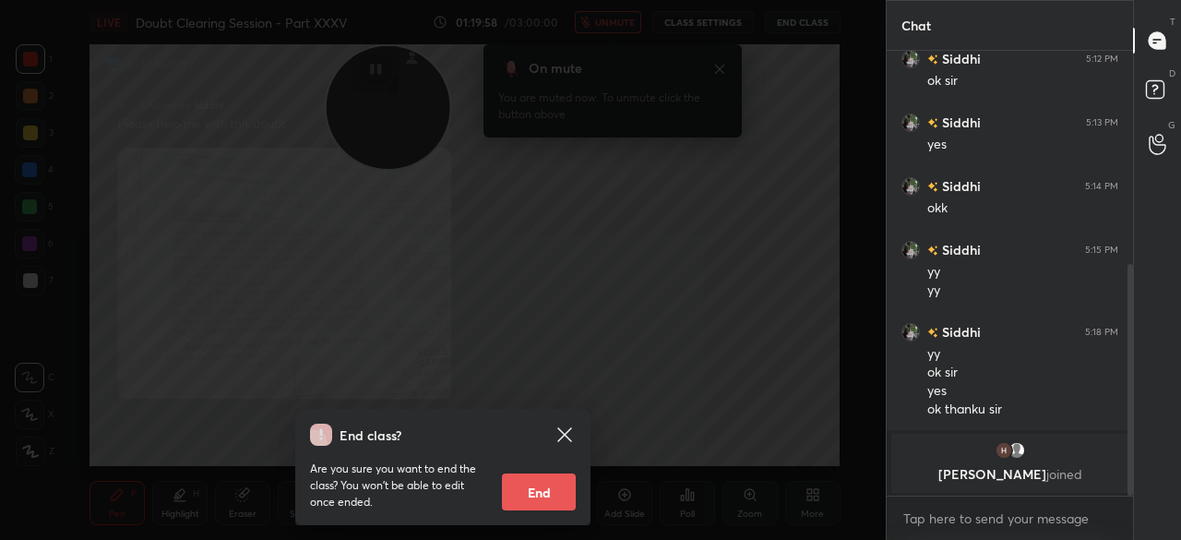
scroll to position [474, 0]
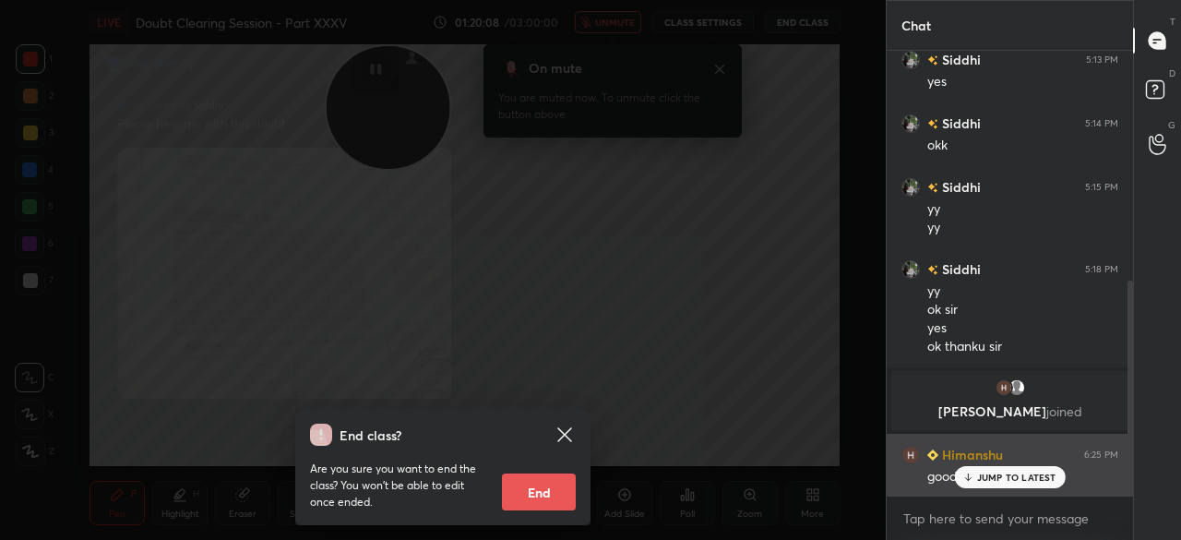
click at [978, 478] on p "JUMP TO LATEST" at bounding box center [1016, 476] width 79 height 11
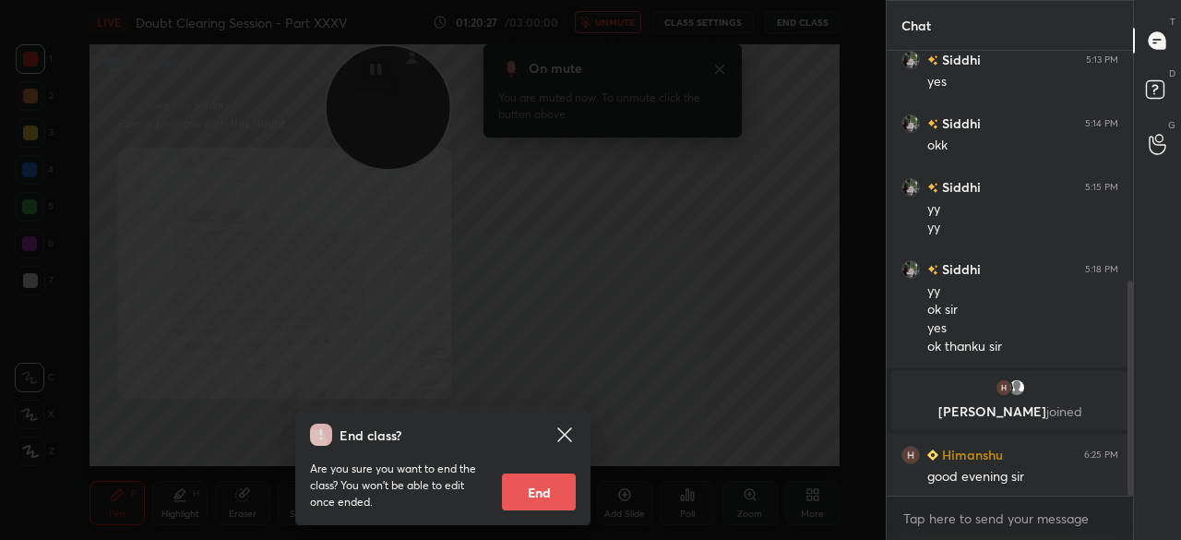
click at [561, 433] on icon at bounding box center [564, 434] width 14 height 14
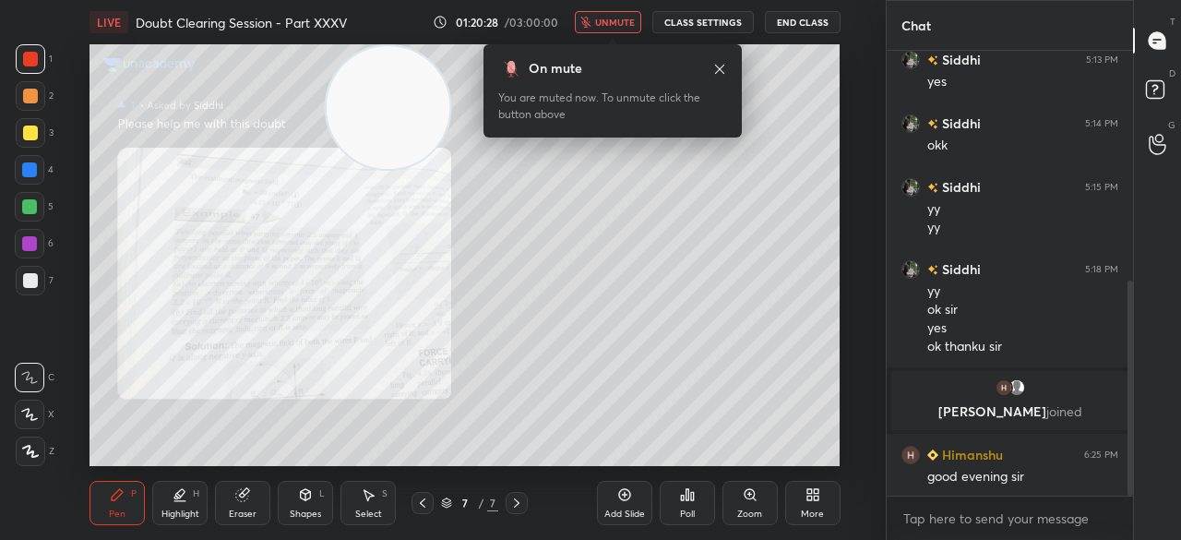
click at [622, 26] on span "unmute" at bounding box center [615, 22] width 40 height 13
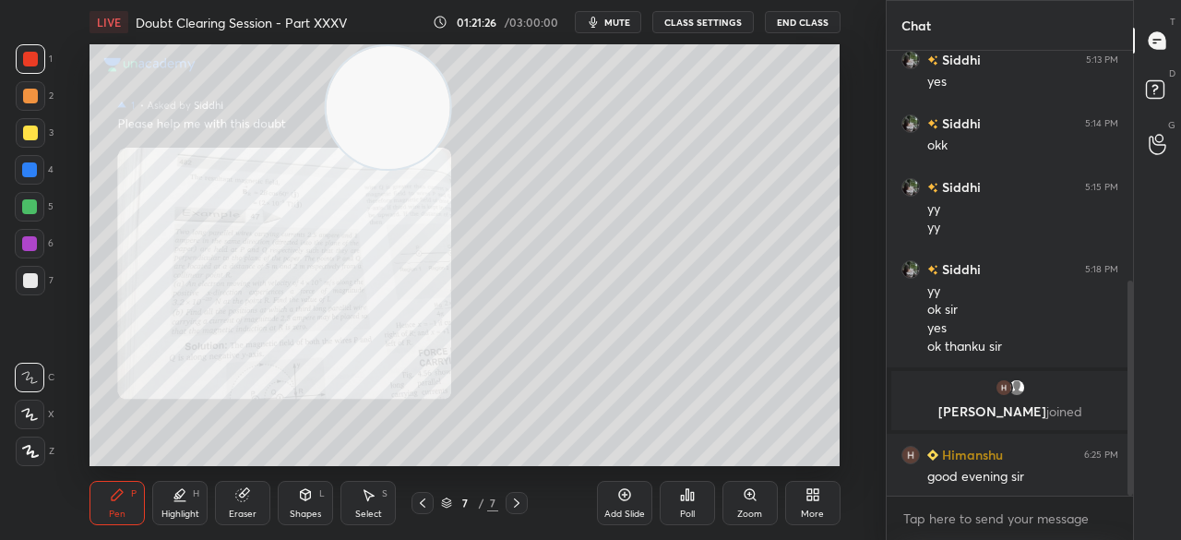
click at [804, 31] on button "End Class" at bounding box center [803, 22] width 76 height 22
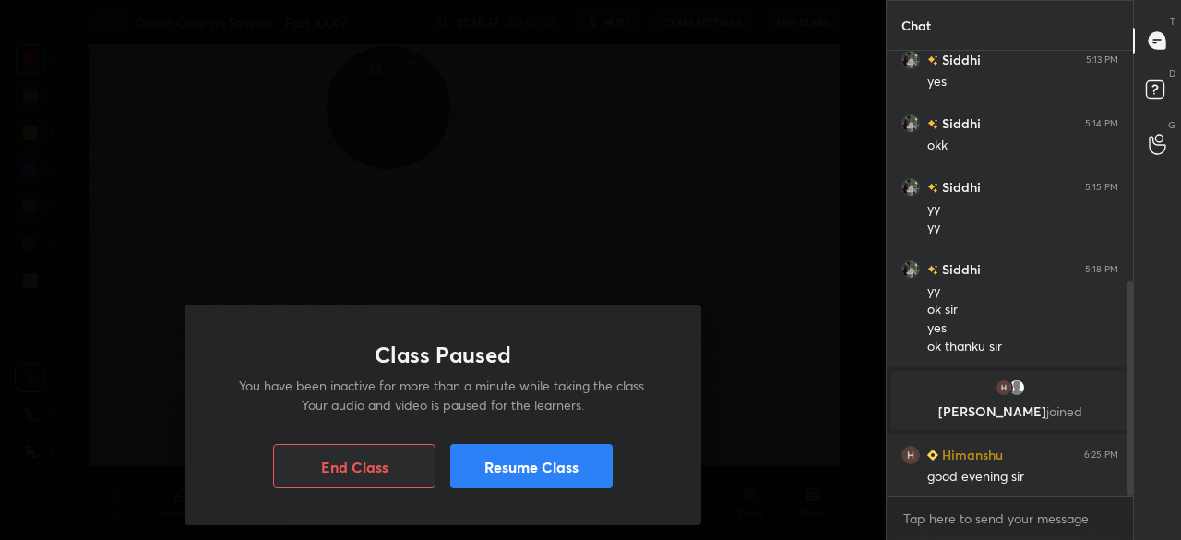
scroll to position [518, 0]
